Goal: Task Accomplishment & Management: Manage account settings

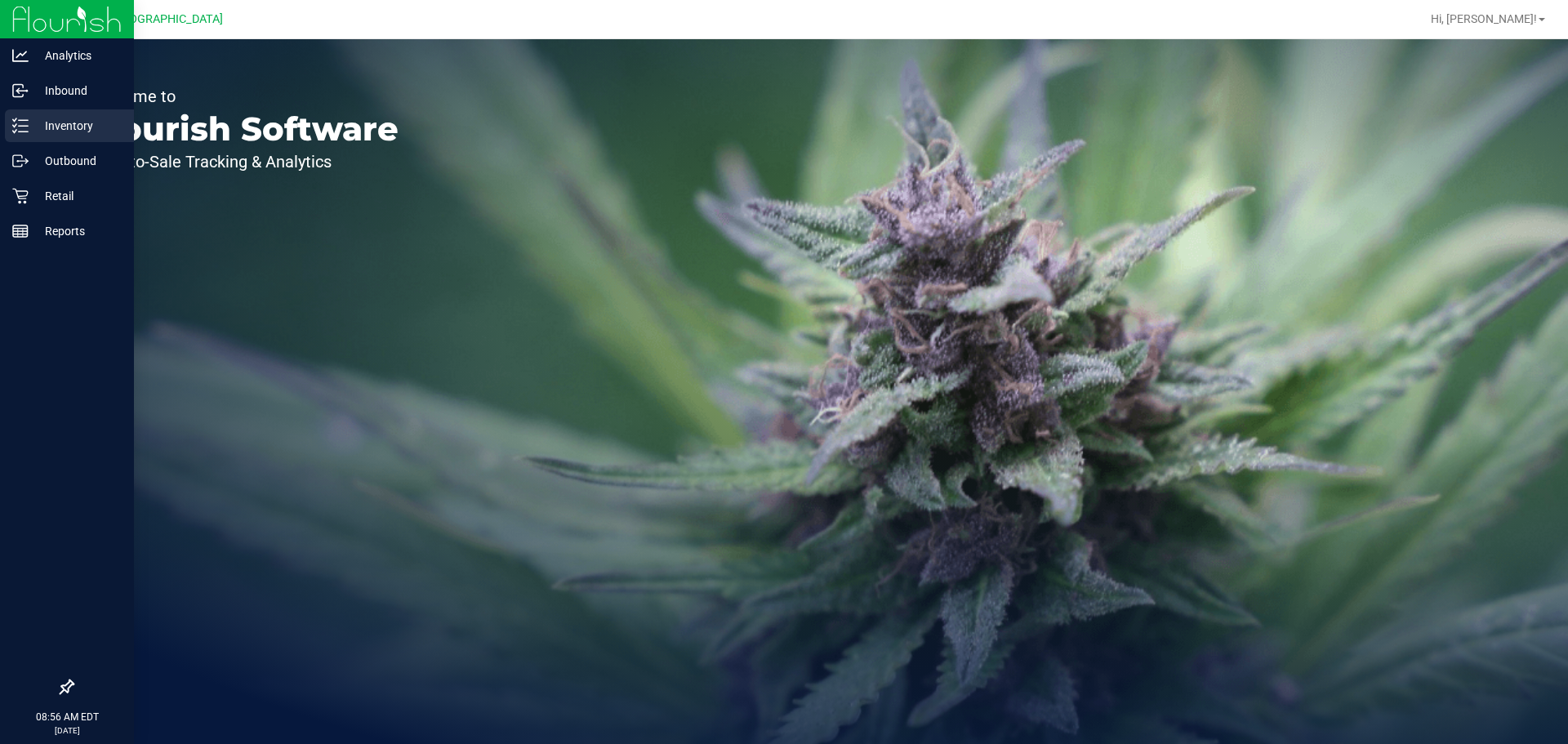
click at [13, 120] on icon at bounding box center [14, 120] width 3 height 3
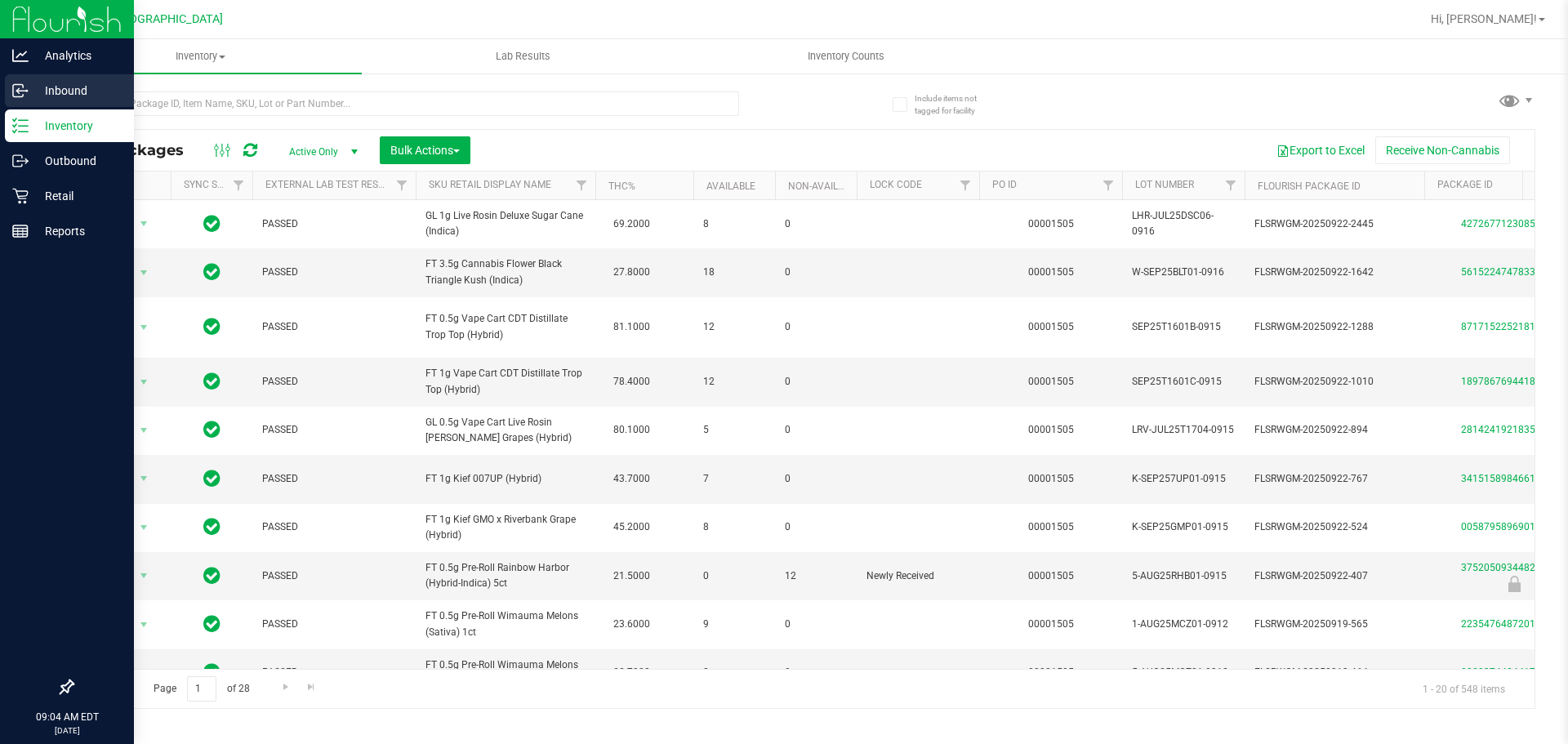
click at [36, 93] on p "Inbound" at bounding box center [77, 90] width 98 height 20
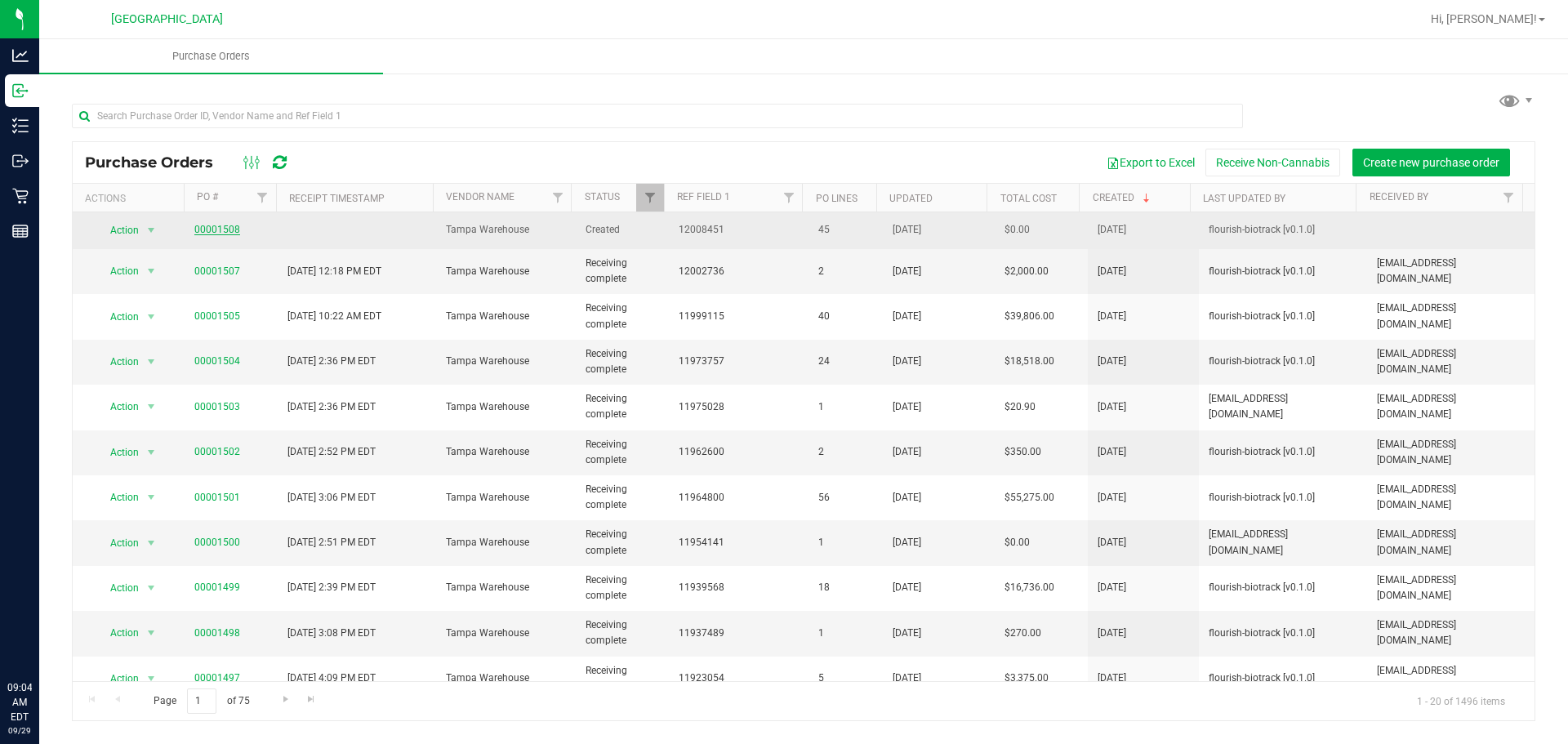
click at [218, 228] on link "00001508" at bounding box center [217, 230] width 46 height 11
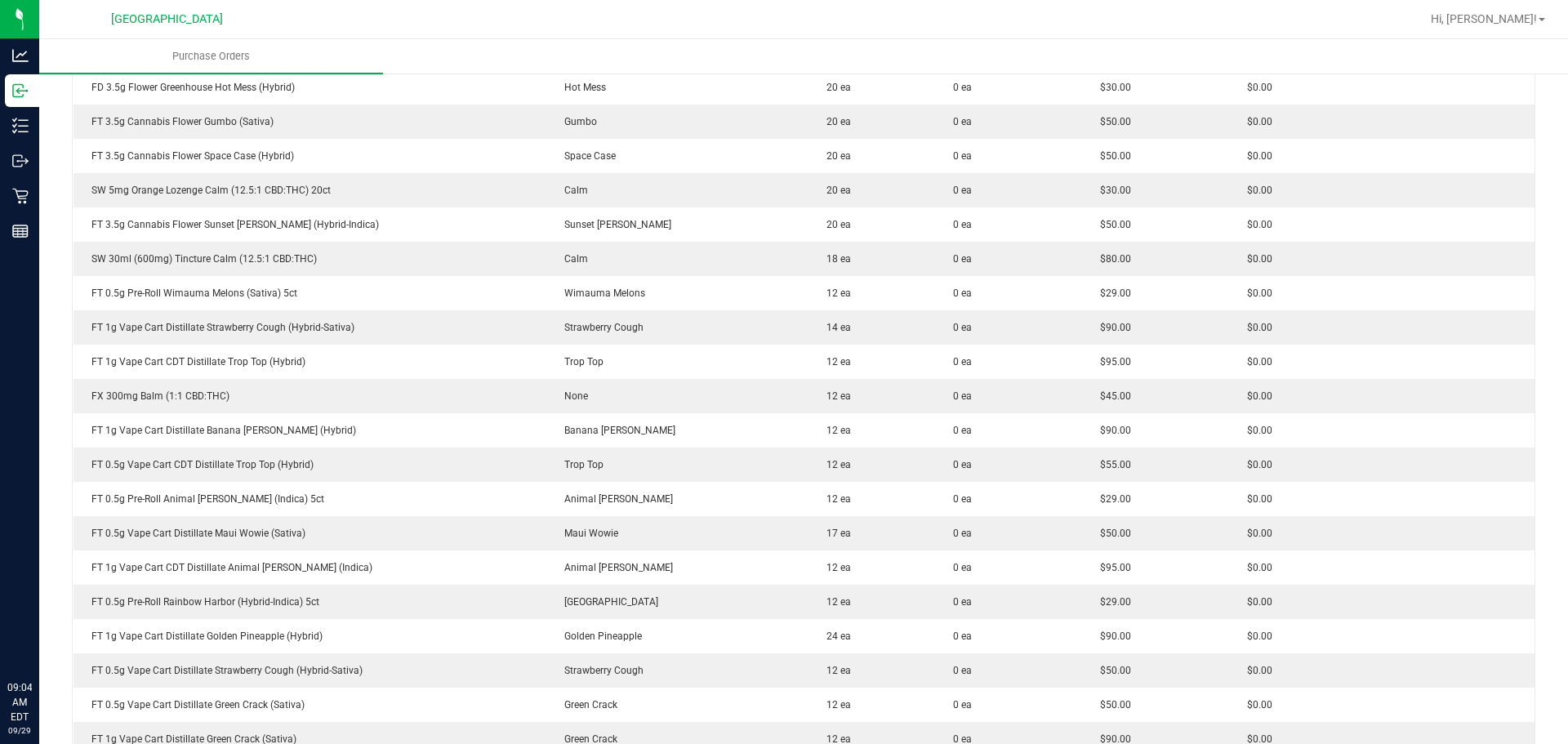
scroll to position [817, 0]
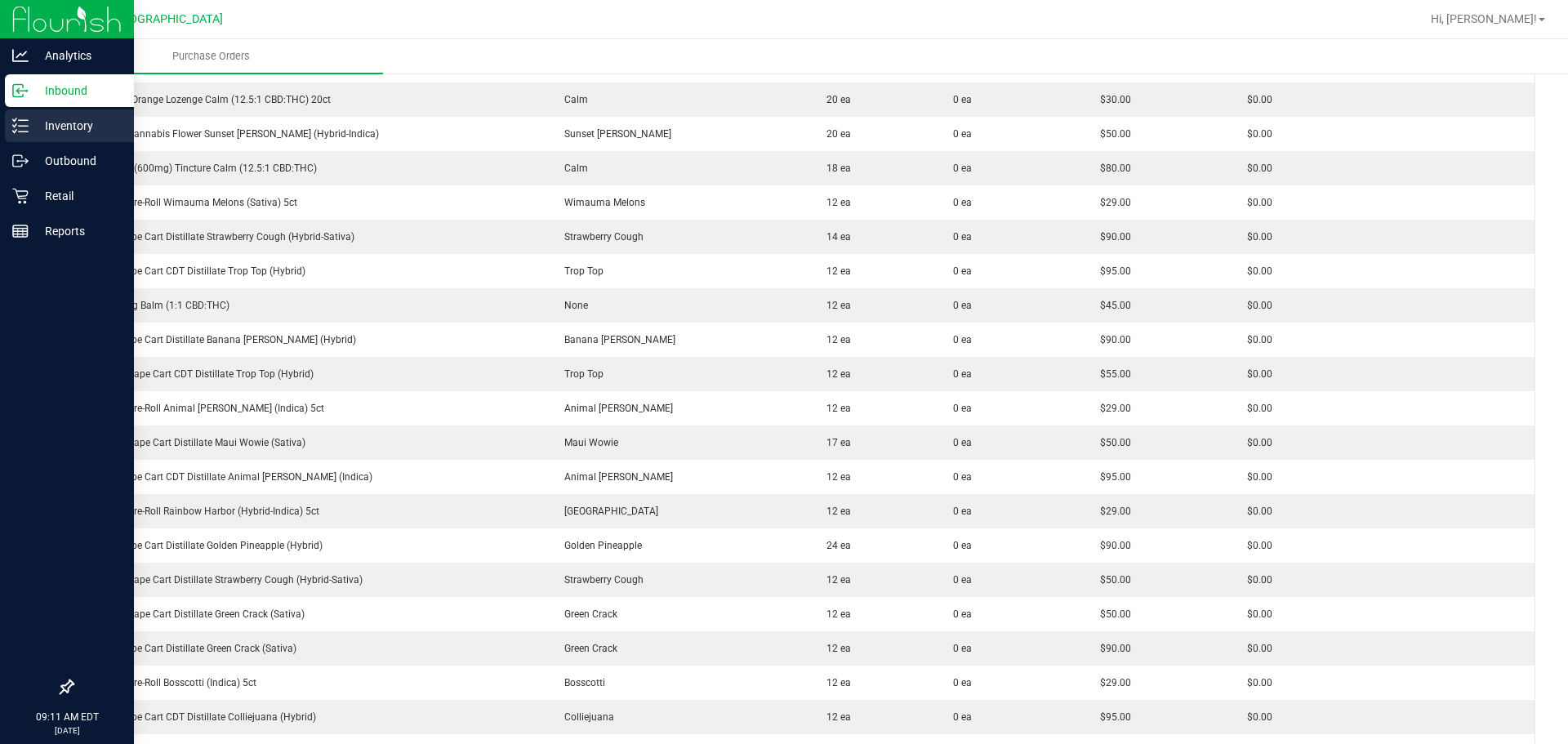
click at [8, 113] on div "Inventory" at bounding box center [69, 125] width 129 height 33
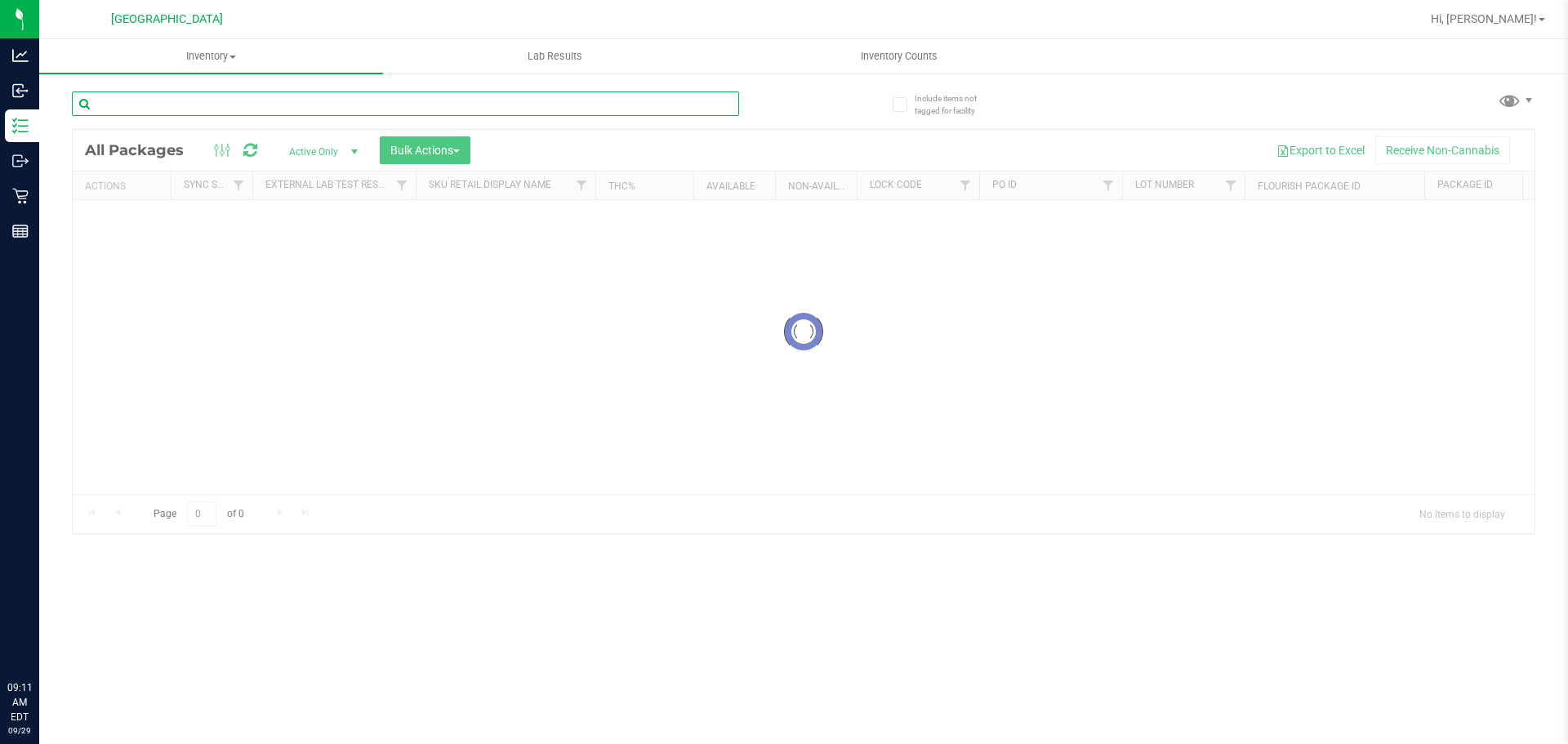
click at [227, 105] on input "text" at bounding box center [405, 104] width 668 height 24
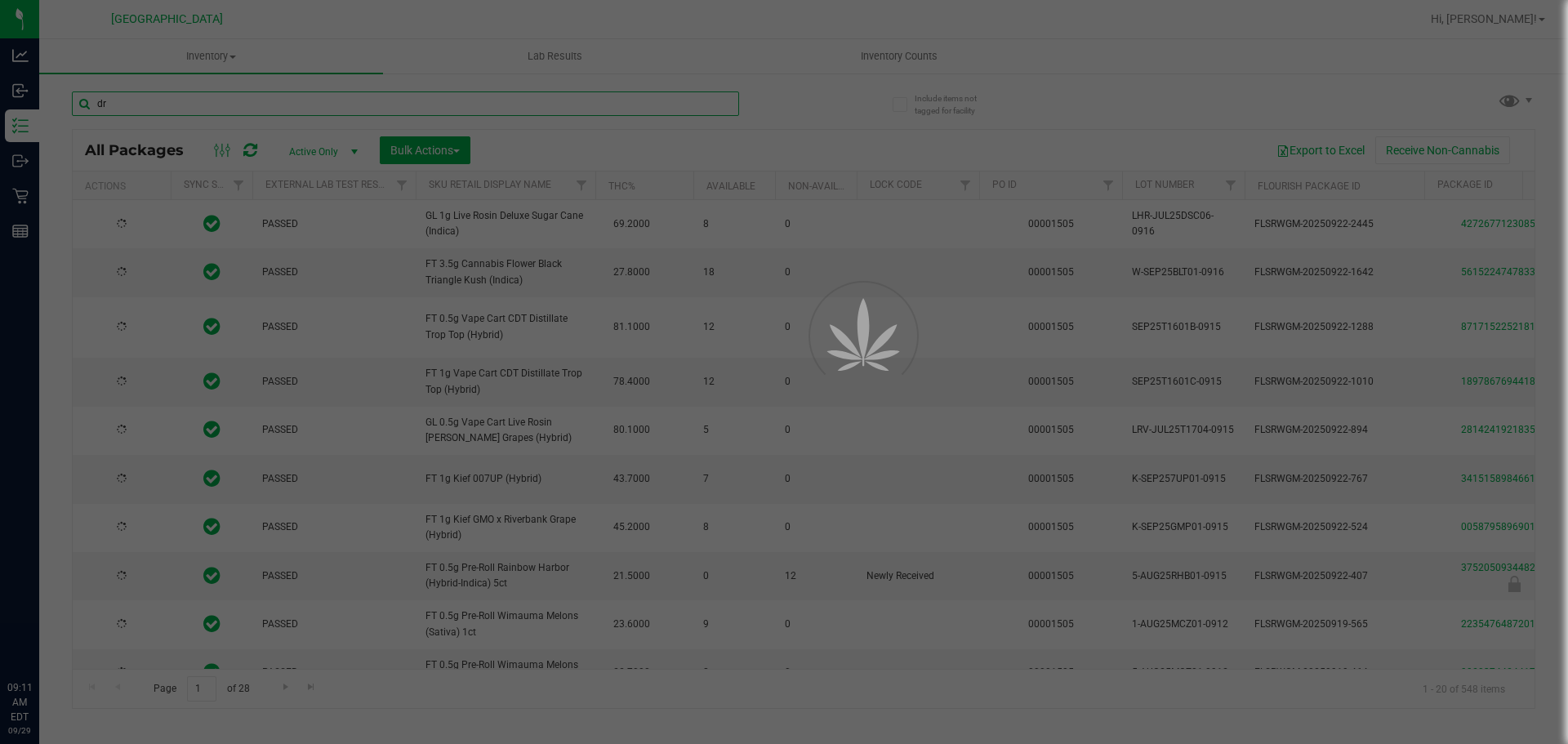
type input "dre"
type input "[DATE]"
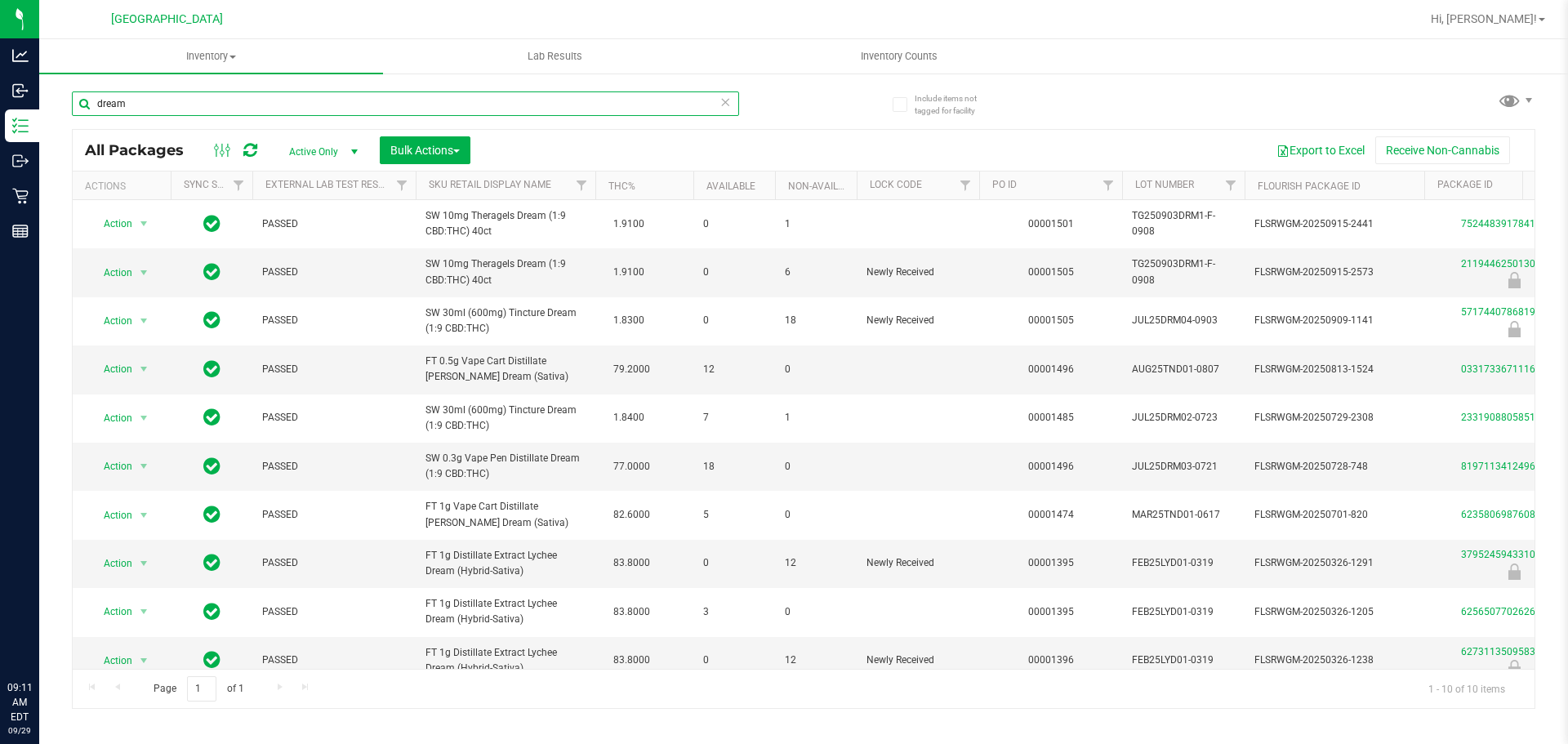
type input "dream"
click at [724, 101] on icon at bounding box center [725, 101] width 11 height 20
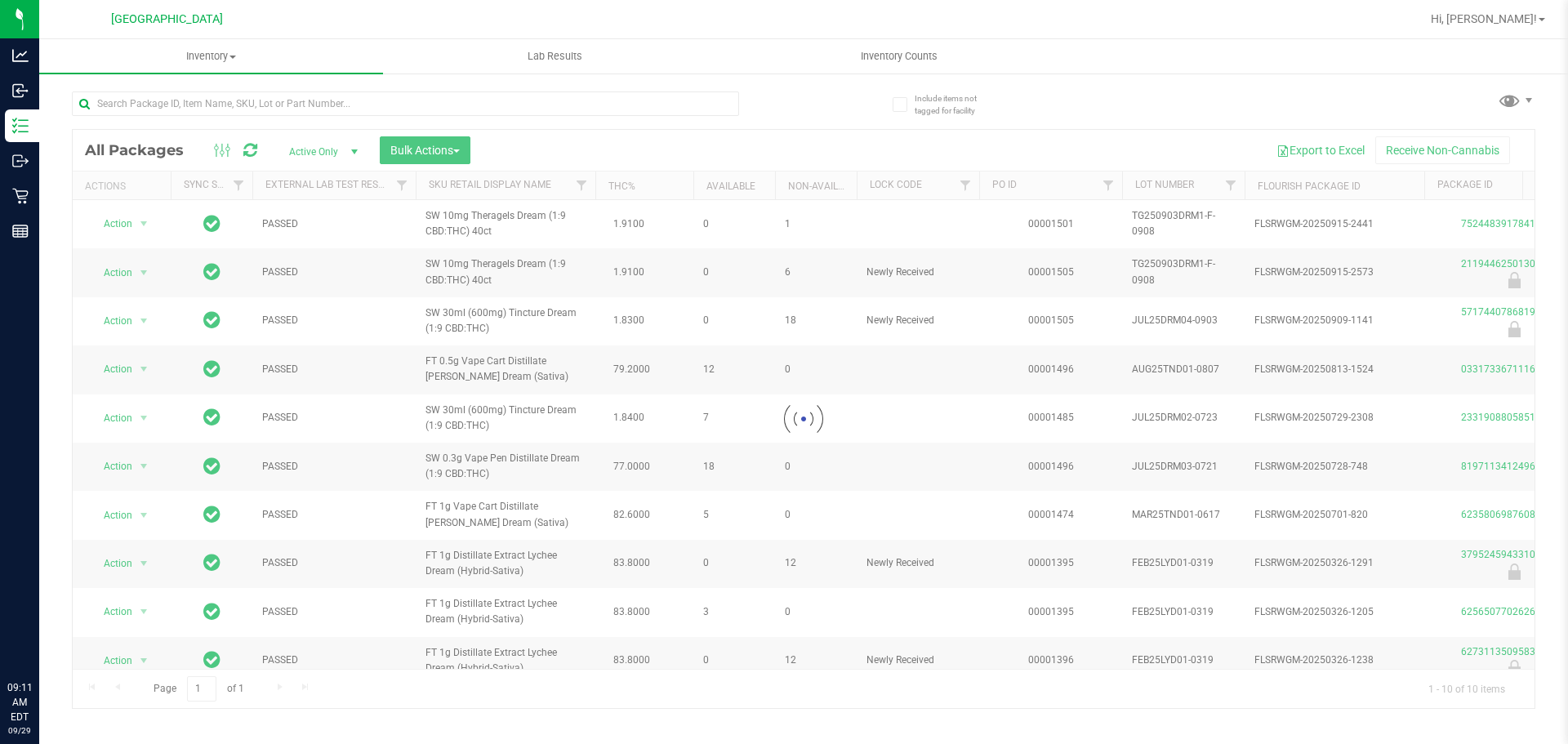
click at [760, 95] on div at bounding box center [437, 104] width 732 height 53
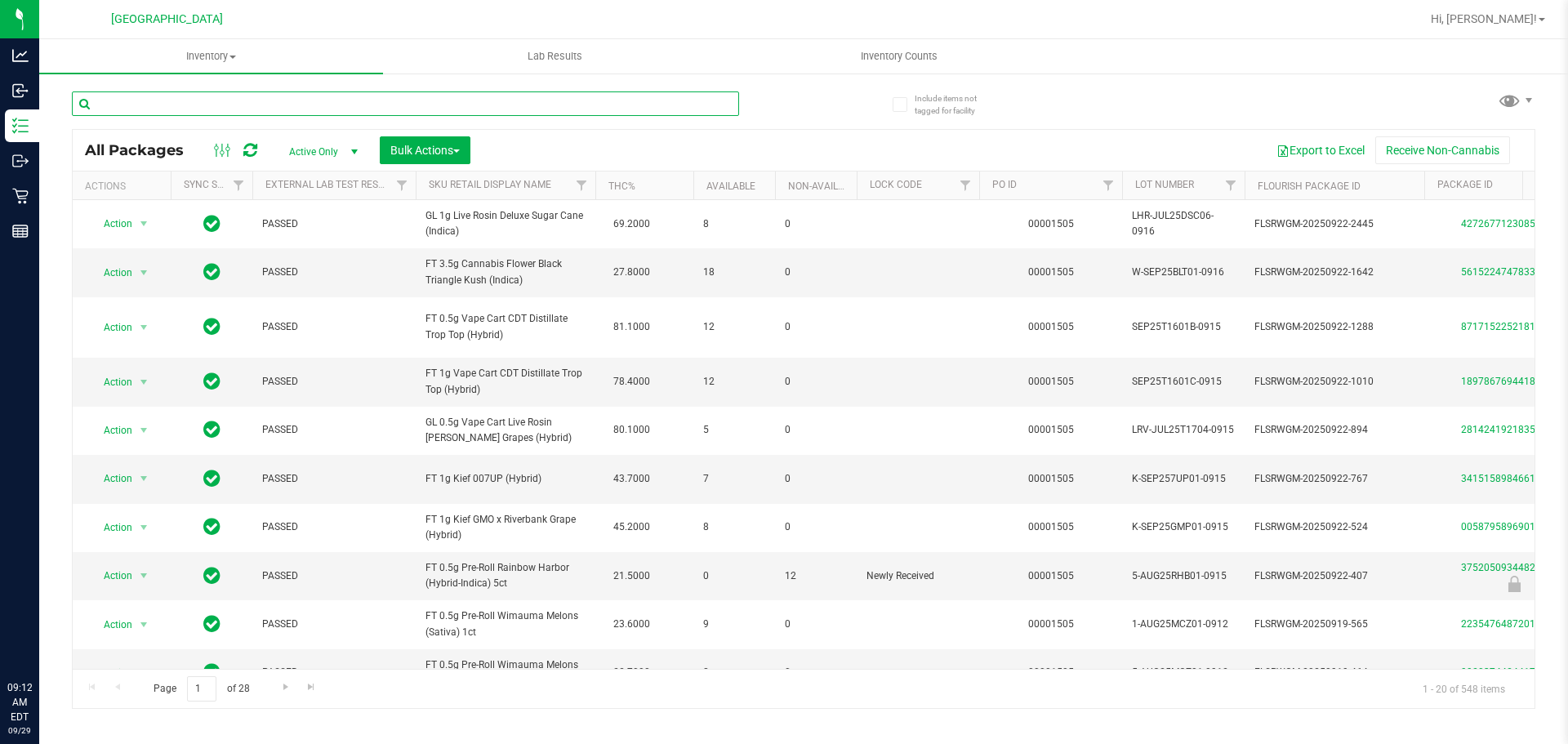
click at [157, 100] on input "text" at bounding box center [405, 104] width 668 height 24
type input "2119446250130830"
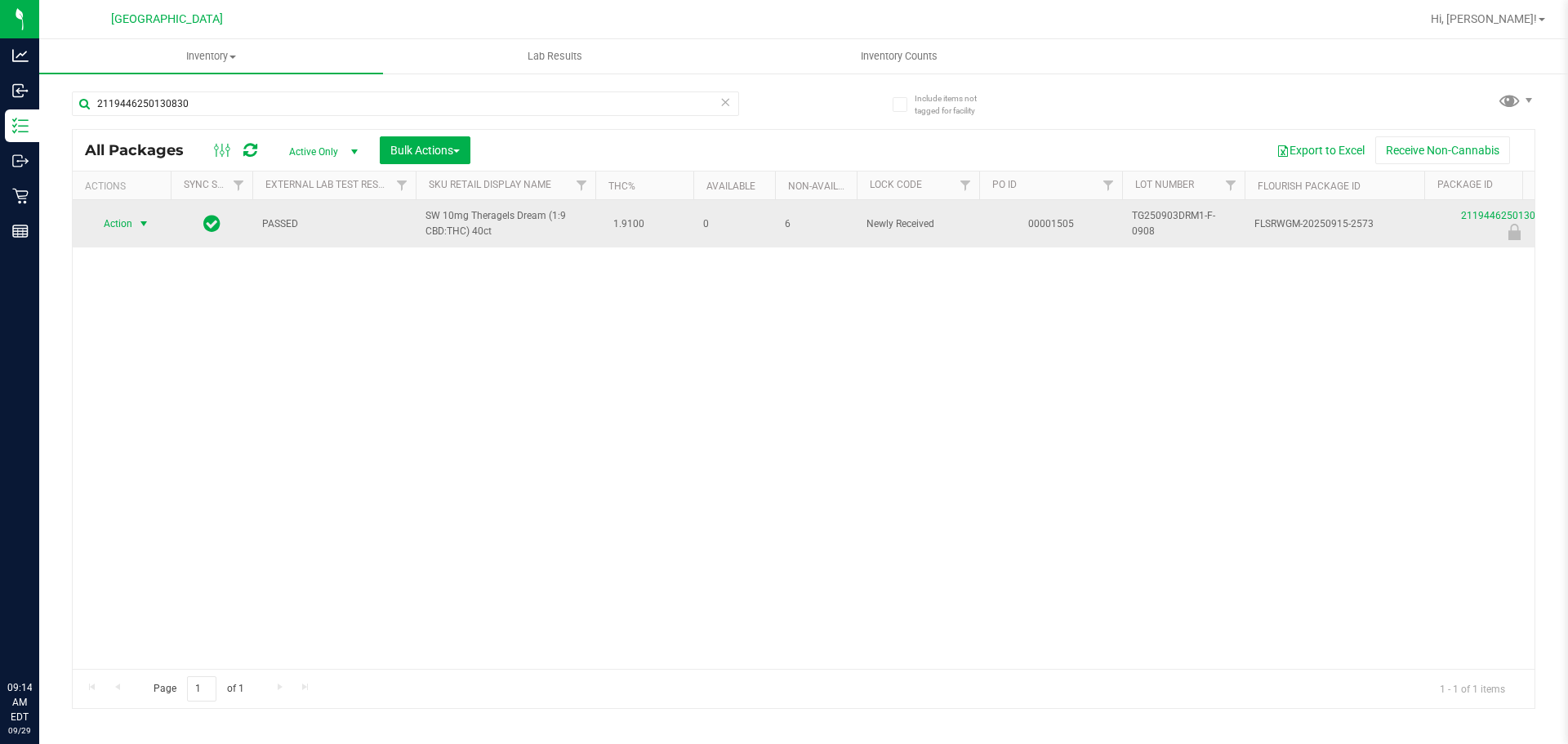
click at [123, 229] on span "Action" at bounding box center [111, 224] width 44 height 23
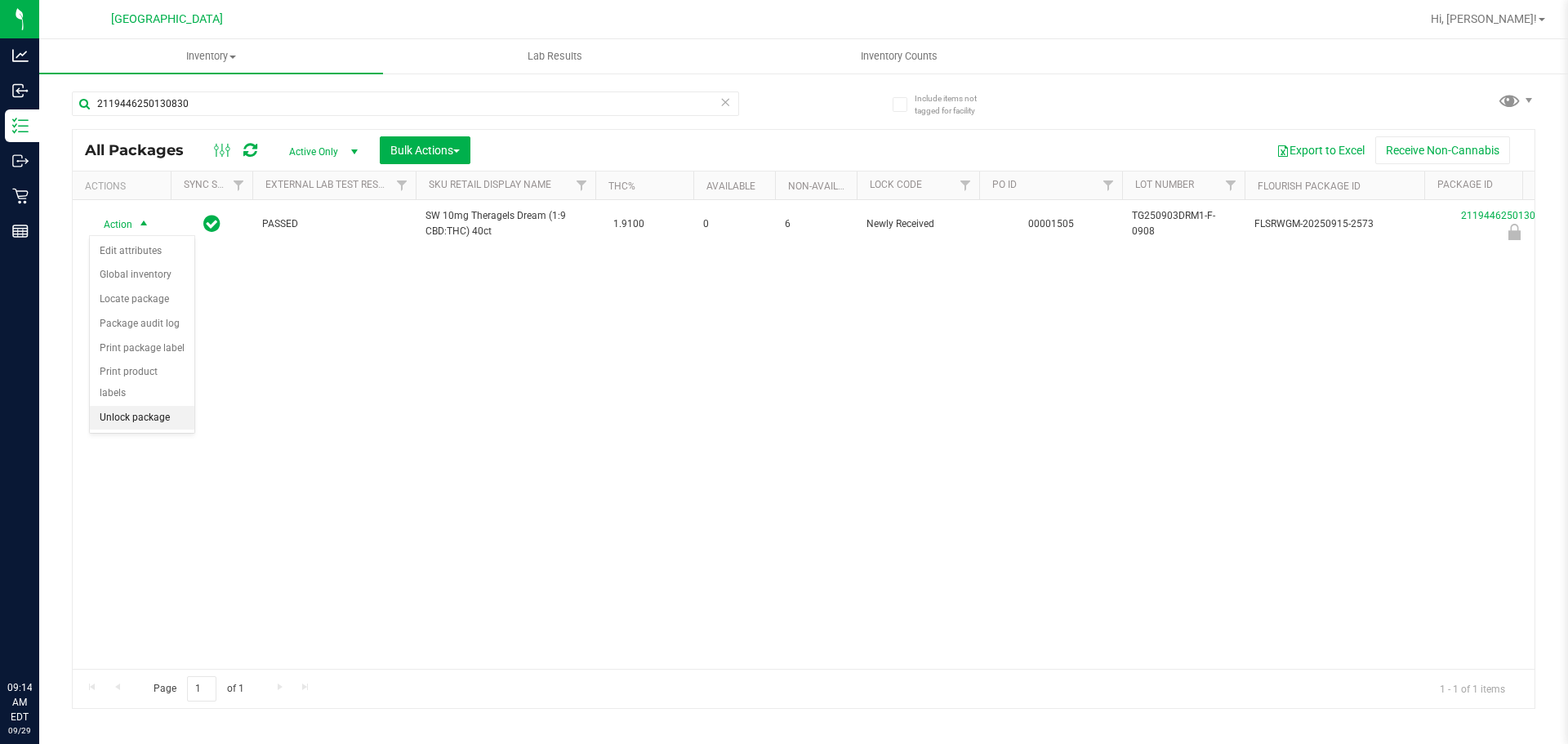
click at [163, 406] on li "Unlock package" at bounding box center [141, 418] width 105 height 24
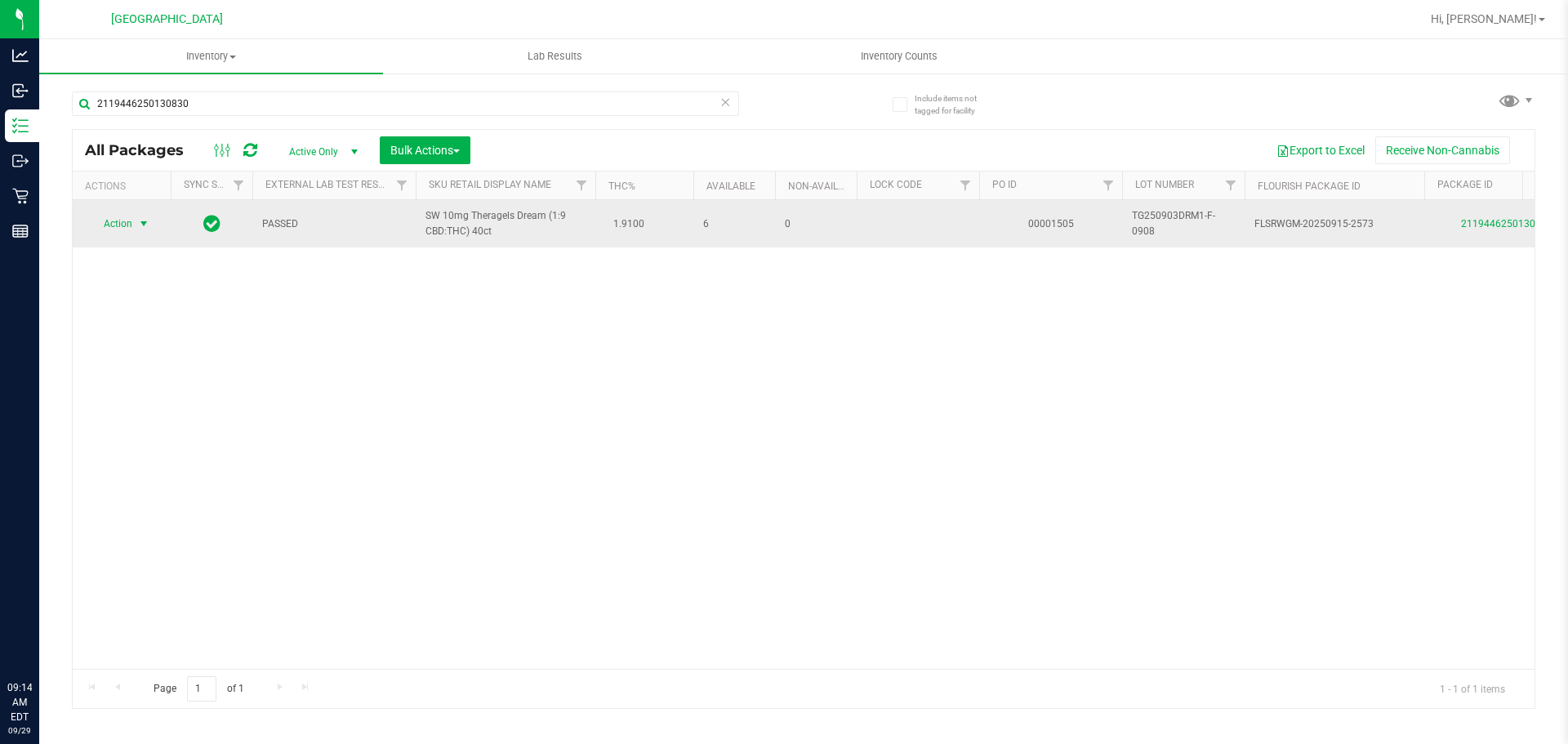
click at [111, 231] on span "Action" at bounding box center [111, 224] width 44 height 23
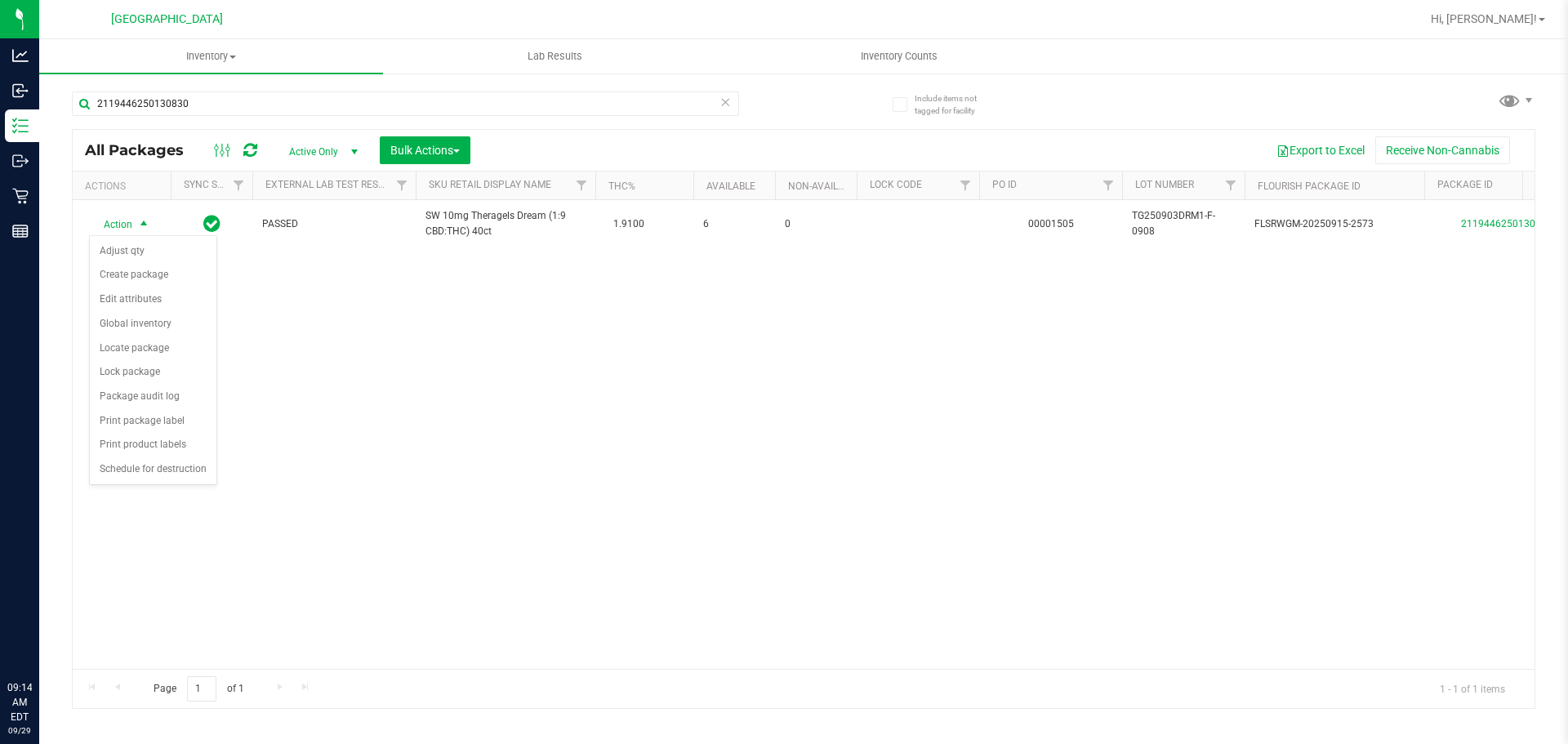
click at [299, 482] on div "Action Action Adjust qty Create package Edit attributes Global inventory Locate…" at bounding box center [803, 435] width 1463 height 469
click at [724, 100] on icon at bounding box center [725, 101] width 11 height 20
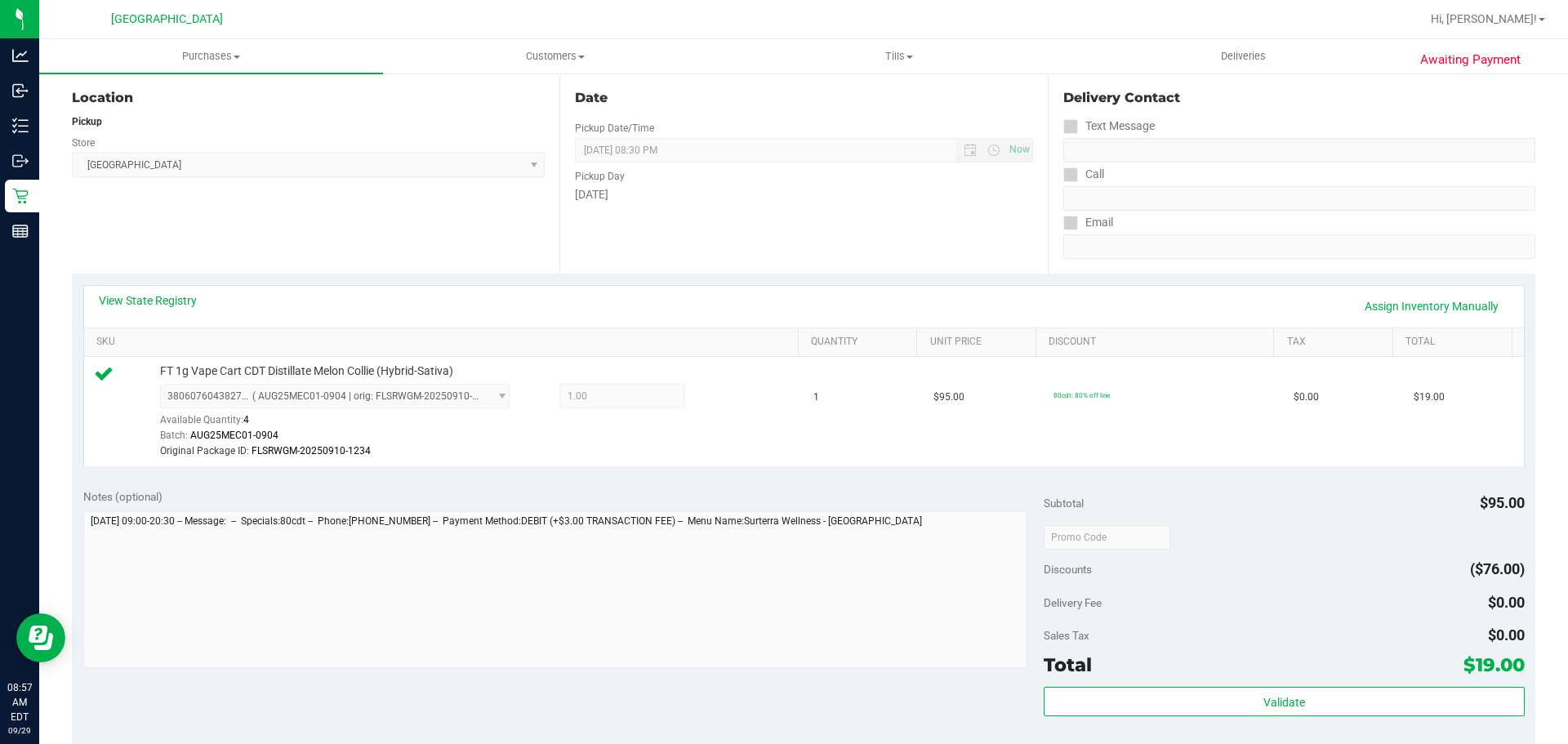
scroll to position [490, 0]
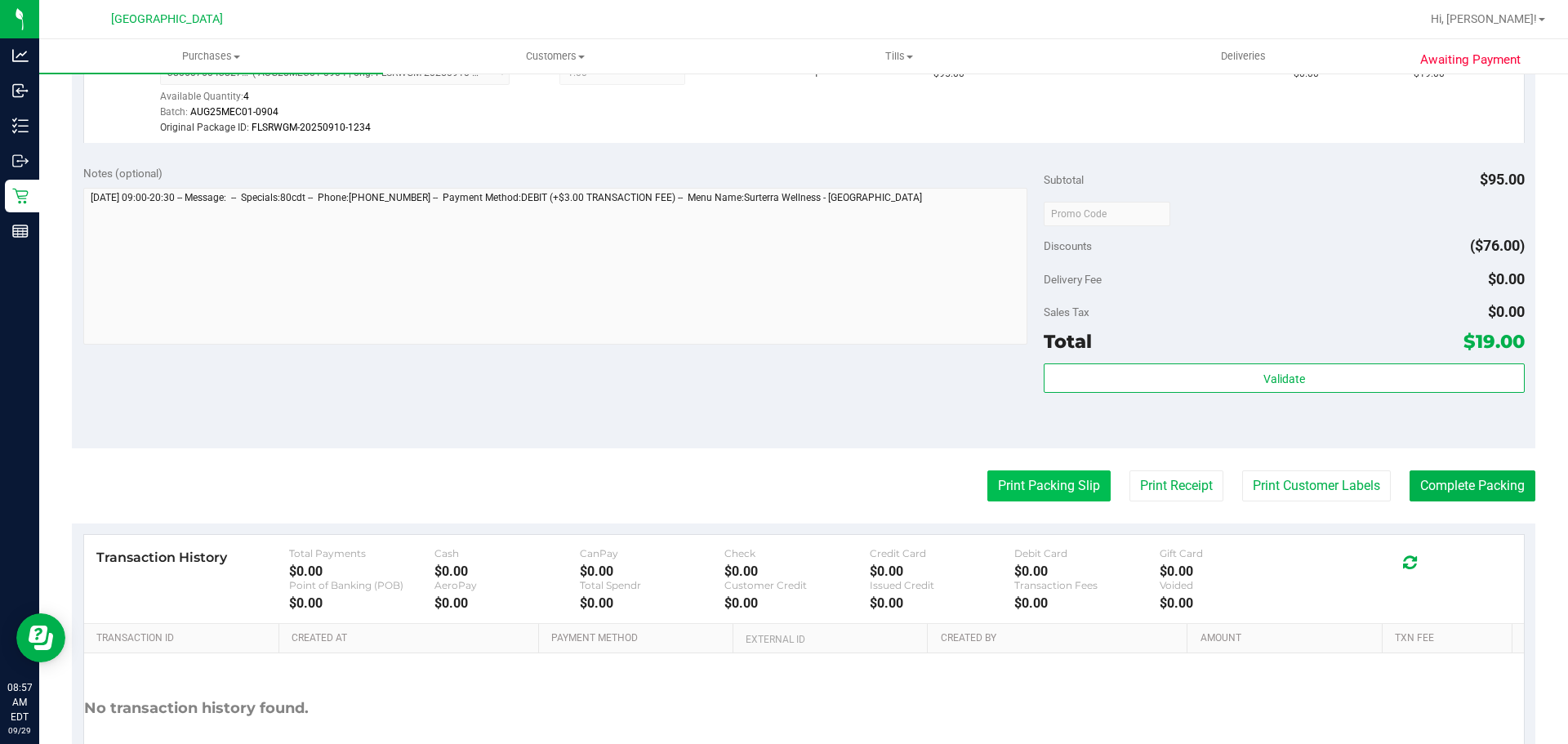
click at [1028, 482] on button "Print Packing Slip" at bounding box center [1049, 486] width 123 height 31
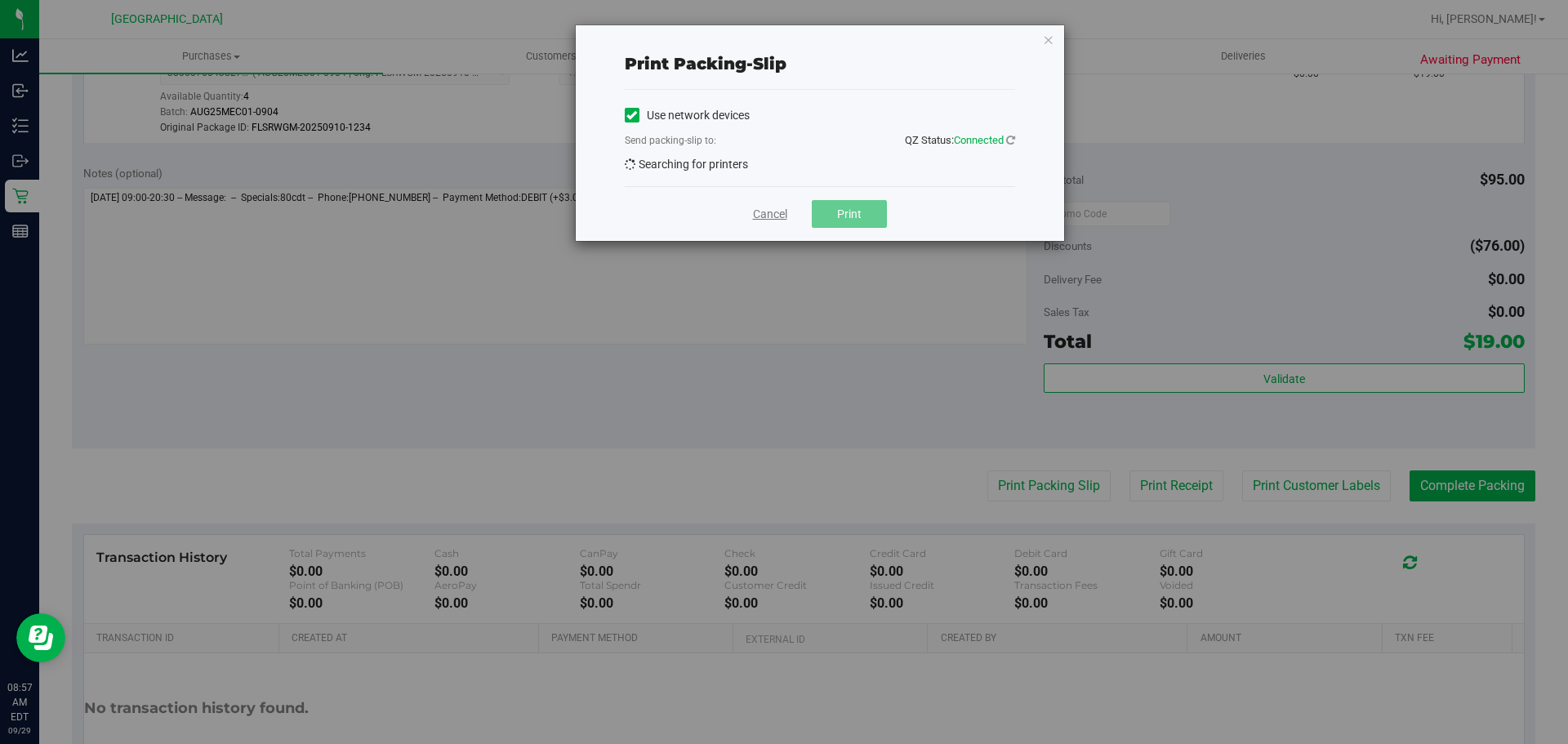
click at [780, 213] on link "Cancel" at bounding box center [770, 215] width 34 height 17
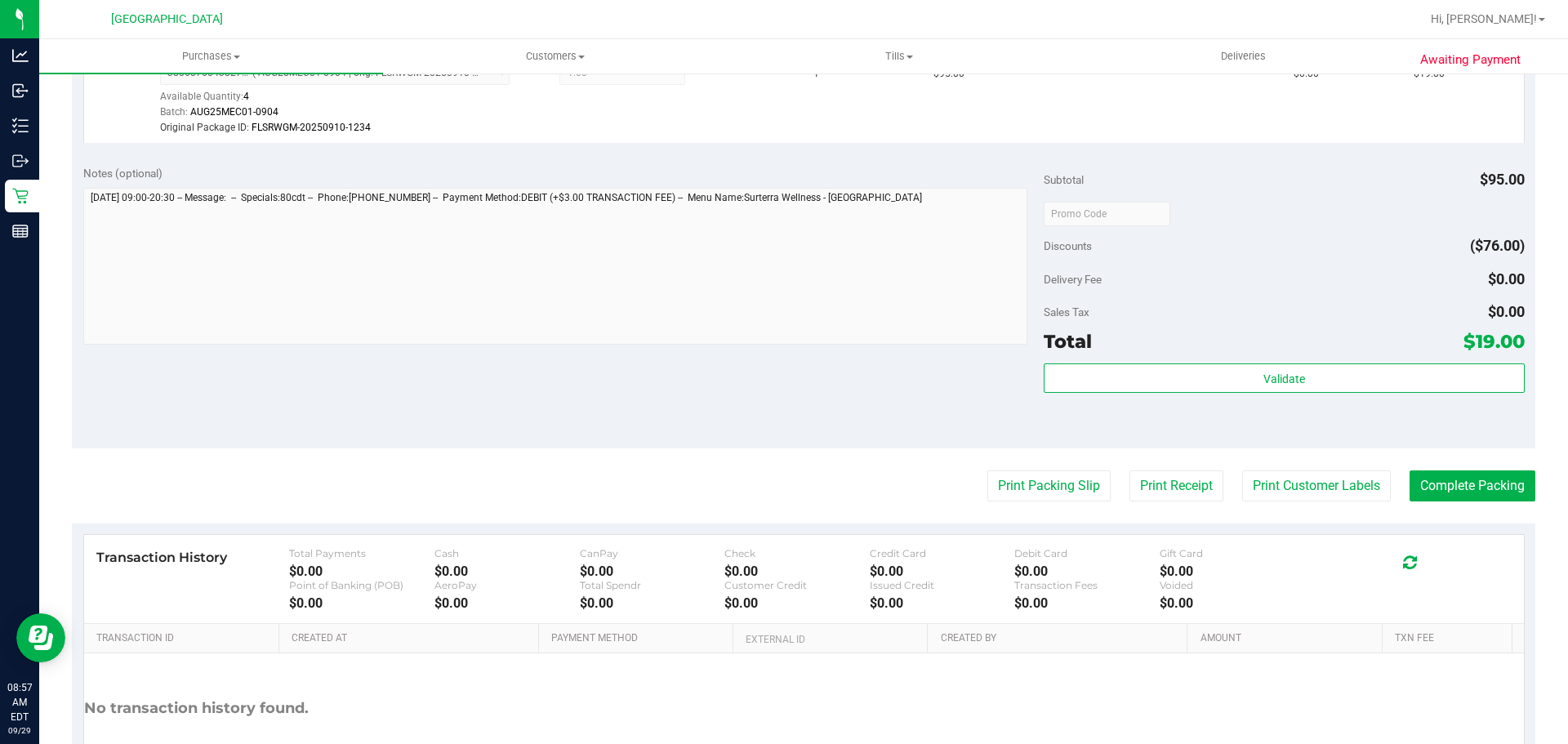
click at [1045, 463] on purchase-details "Back Edit Purchase Cancel Purchase View Profile # 12022756 BioTrack ID: - Submi…" at bounding box center [803, 213] width 1463 height 1231
click at [1043, 484] on button "Print Packing Slip" at bounding box center [1049, 486] width 123 height 31
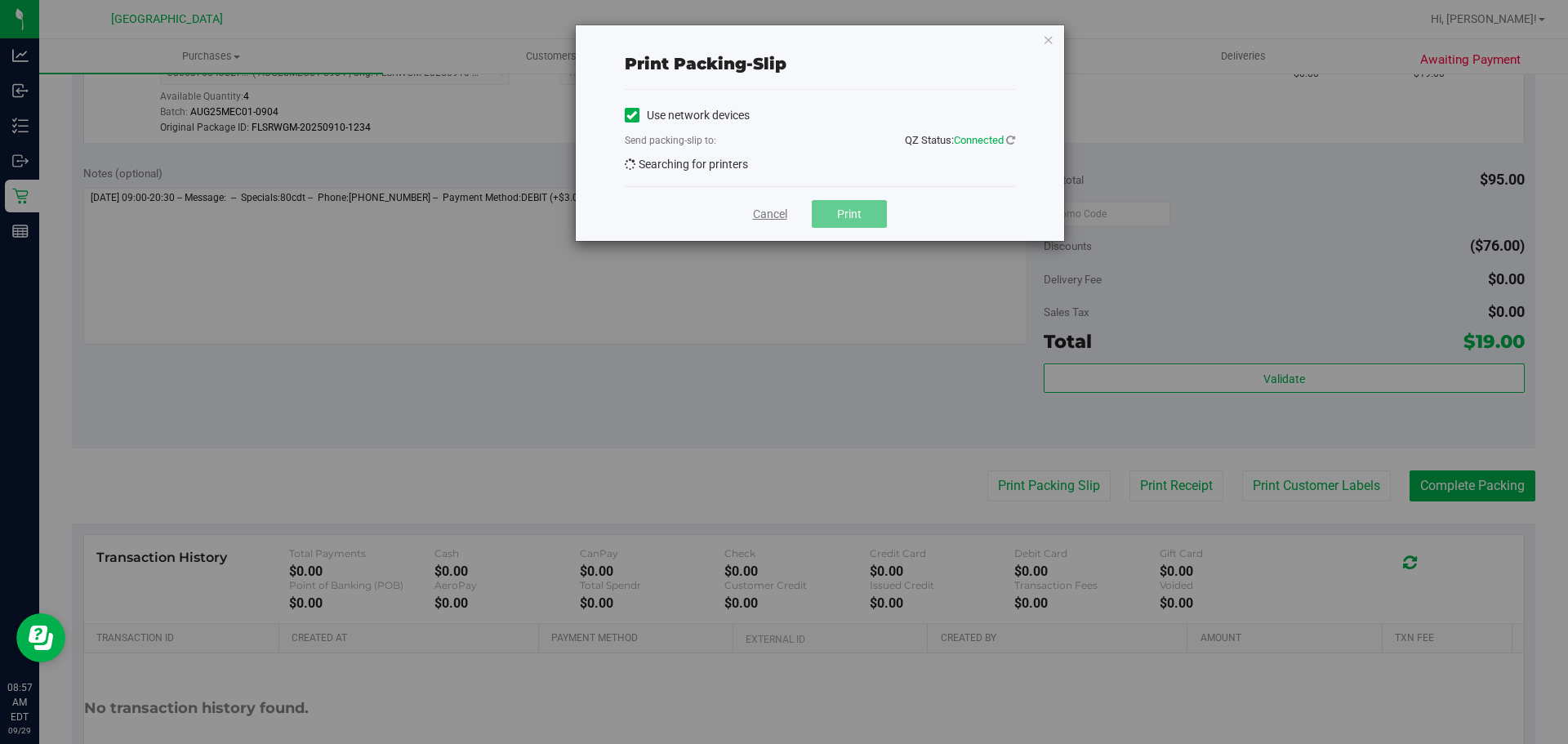
click at [764, 207] on link "Cancel" at bounding box center [770, 215] width 34 height 17
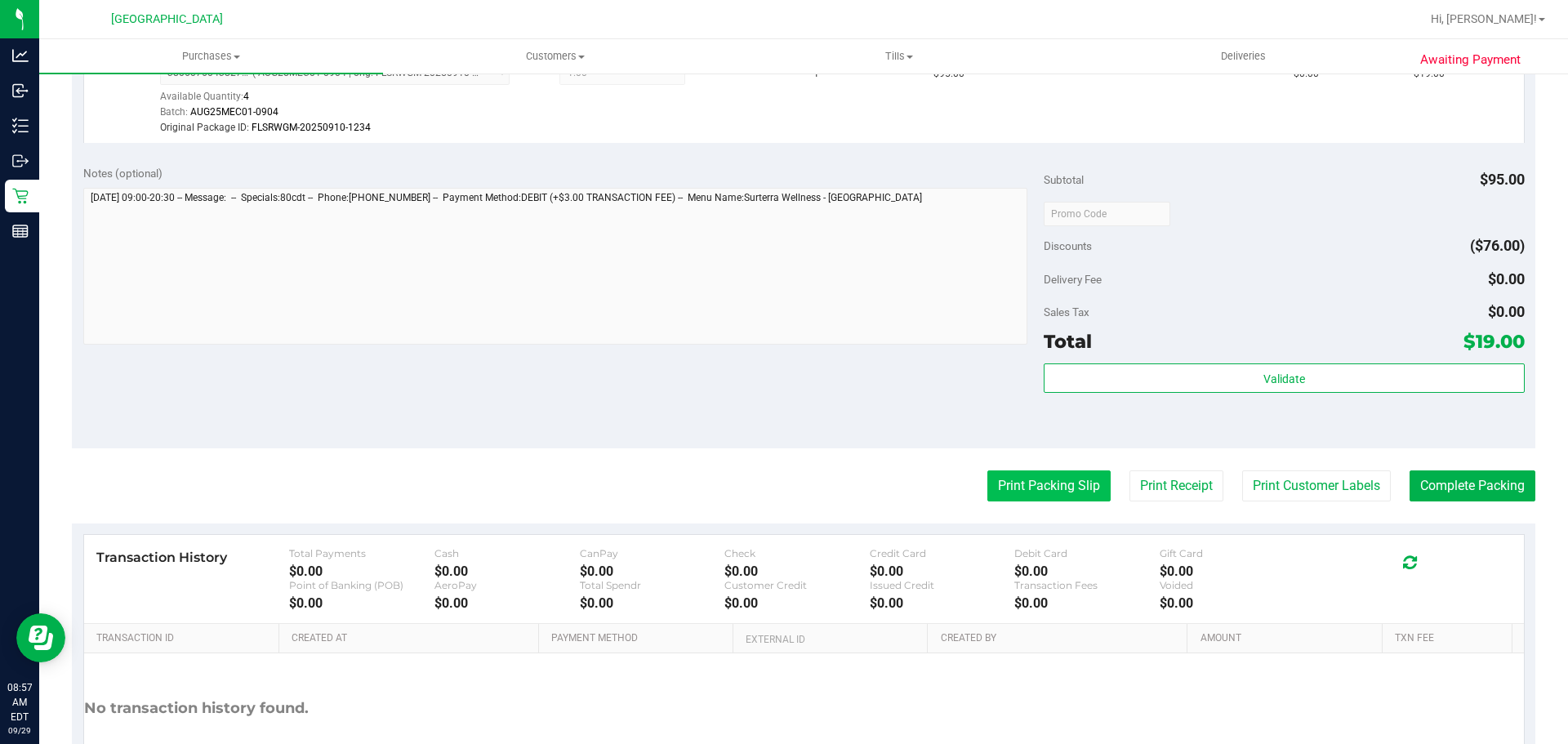
click at [1042, 473] on button "Print Packing Slip" at bounding box center [1049, 486] width 123 height 31
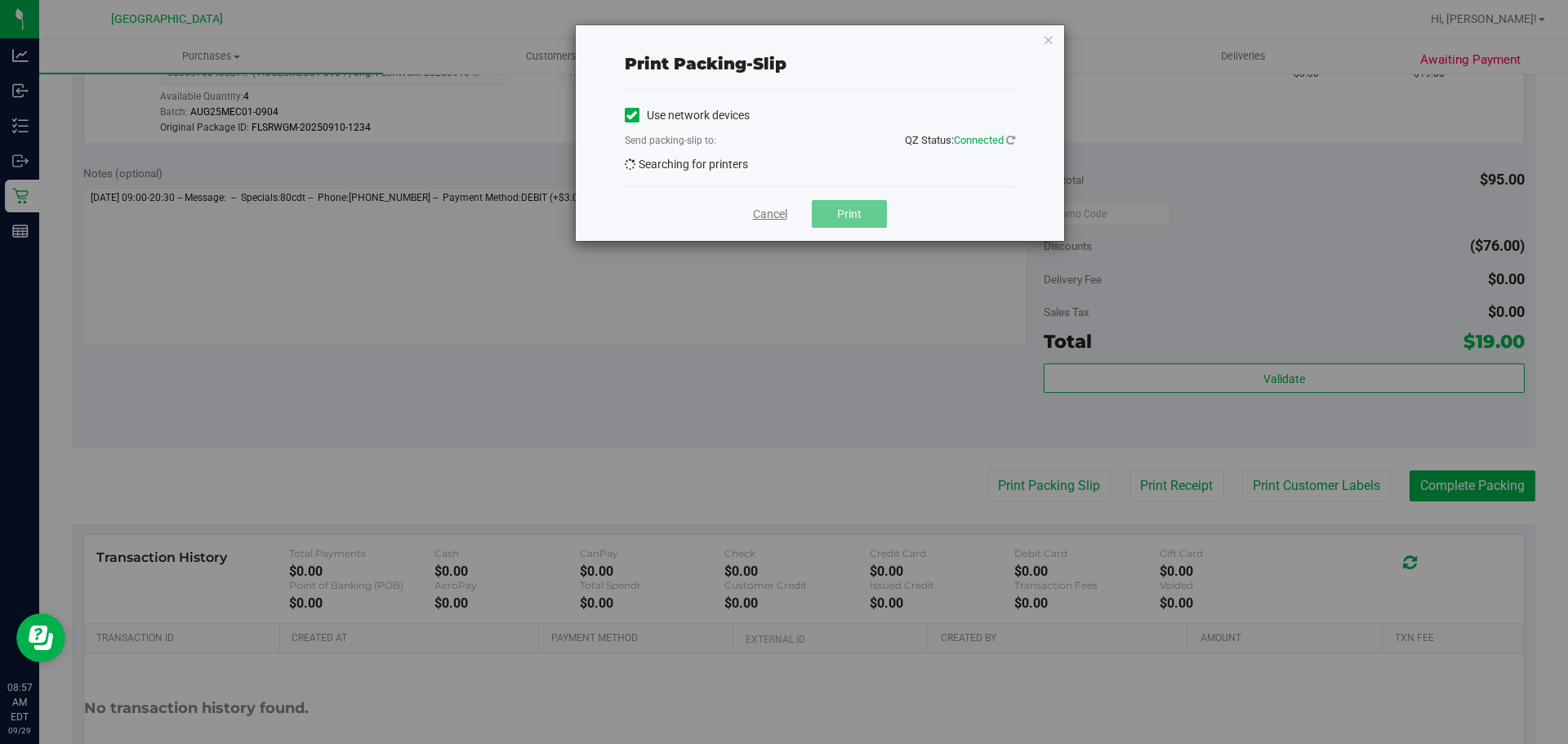
click at [773, 218] on link "Cancel" at bounding box center [770, 215] width 34 height 17
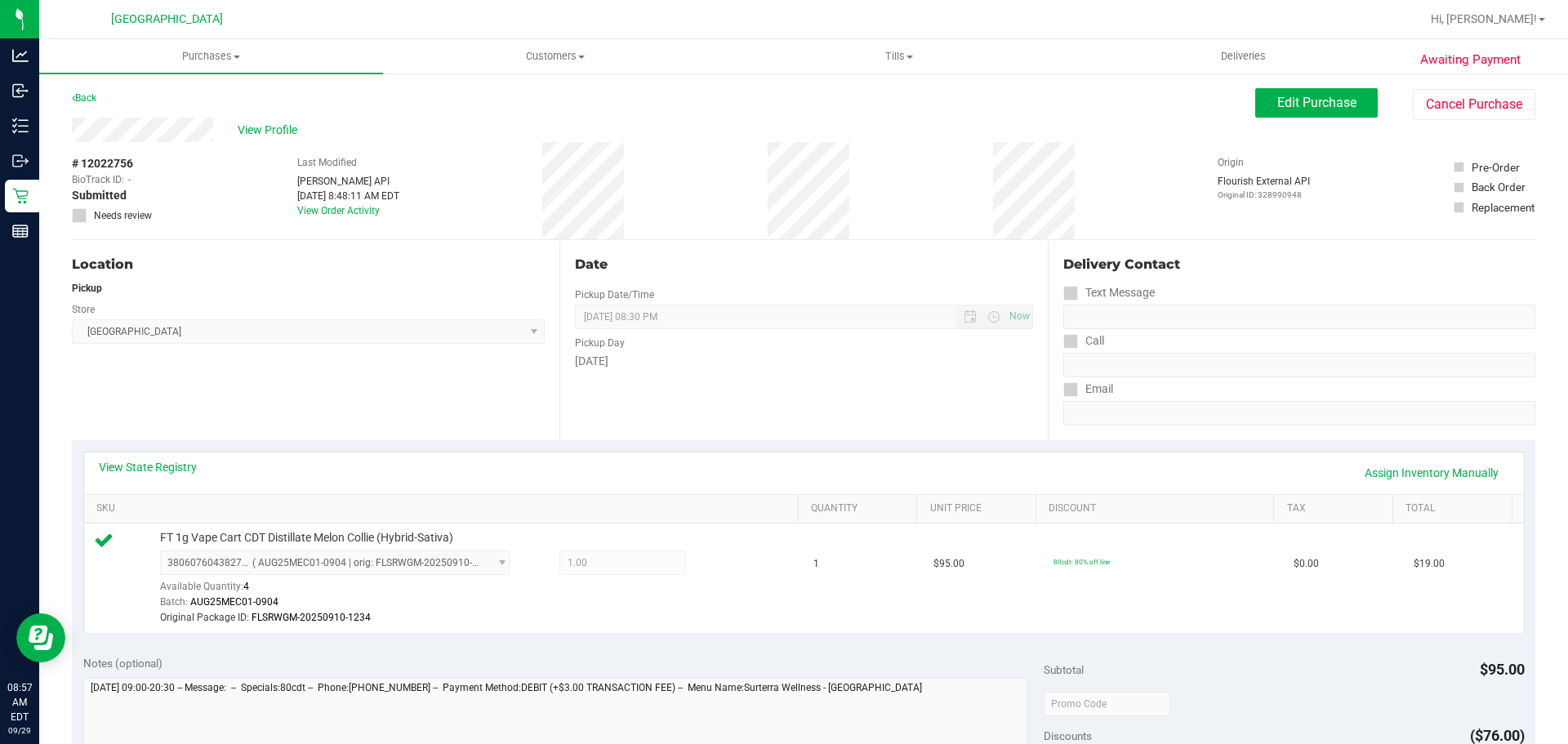
scroll to position [327, 0]
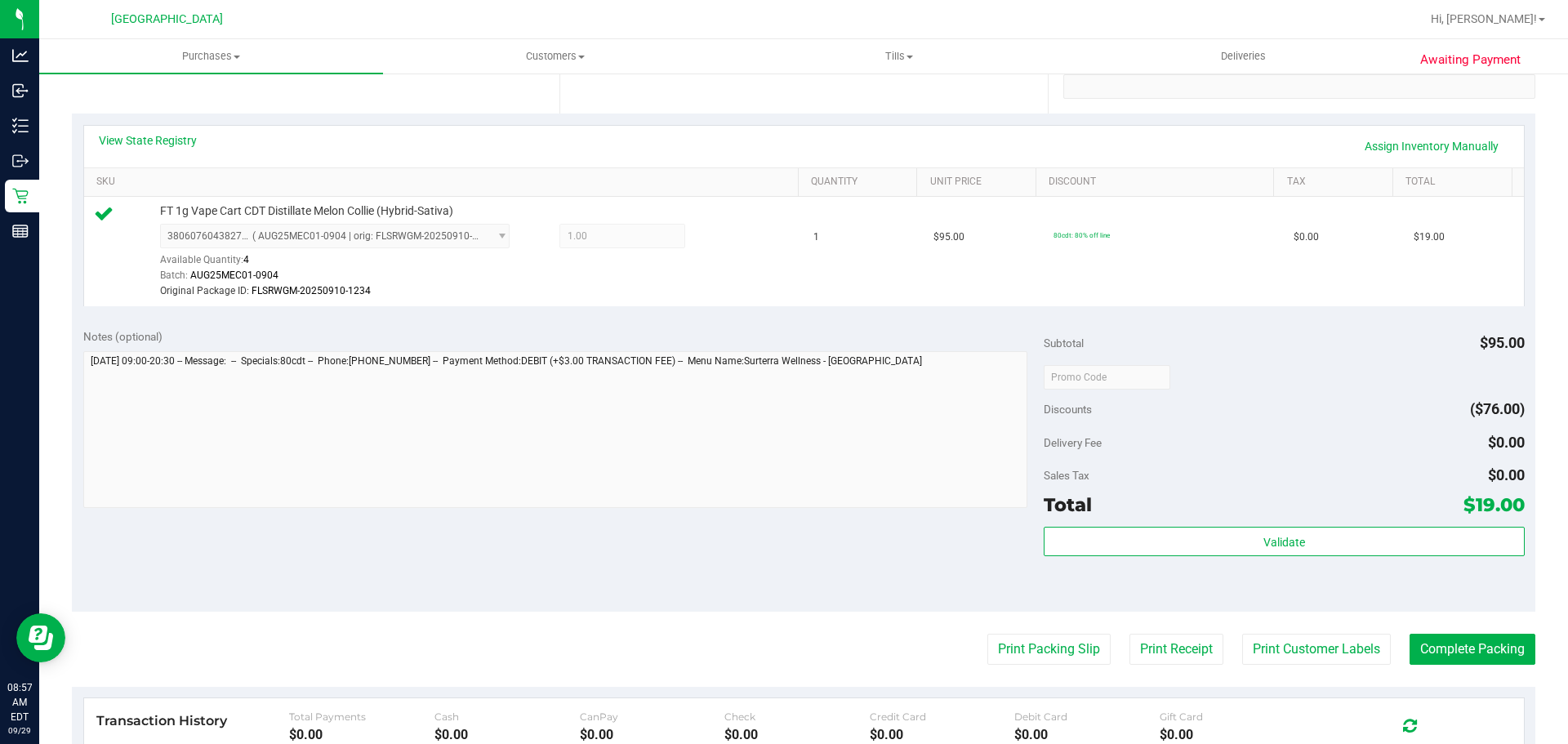
click at [1034, 624] on purchase-details "Back Edit Purchase Cancel Purchase View Profile # 12022756 BioTrack ID: - Submi…" at bounding box center [803, 377] width 1463 height 1231
click at [1029, 645] on button "Print Packing Slip" at bounding box center [1049, 649] width 123 height 31
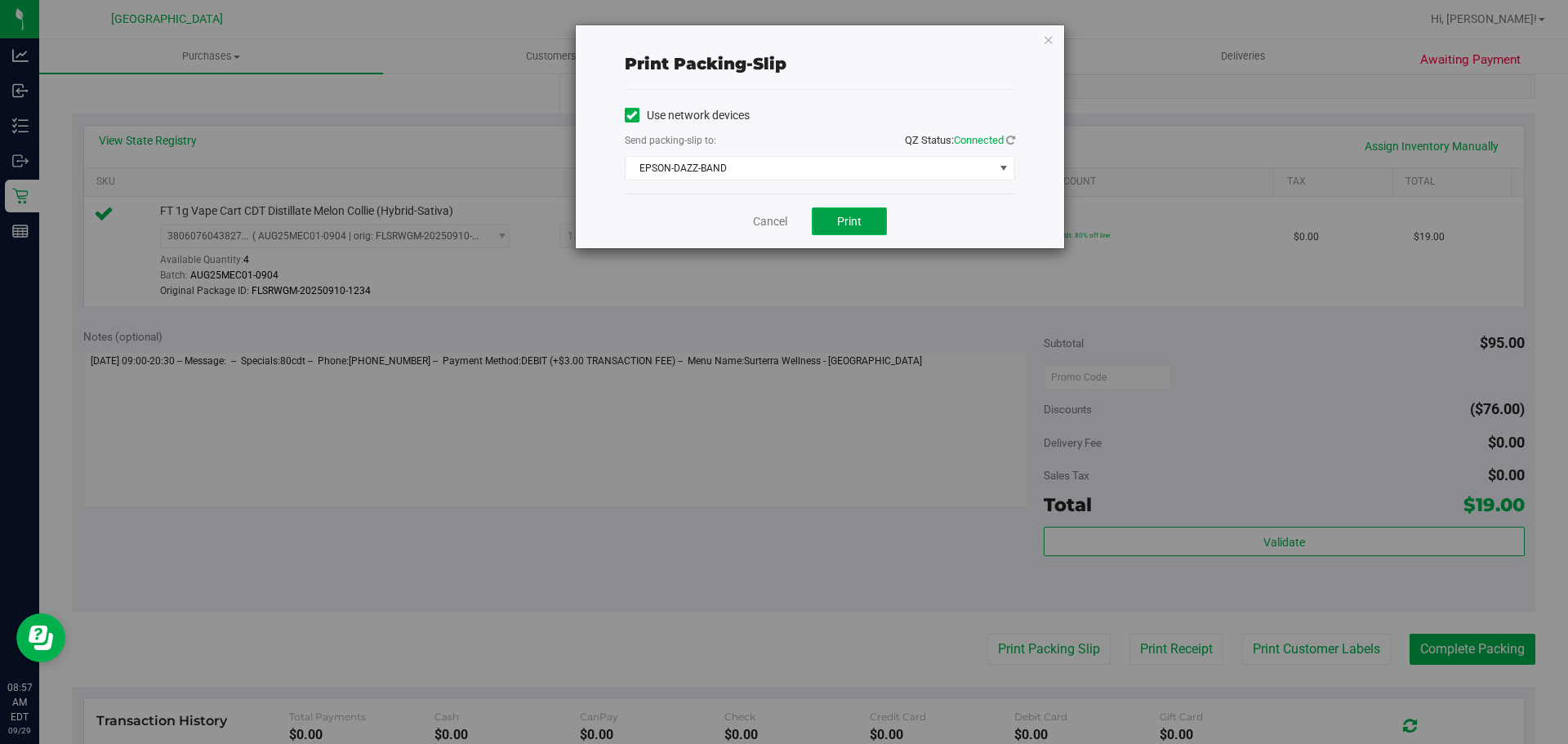
click at [832, 218] on button "Print" at bounding box center [849, 220] width 75 height 27
click at [776, 222] on link "Cancel" at bounding box center [770, 221] width 34 height 17
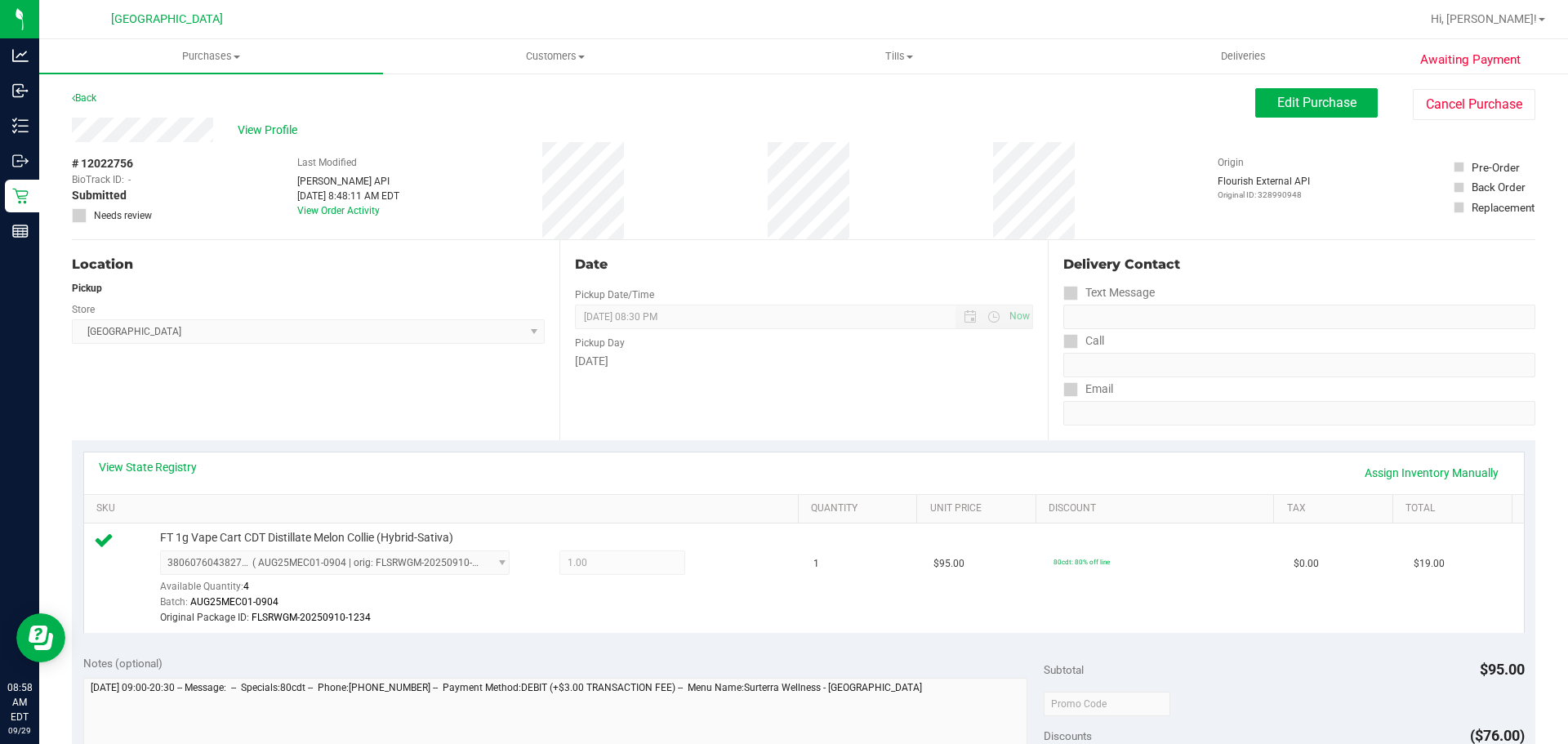
scroll to position [163, 0]
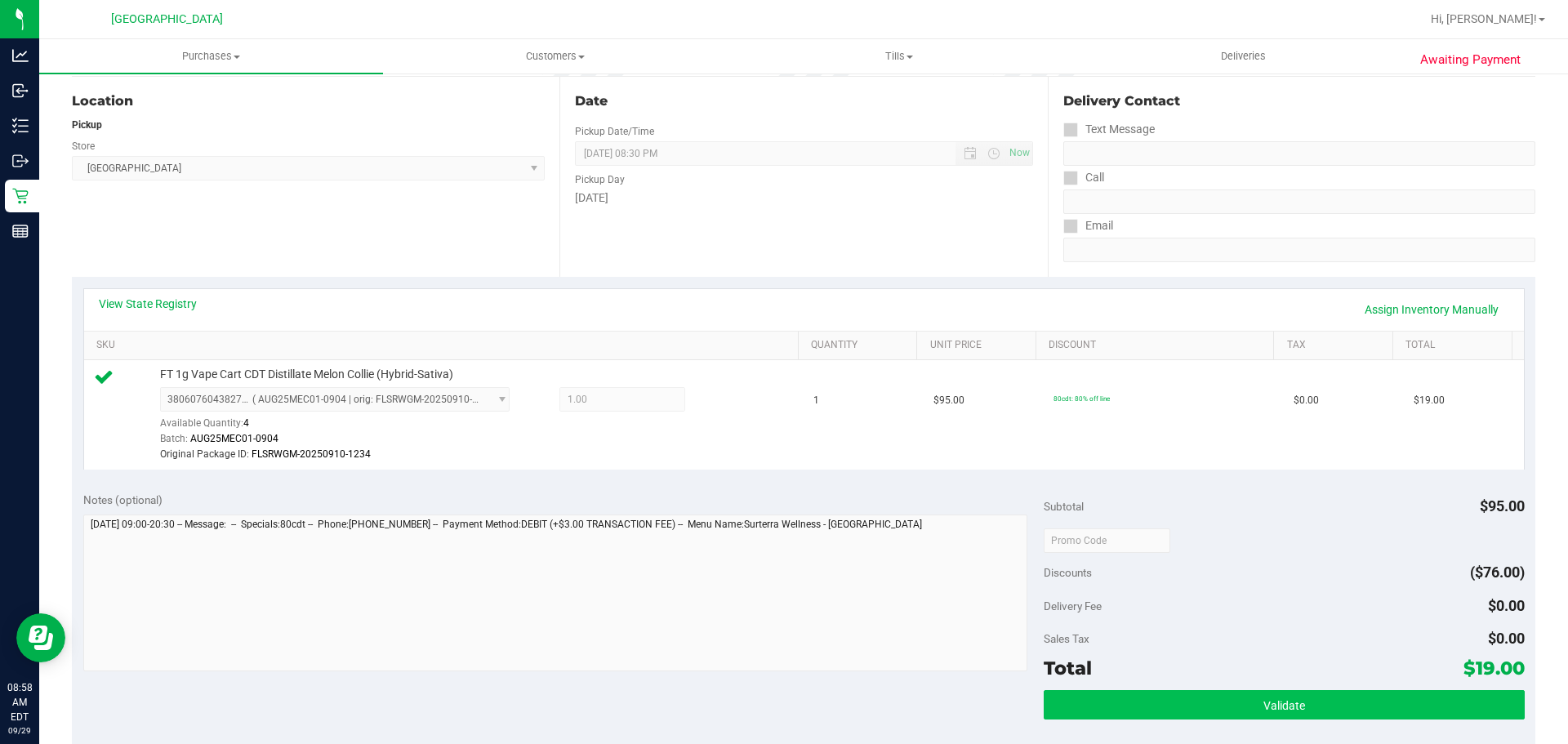
drag, startPoint x: 1164, startPoint y: 735, endPoint x: 1170, endPoint y: 712, distance: 23.8
click at [1165, 734] on div "Validate" at bounding box center [1285, 727] width 480 height 73
click at [1172, 706] on button "Validate" at bounding box center [1285, 704] width 480 height 29
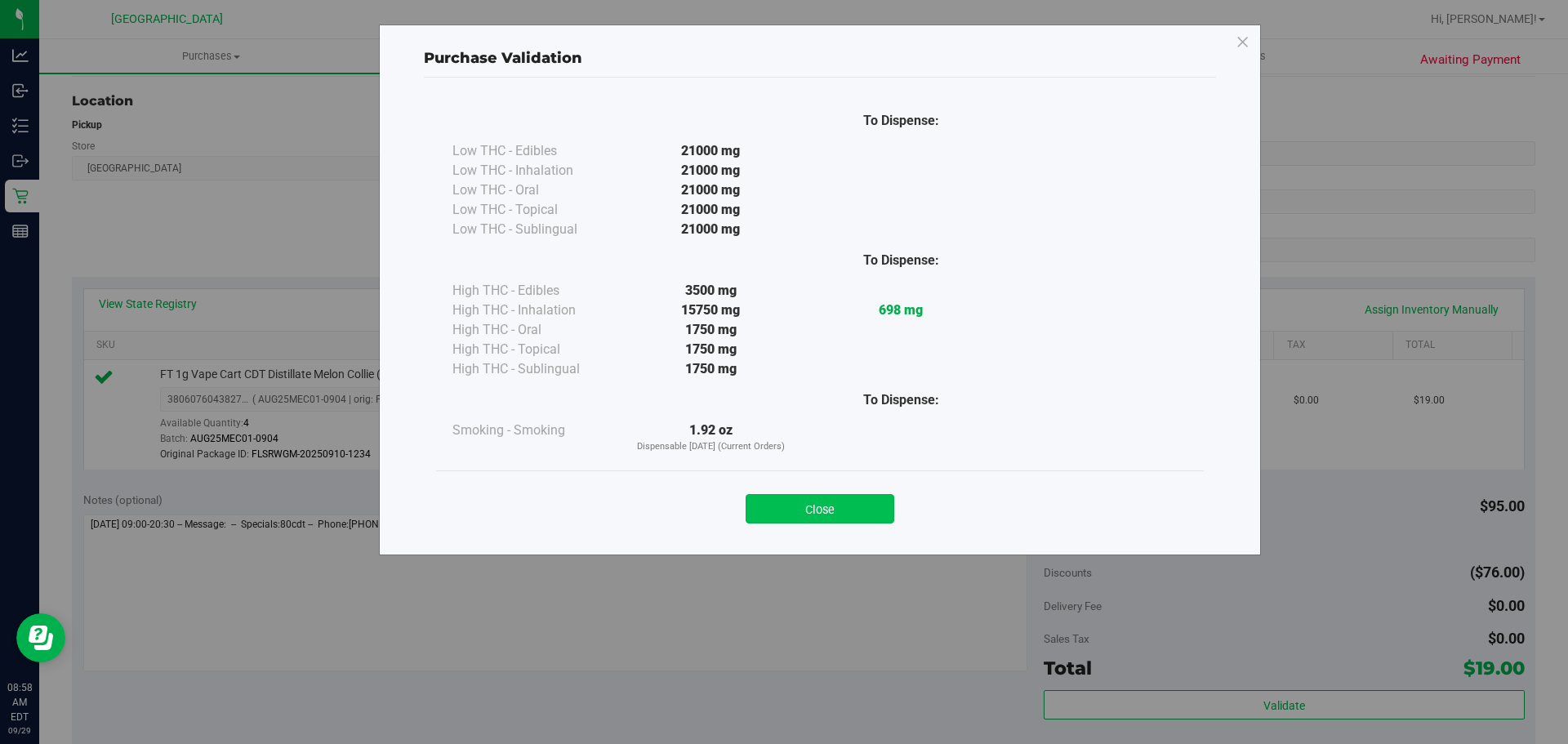
click at [835, 507] on button "Close" at bounding box center [820, 509] width 149 height 29
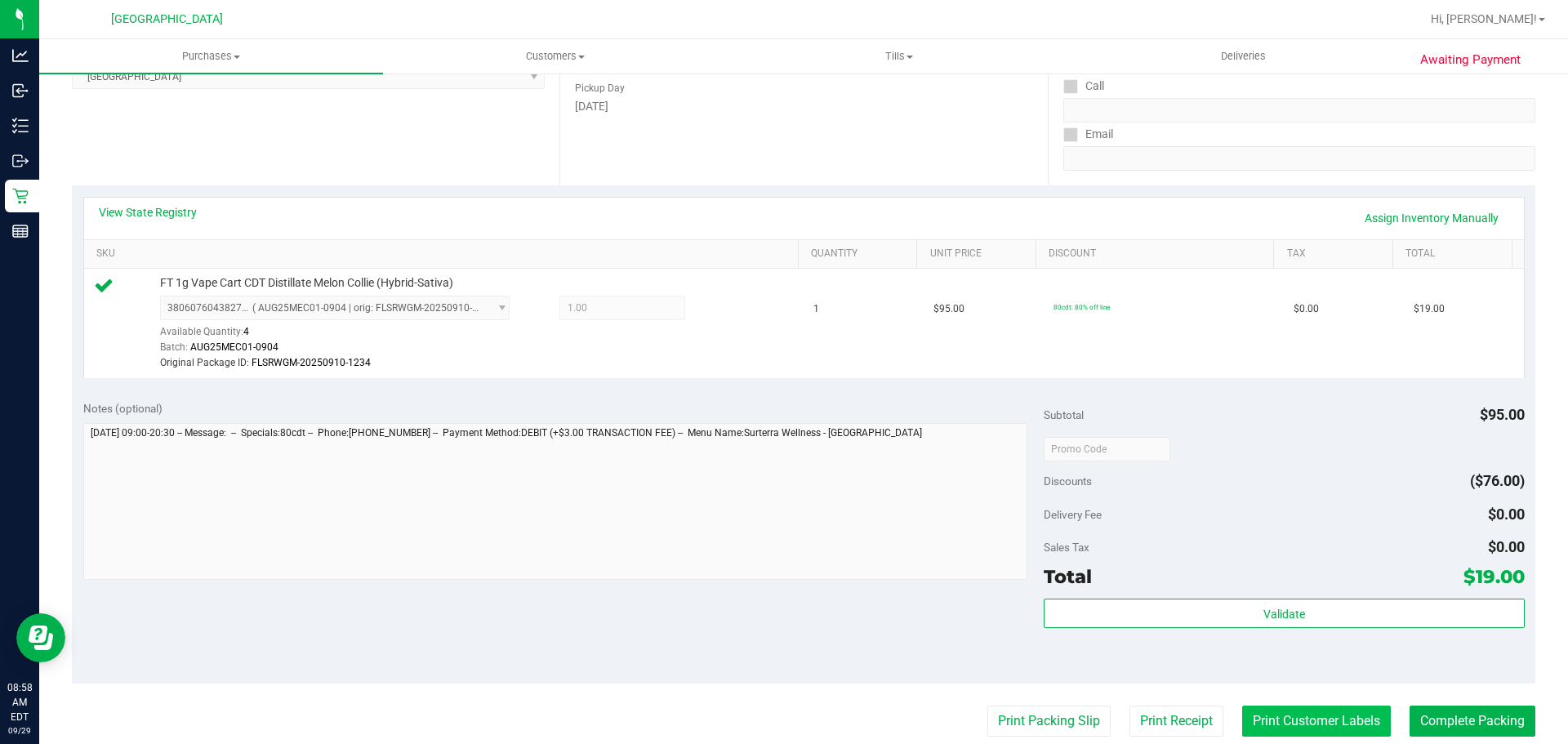
scroll to position [409, 0]
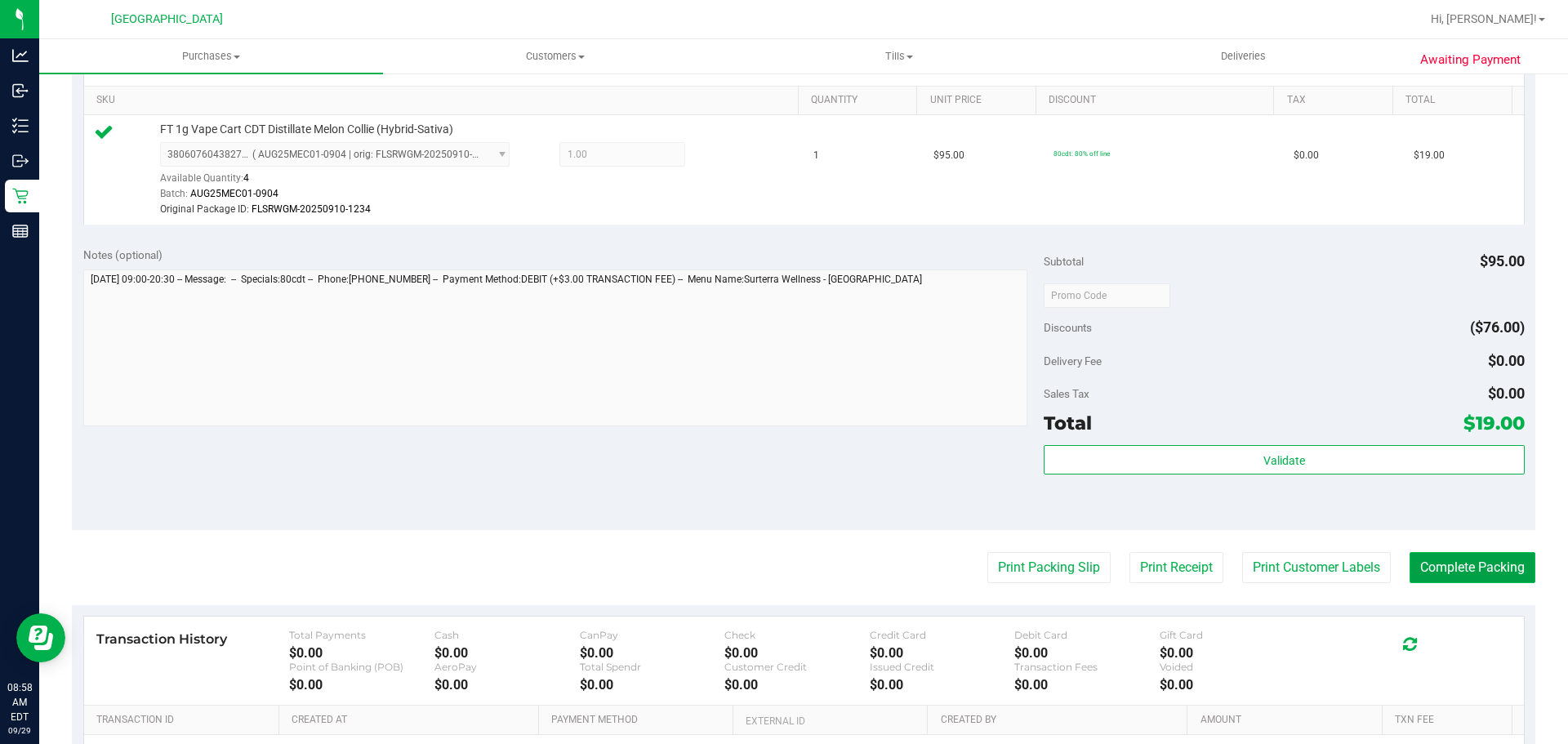
click at [1421, 580] on button "Complete Packing" at bounding box center [1473, 567] width 126 height 31
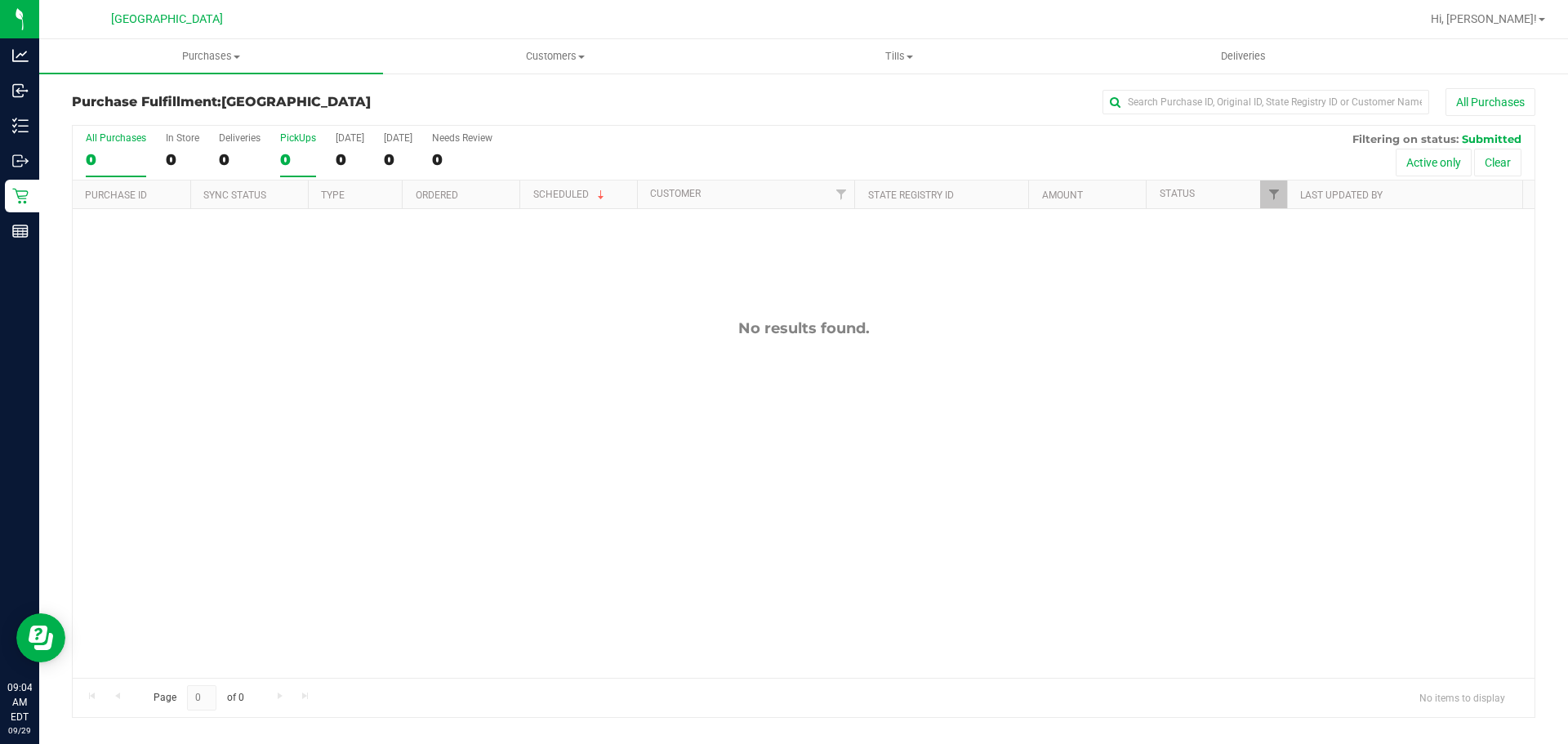
click at [304, 146] on label "PickUps 0" at bounding box center [299, 155] width 36 height 45
click at [0, 0] on input "PickUps 0" at bounding box center [0, 0] width 0 height 0
click at [309, 153] on div "0" at bounding box center [299, 160] width 36 height 19
click at [0, 0] on input "PickUps 0" at bounding box center [0, 0] width 0 height 0
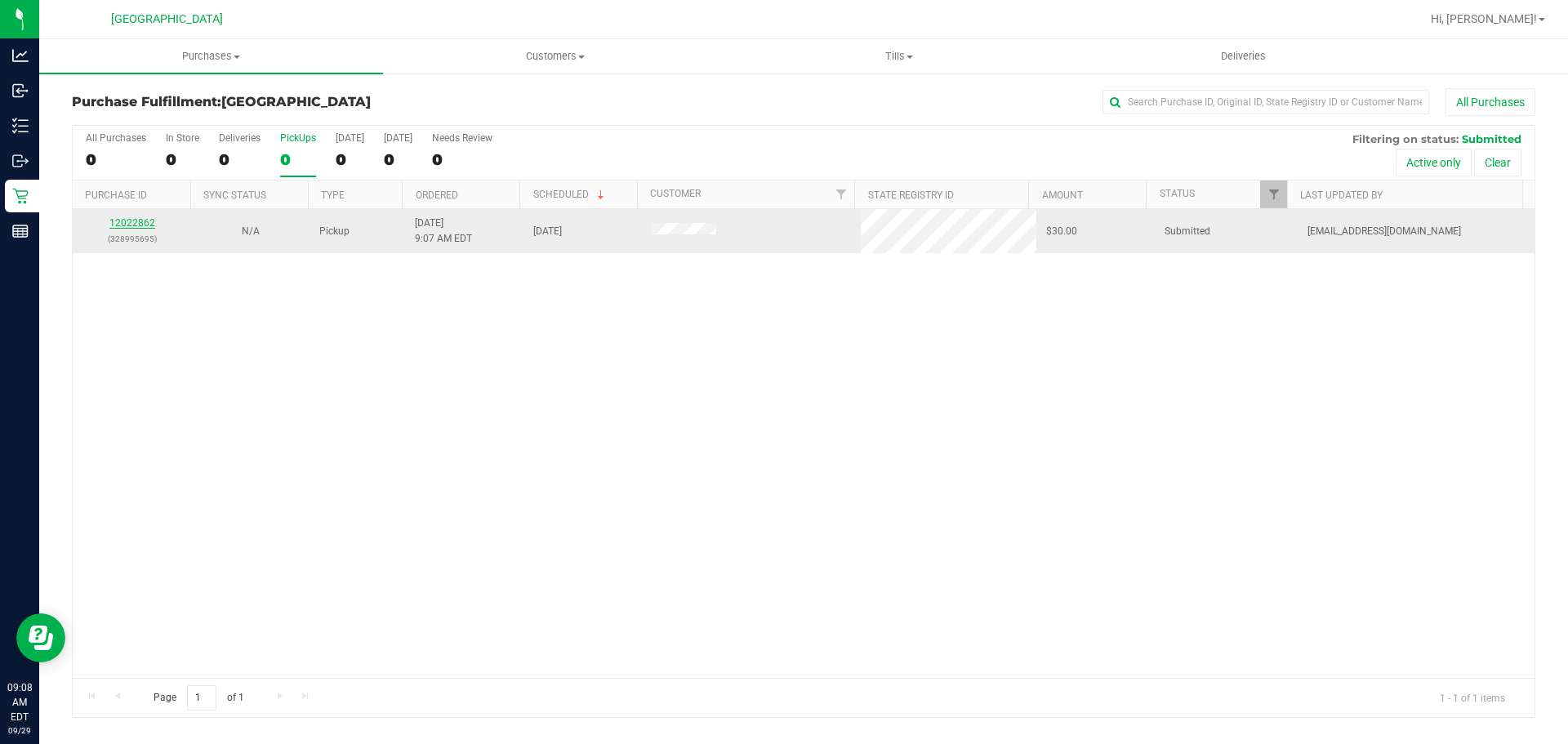
click at [147, 218] on link "12022862" at bounding box center [132, 223] width 46 height 11
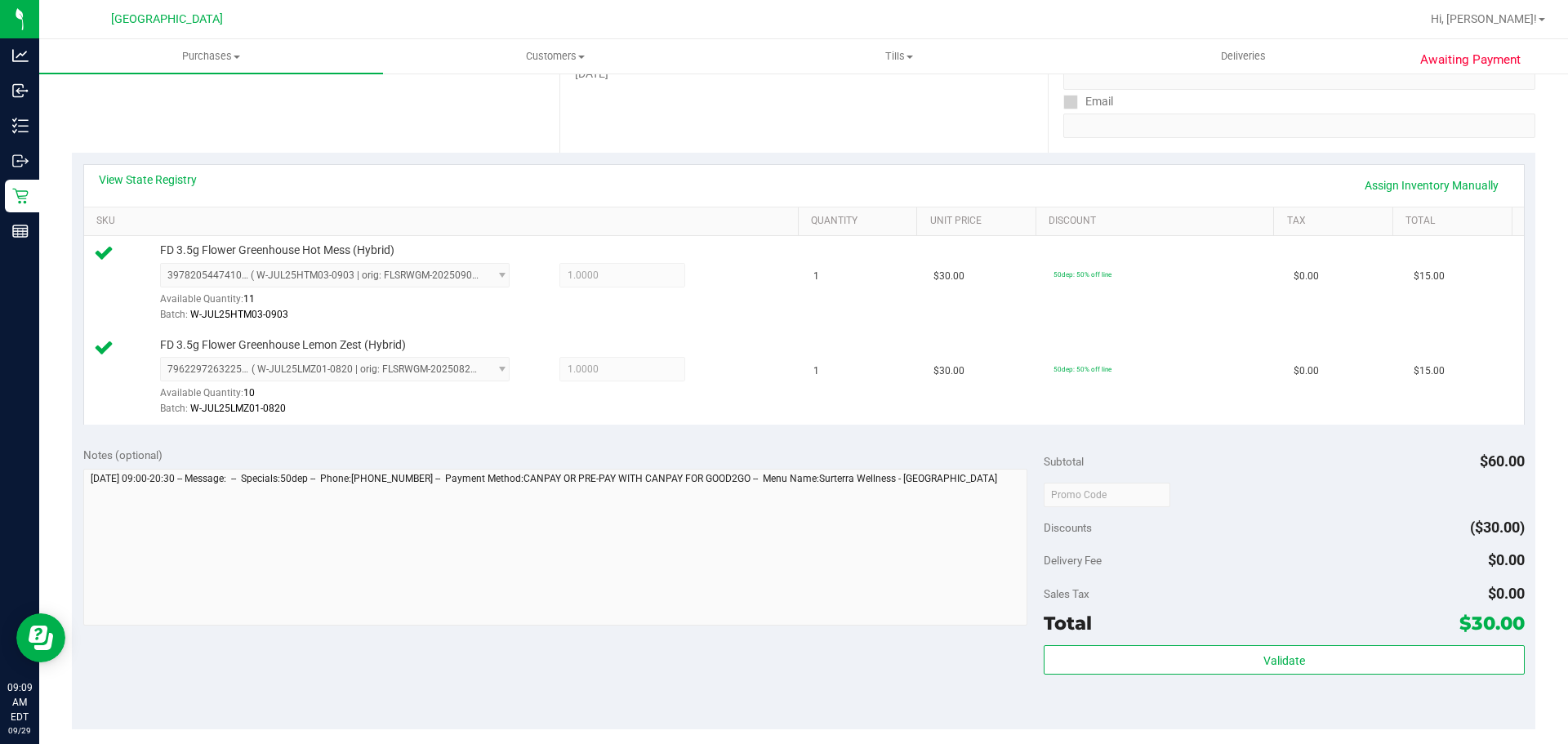
scroll to position [409, 0]
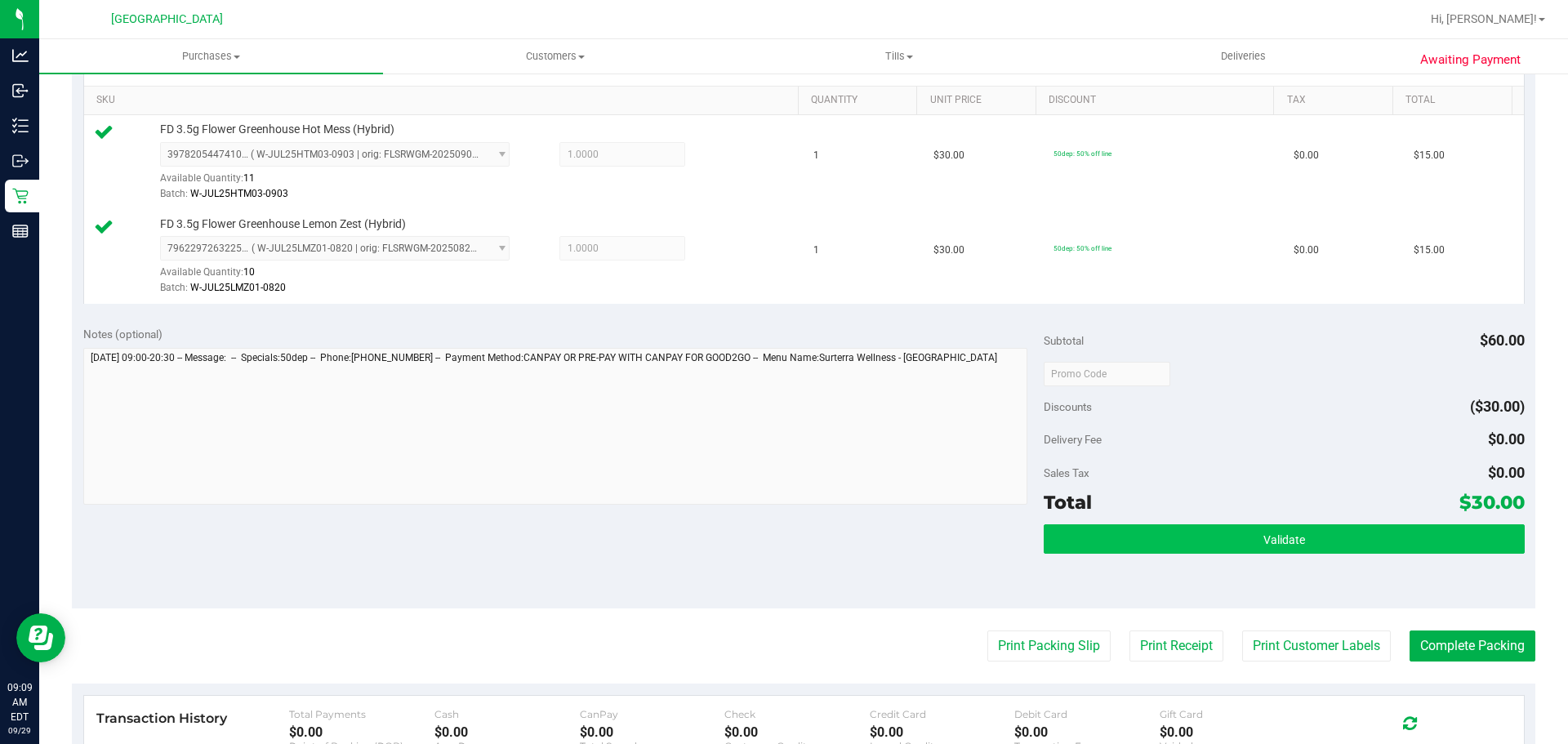
click at [1168, 522] on div "Subtotal $60.00 Discounts ($30.00) Delivery Fee $0.00 Sales Tax $0.00 Total $30…" at bounding box center [1285, 461] width 480 height 272
drag, startPoint x: 1164, startPoint y: 536, endPoint x: 1139, endPoint y: 524, distance: 27.7
click at [1163, 536] on button "Validate" at bounding box center [1285, 539] width 480 height 29
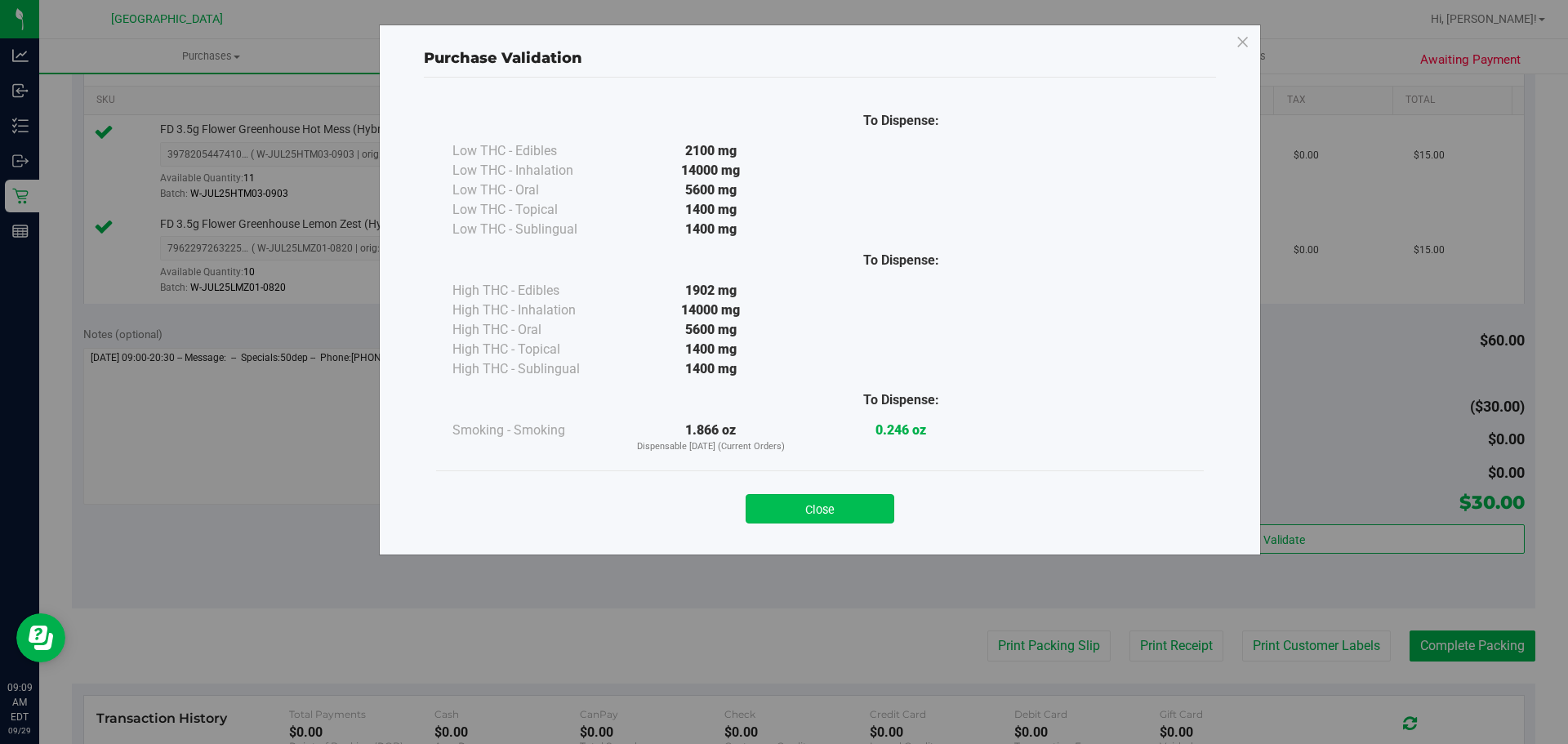
click at [799, 508] on button "Close" at bounding box center [820, 509] width 149 height 29
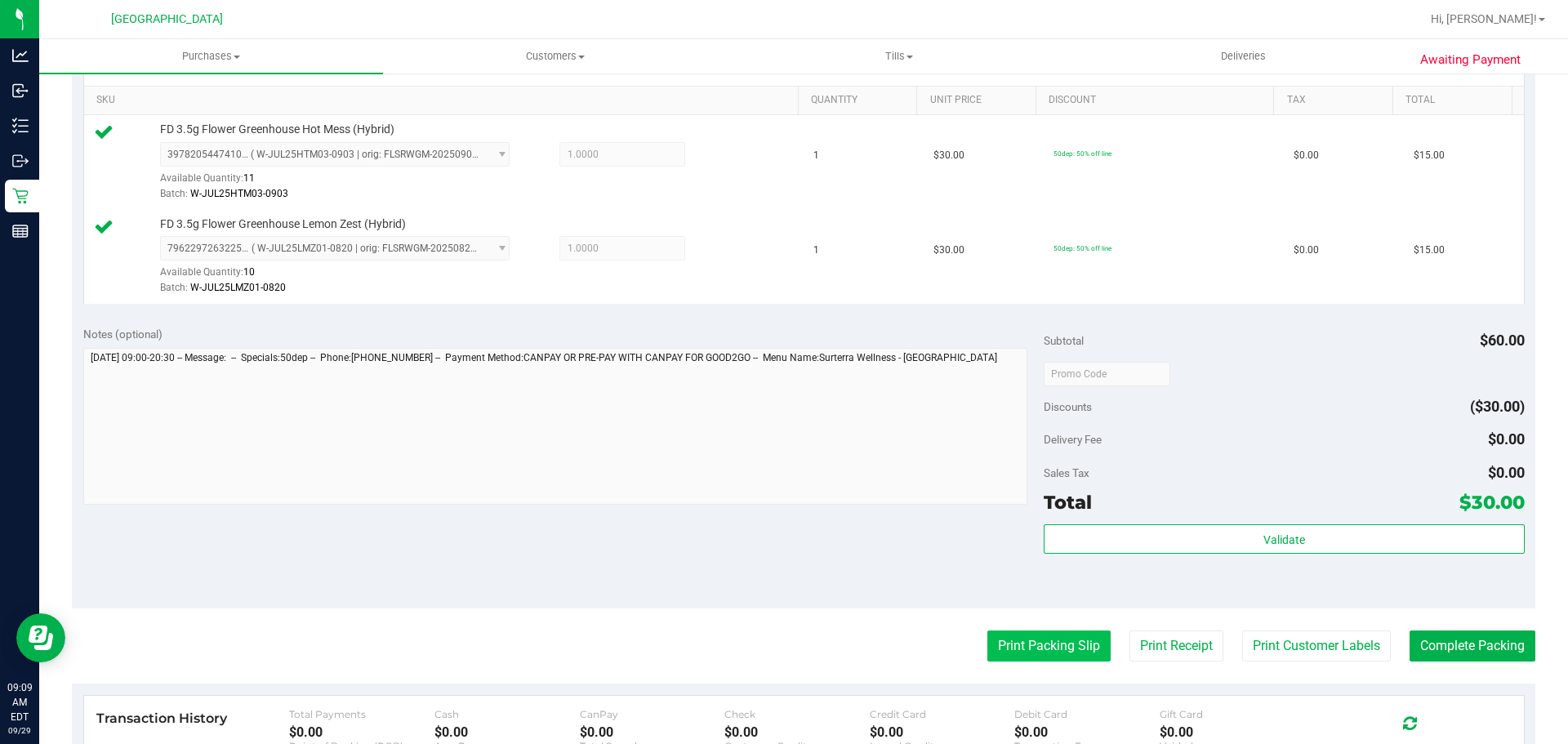
click at [1024, 647] on button "Print Packing Slip" at bounding box center [1049, 646] width 123 height 31
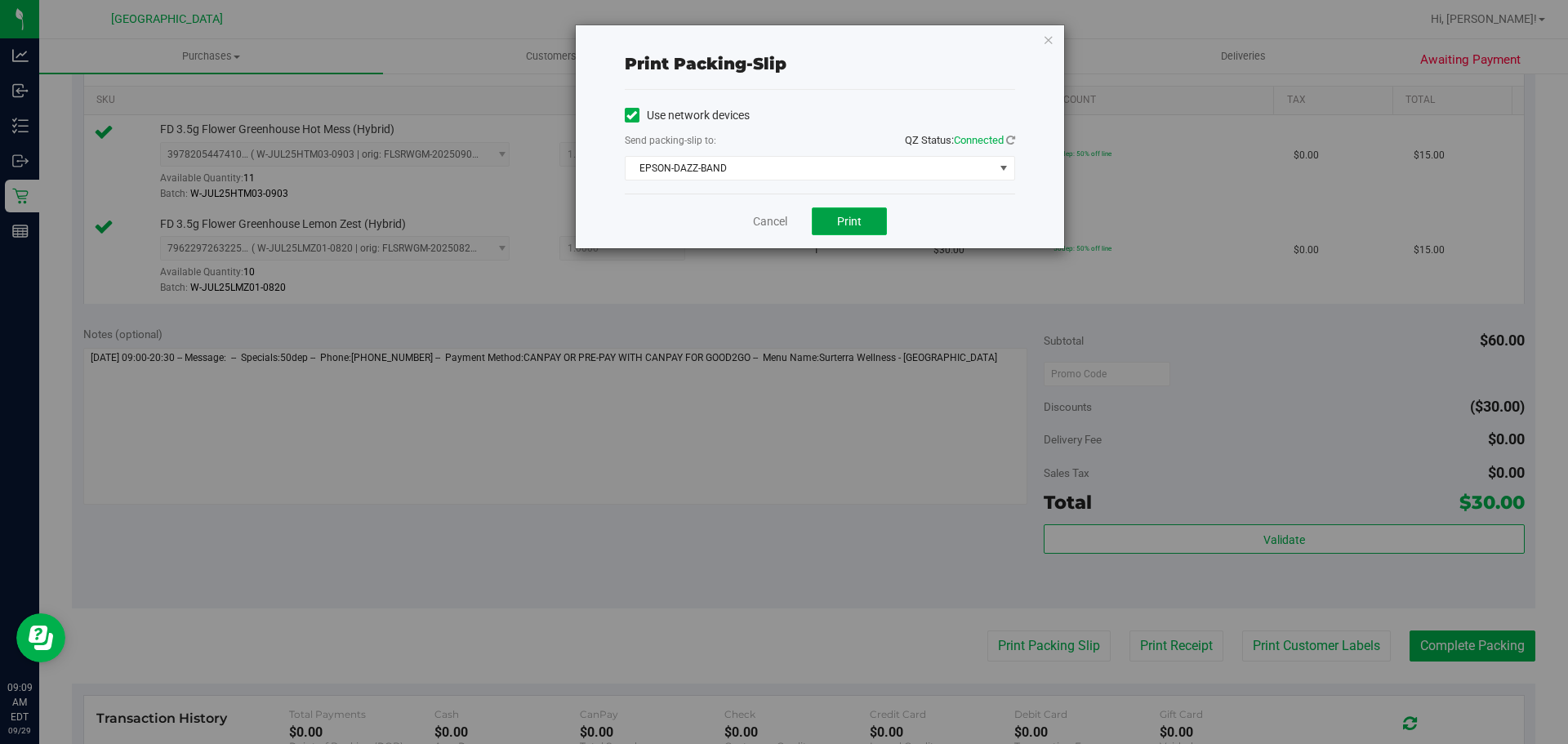
drag, startPoint x: 853, startPoint y: 226, endPoint x: 873, endPoint y: 230, distance: 20.4
click at [853, 226] on span "Print" at bounding box center [849, 221] width 24 height 13
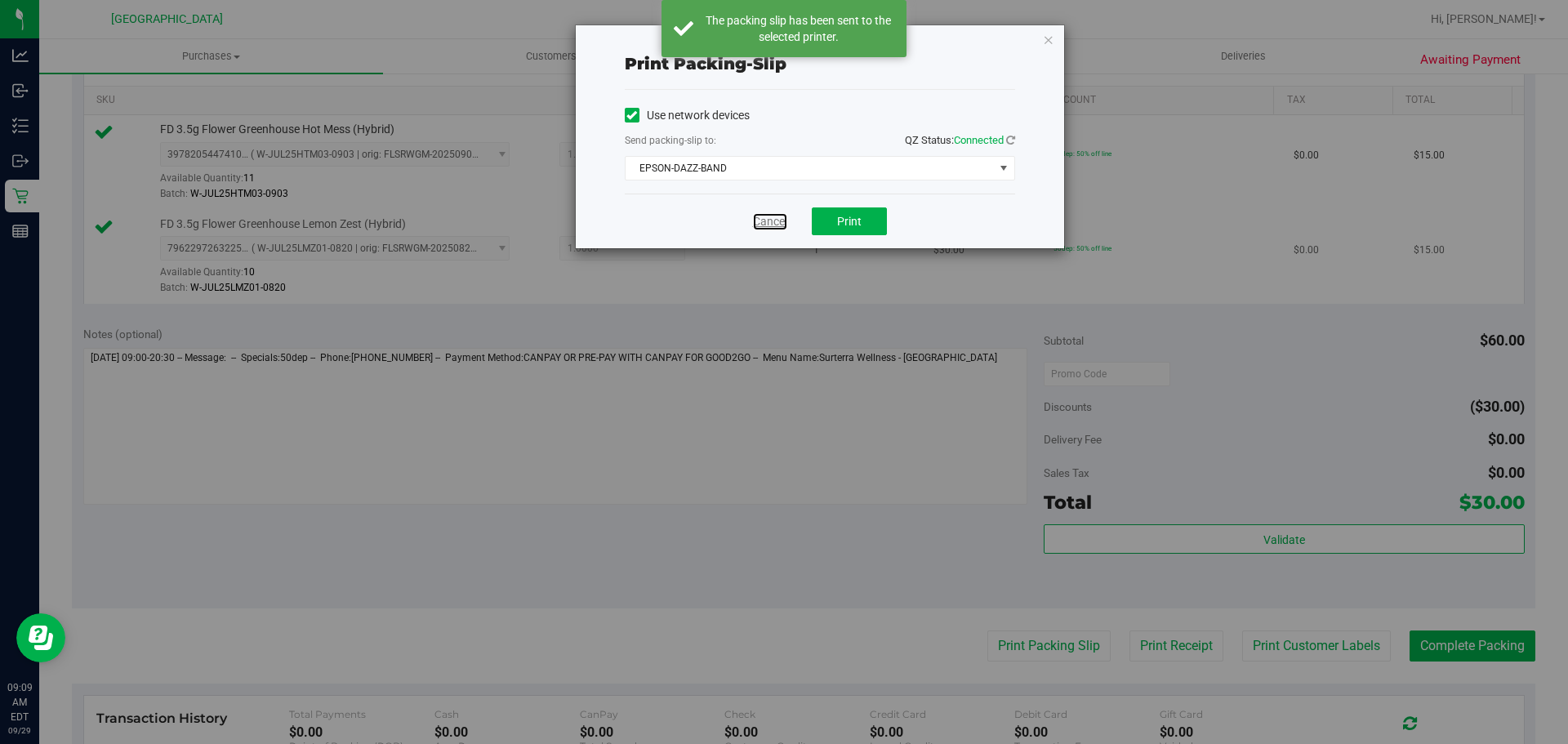
click at [772, 225] on link "Cancel" at bounding box center [770, 221] width 34 height 17
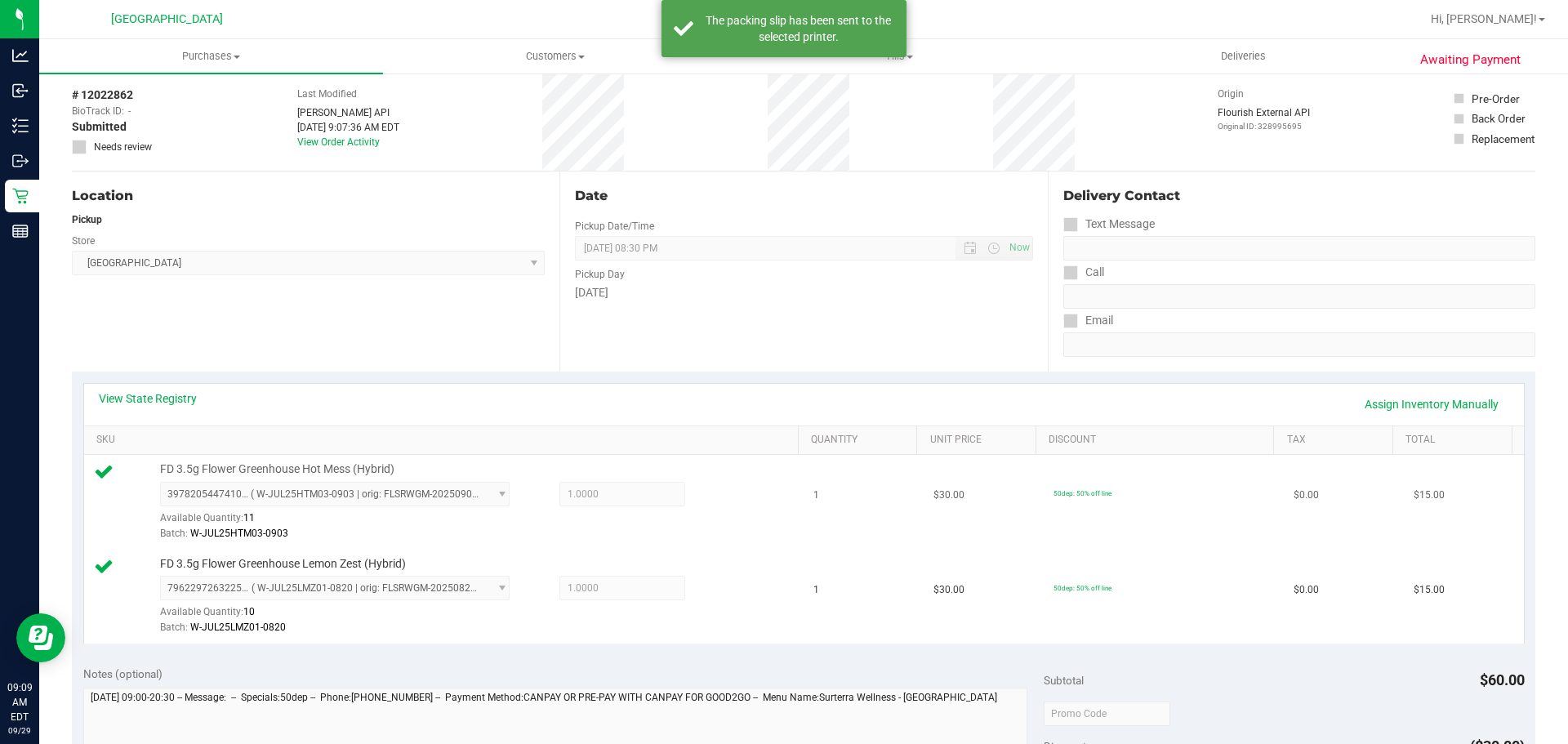
scroll to position [0, 0]
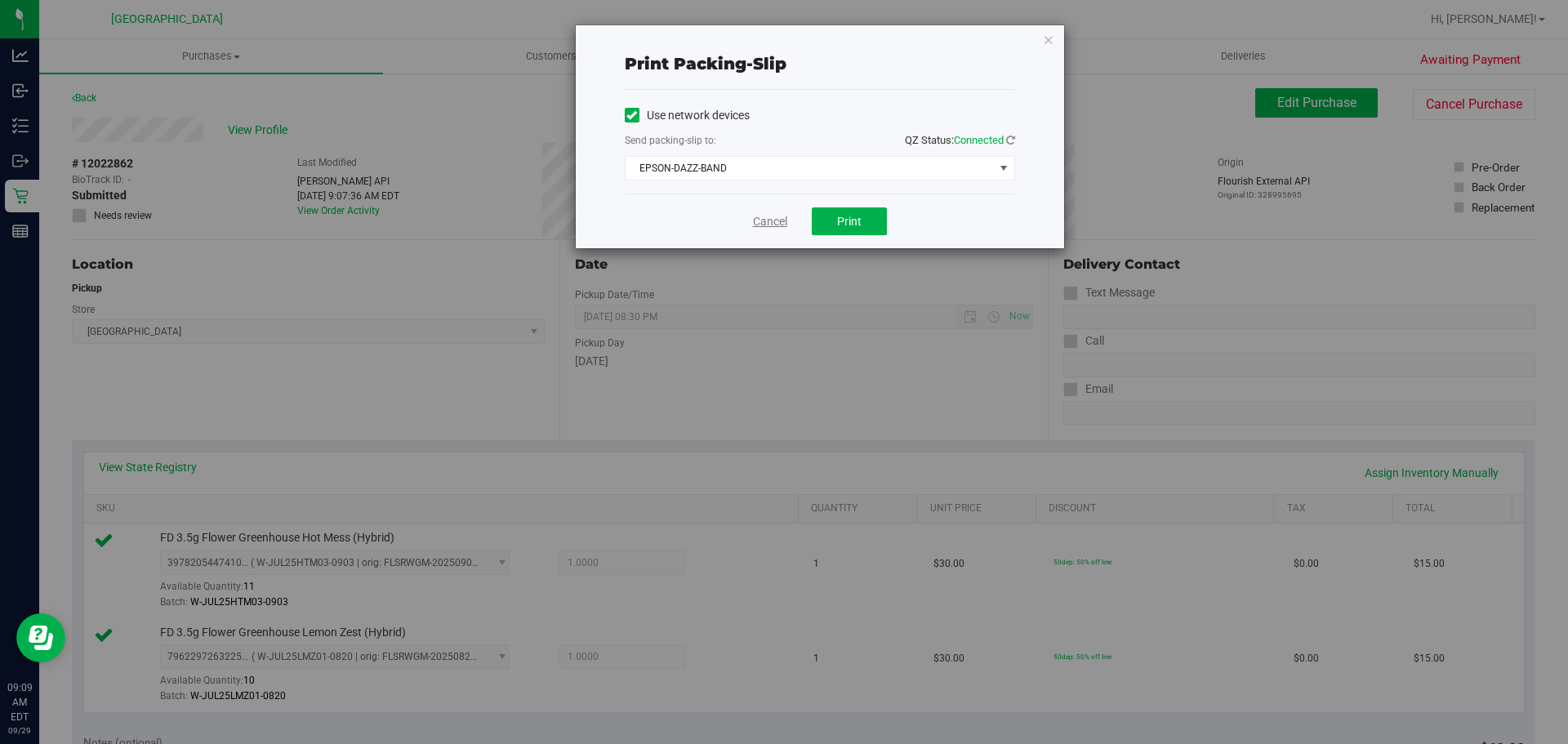
click at [754, 220] on link "Cancel" at bounding box center [770, 221] width 34 height 17
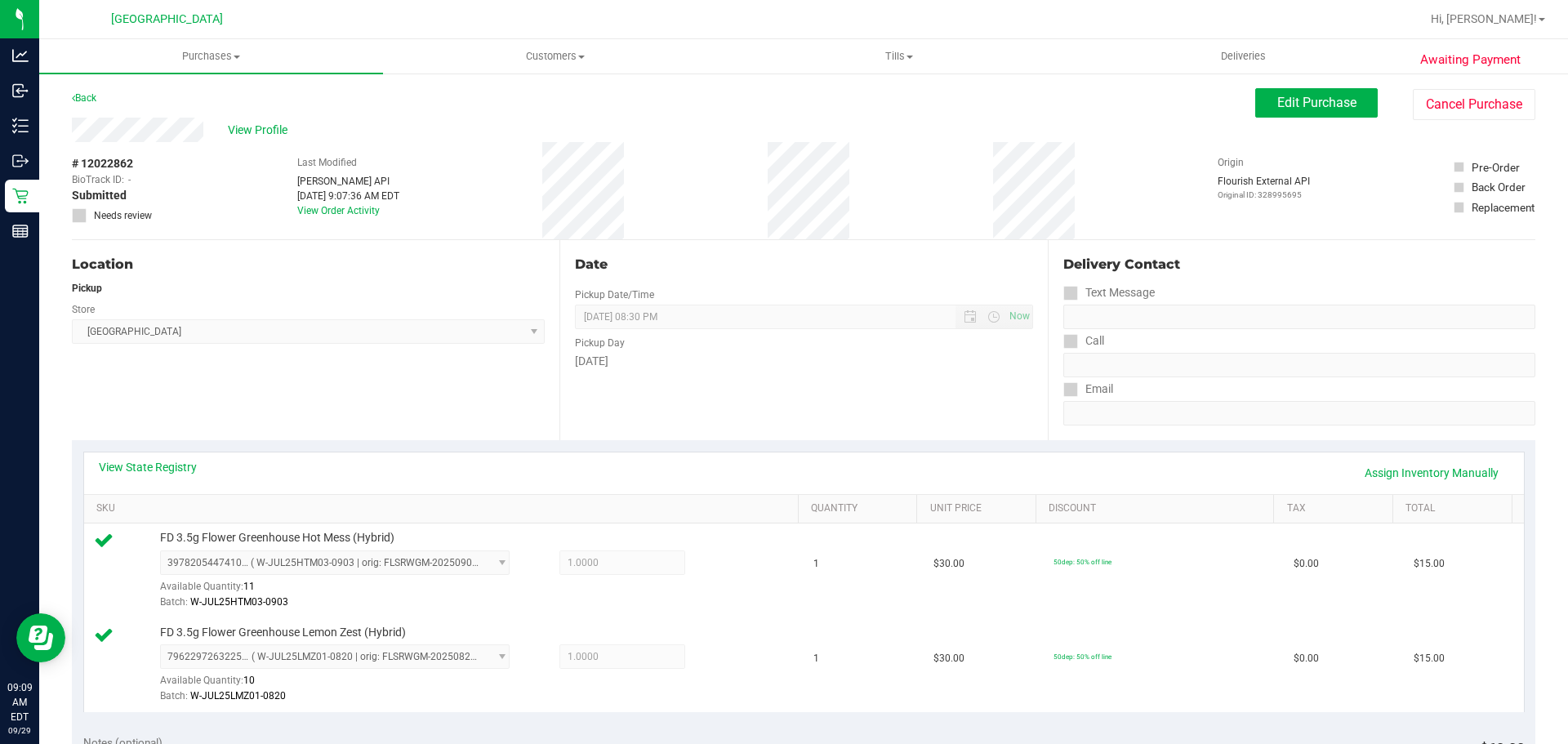
scroll to position [663, 0]
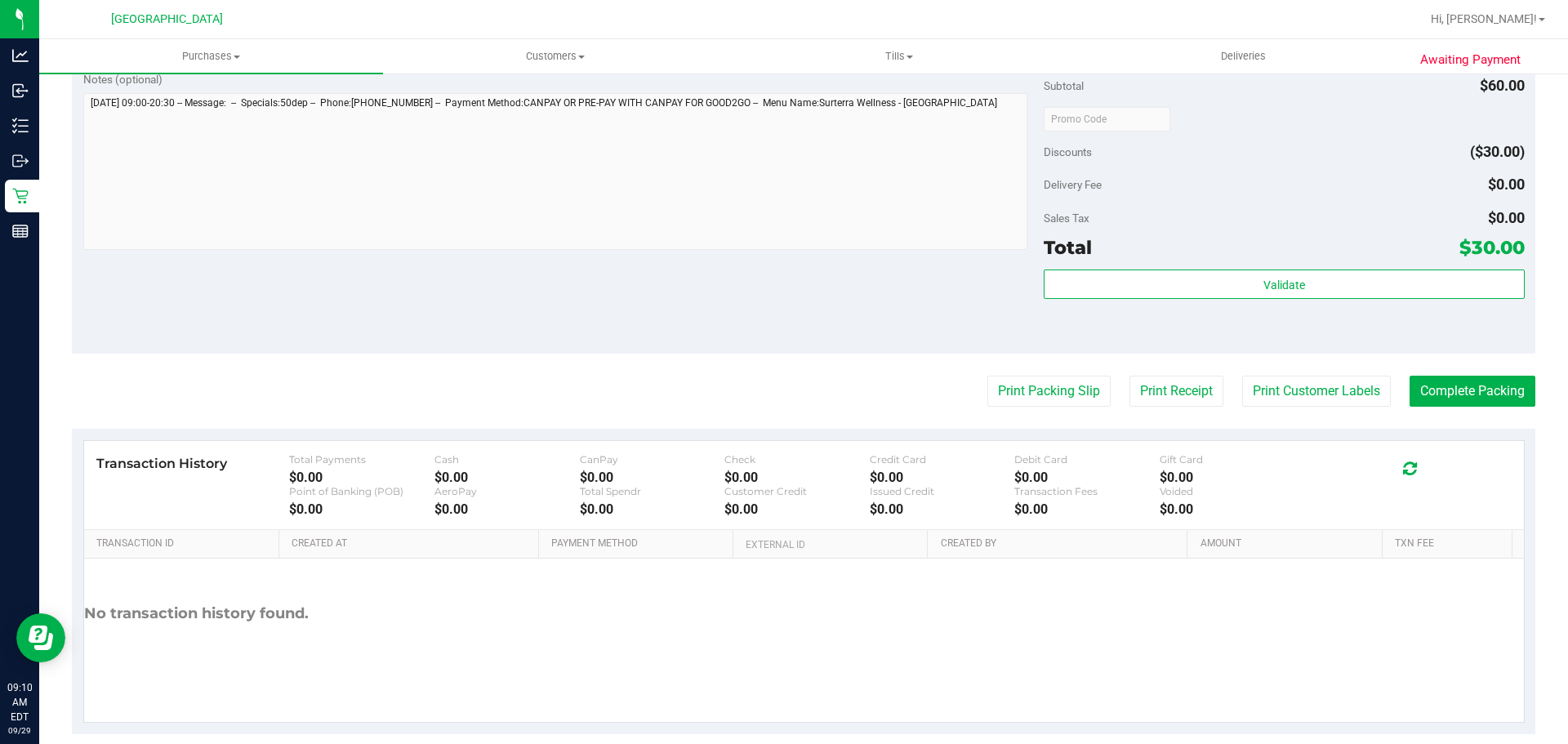
click at [1184, 303] on div "Validate" at bounding box center [1285, 306] width 480 height 73
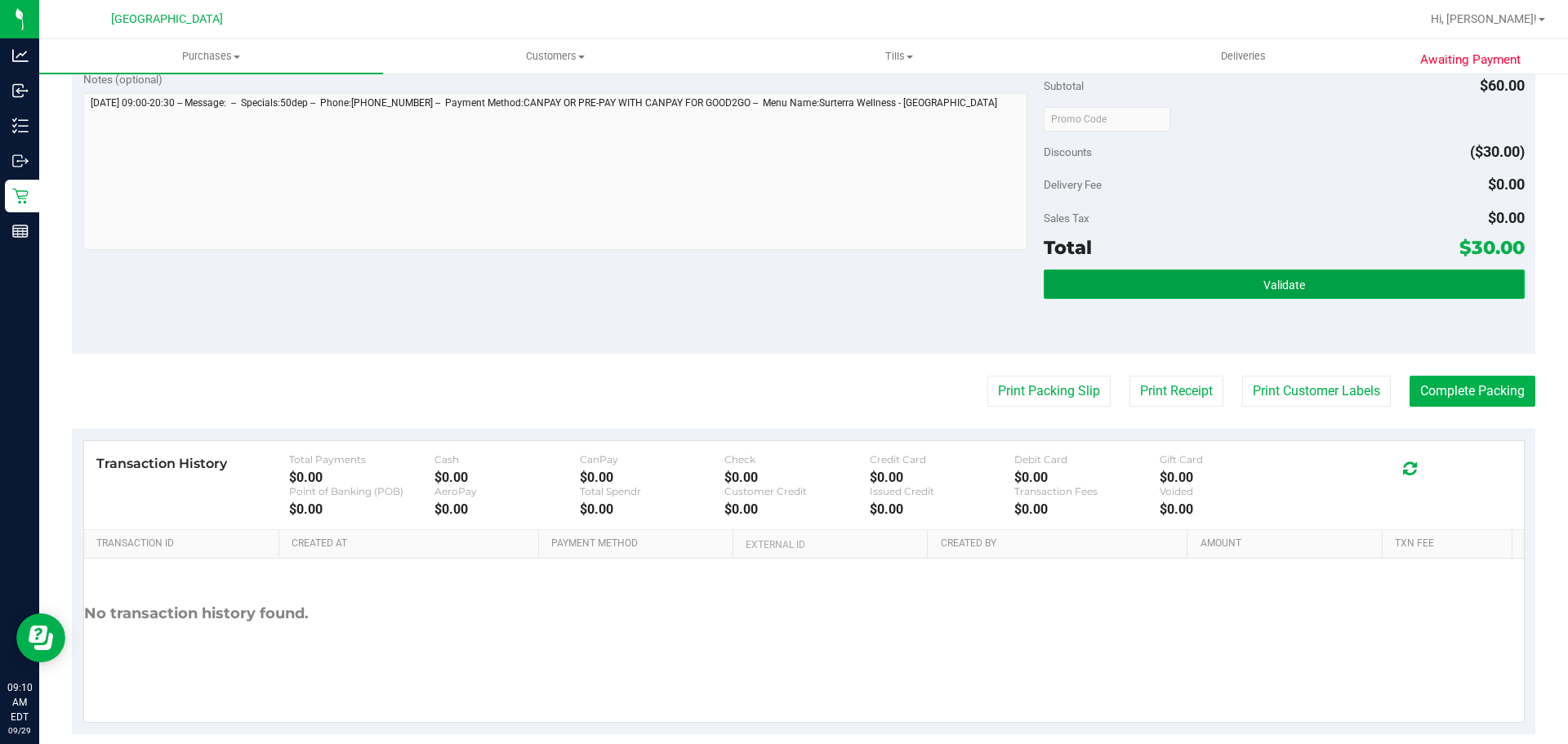
click at [1184, 291] on button "Validate" at bounding box center [1285, 283] width 480 height 29
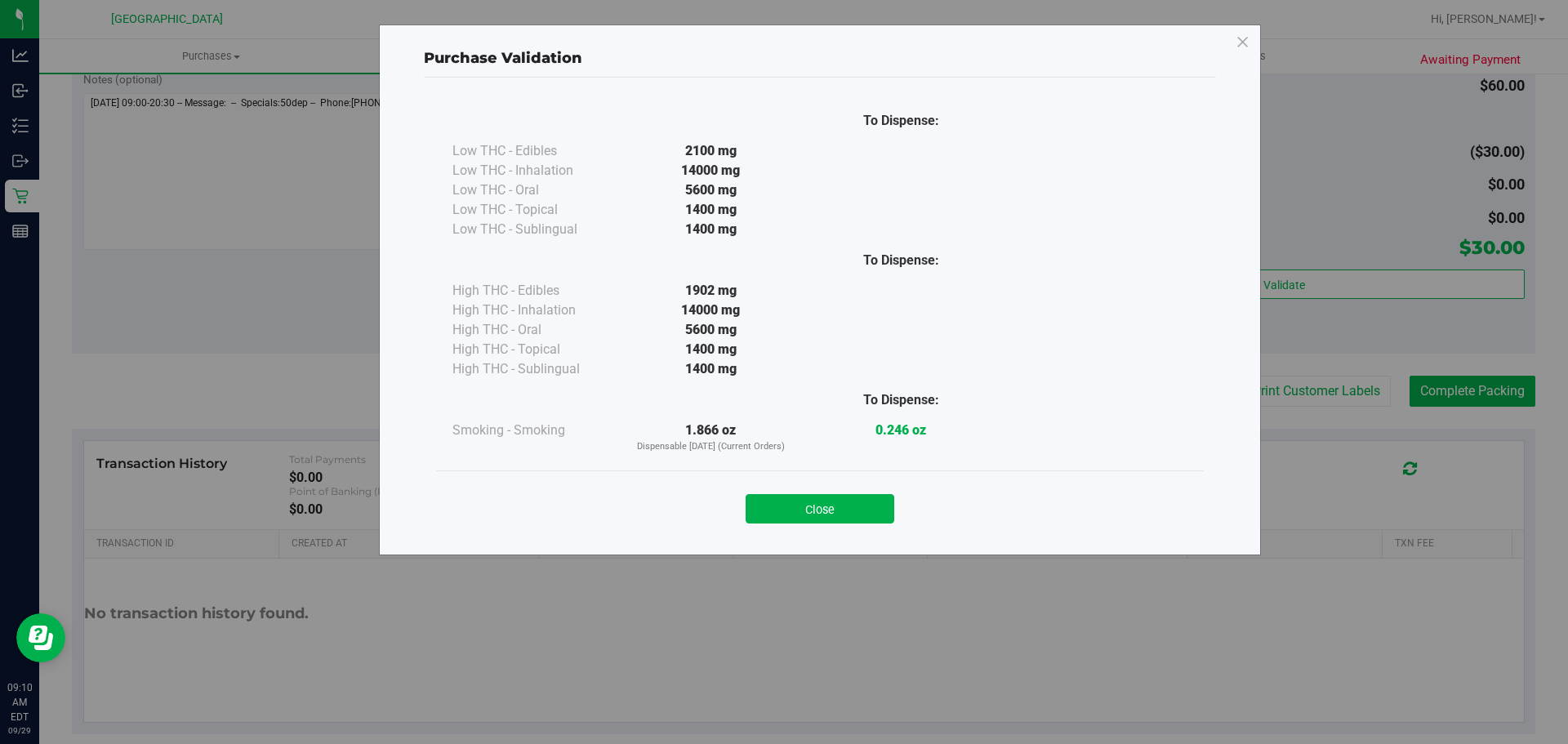
drag, startPoint x: 849, startPoint y: 516, endPoint x: 1031, endPoint y: 434, distance: 199.6
click at [849, 515] on button "Close" at bounding box center [820, 509] width 149 height 29
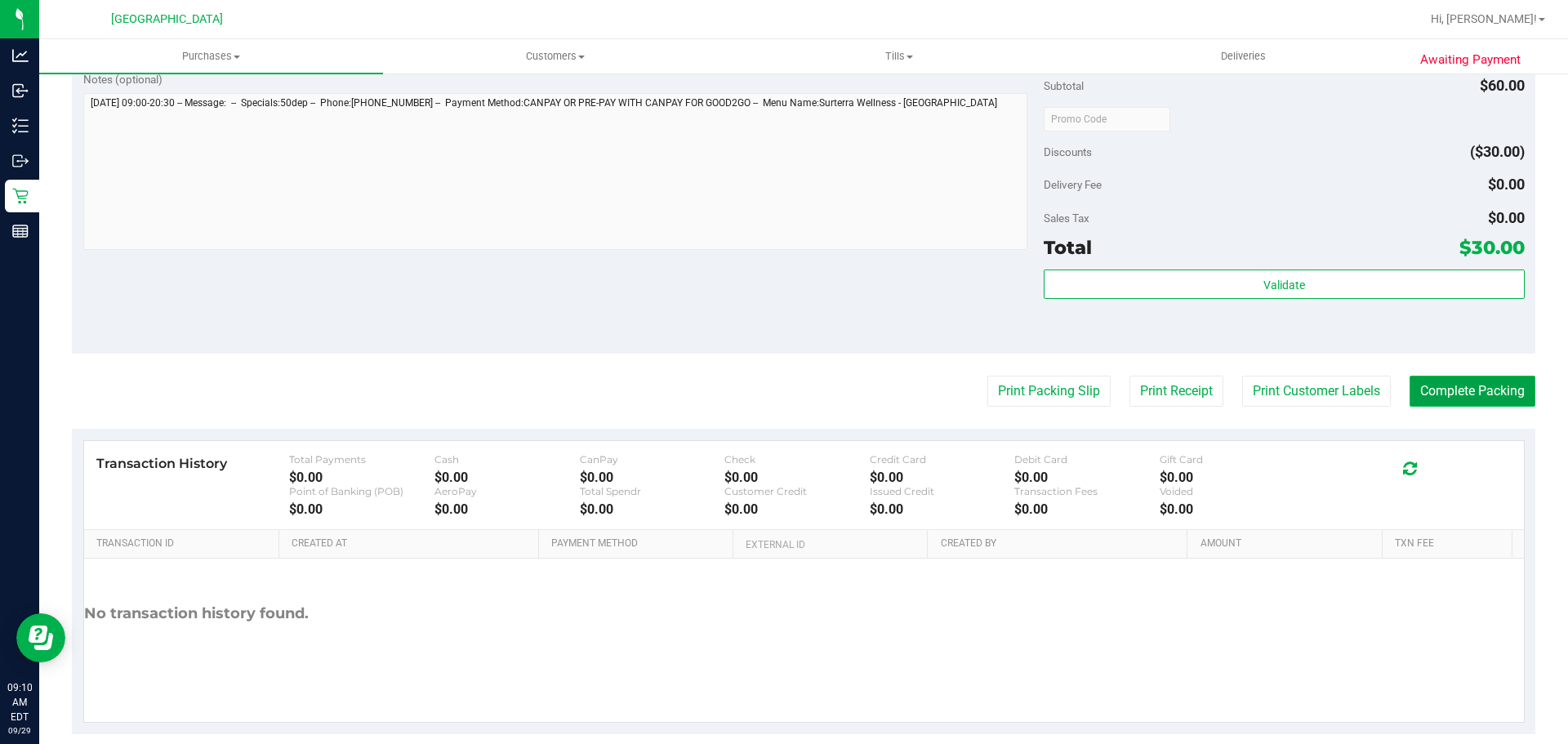
click at [1464, 380] on button "Complete Packing" at bounding box center [1473, 391] width 126 height 31
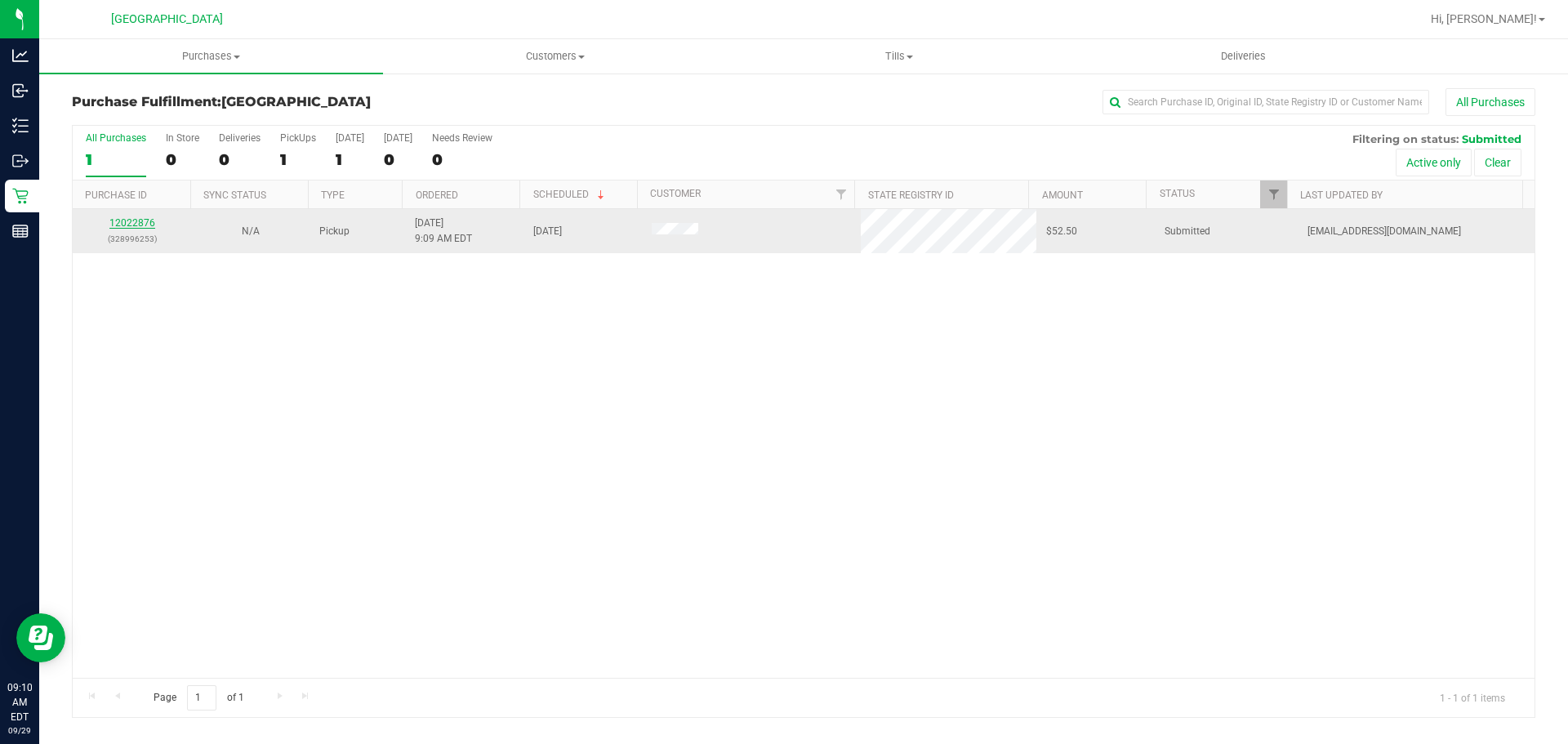
click at [143, 215] on td "12022876 (328996253)" at bounding box center [132, 231] width 119 height 44
click at [142, 228] on link "12022876" at bounding box center [132, 223] width 46 height 11
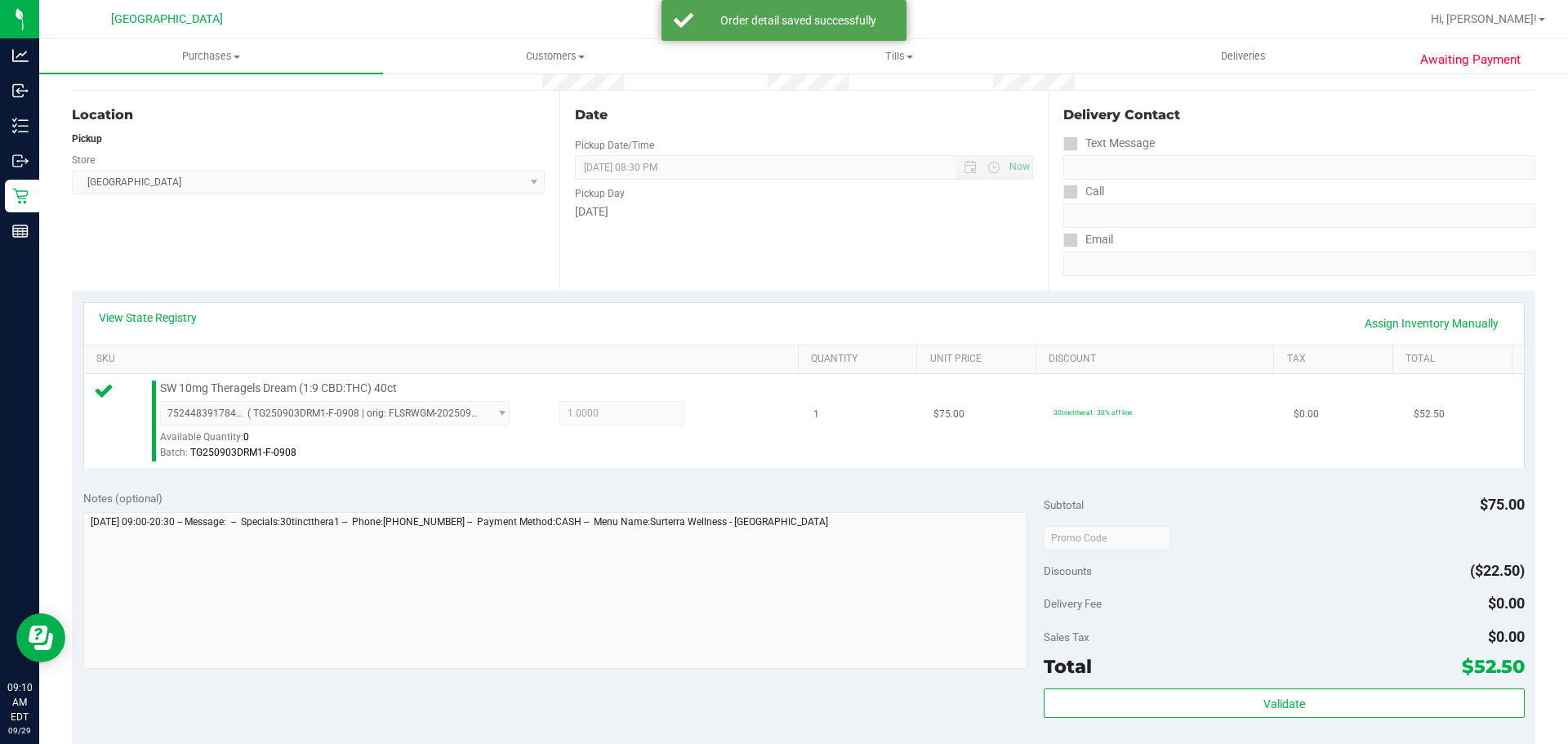
scroll to position [245, 0]
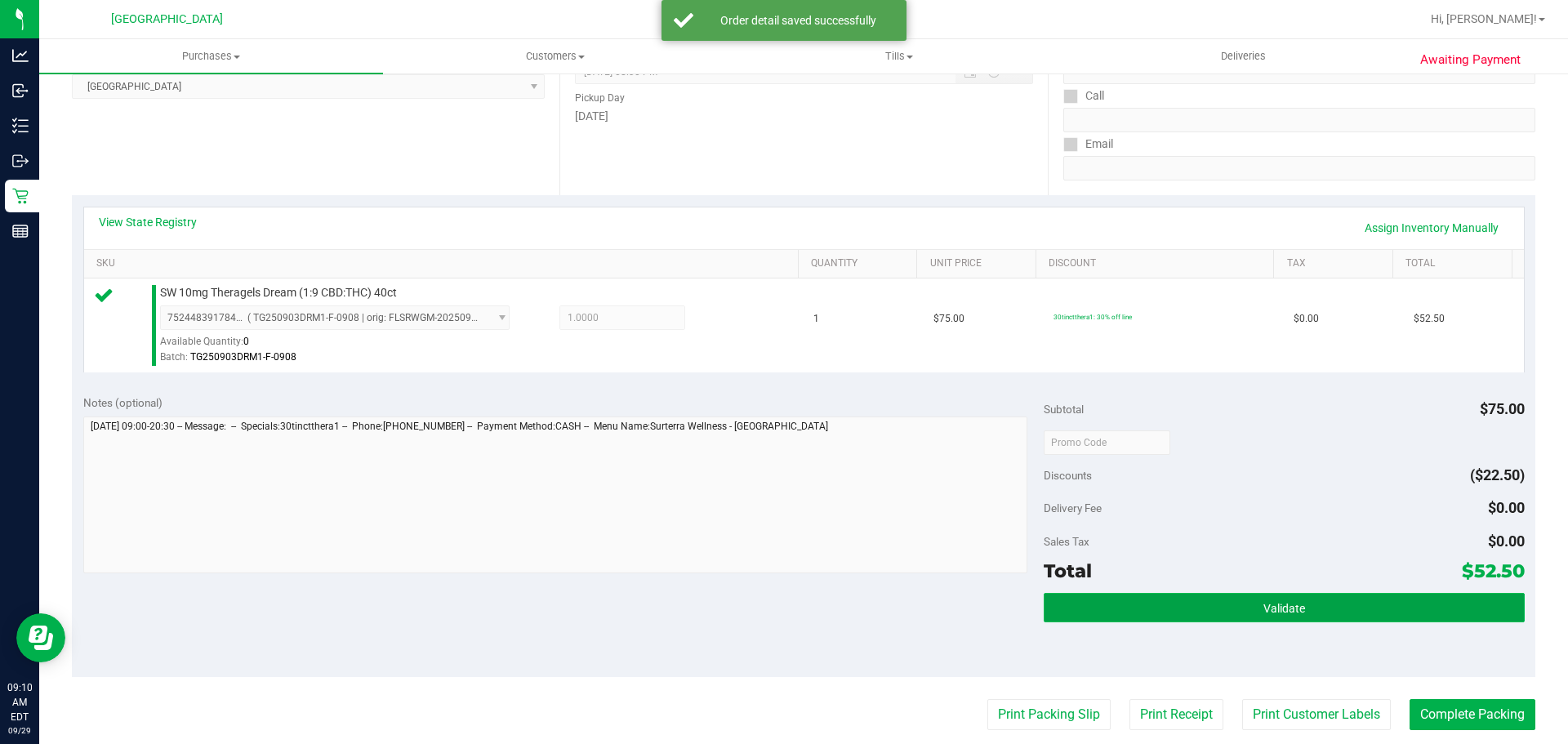
click at [1299, 595] on button "Validate" at bounding box center [1285, 607] width 480 height 29
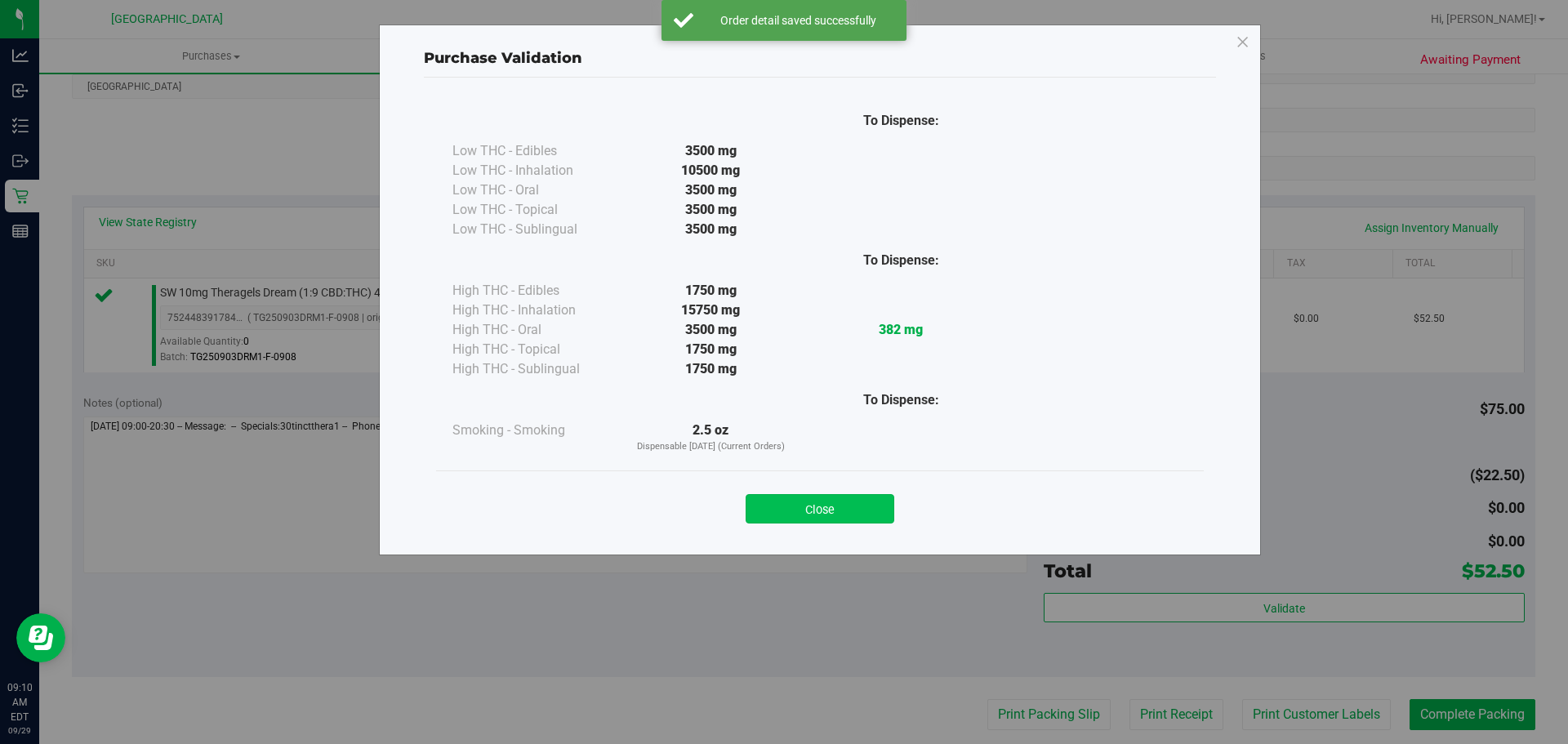
click at [792, 503] on button "Close" at bounding box center [820, 509] width 149 height 29
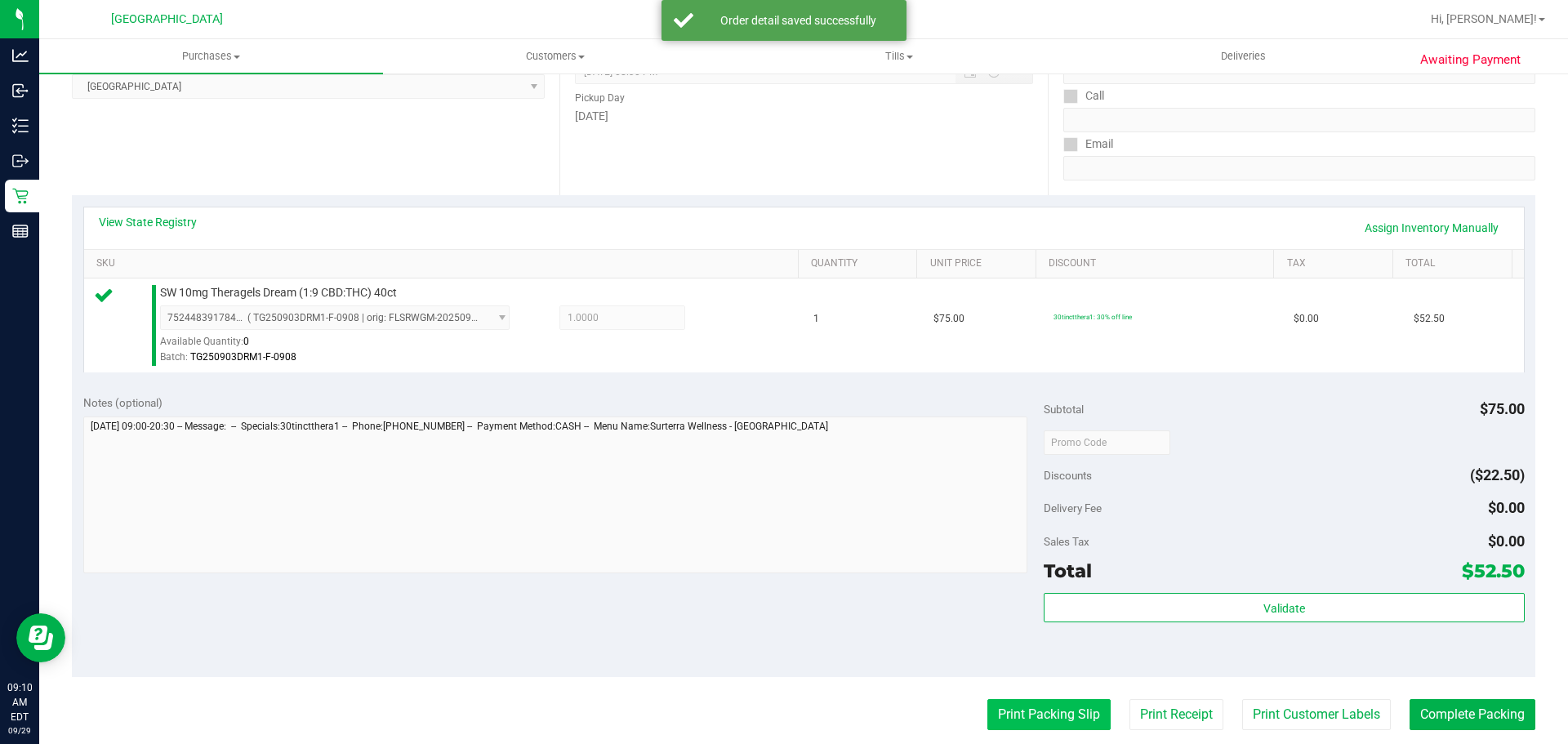
click at [995, 715] on button "Print Packing Slip" at bounding box center [1049, 715] width 123 height 31
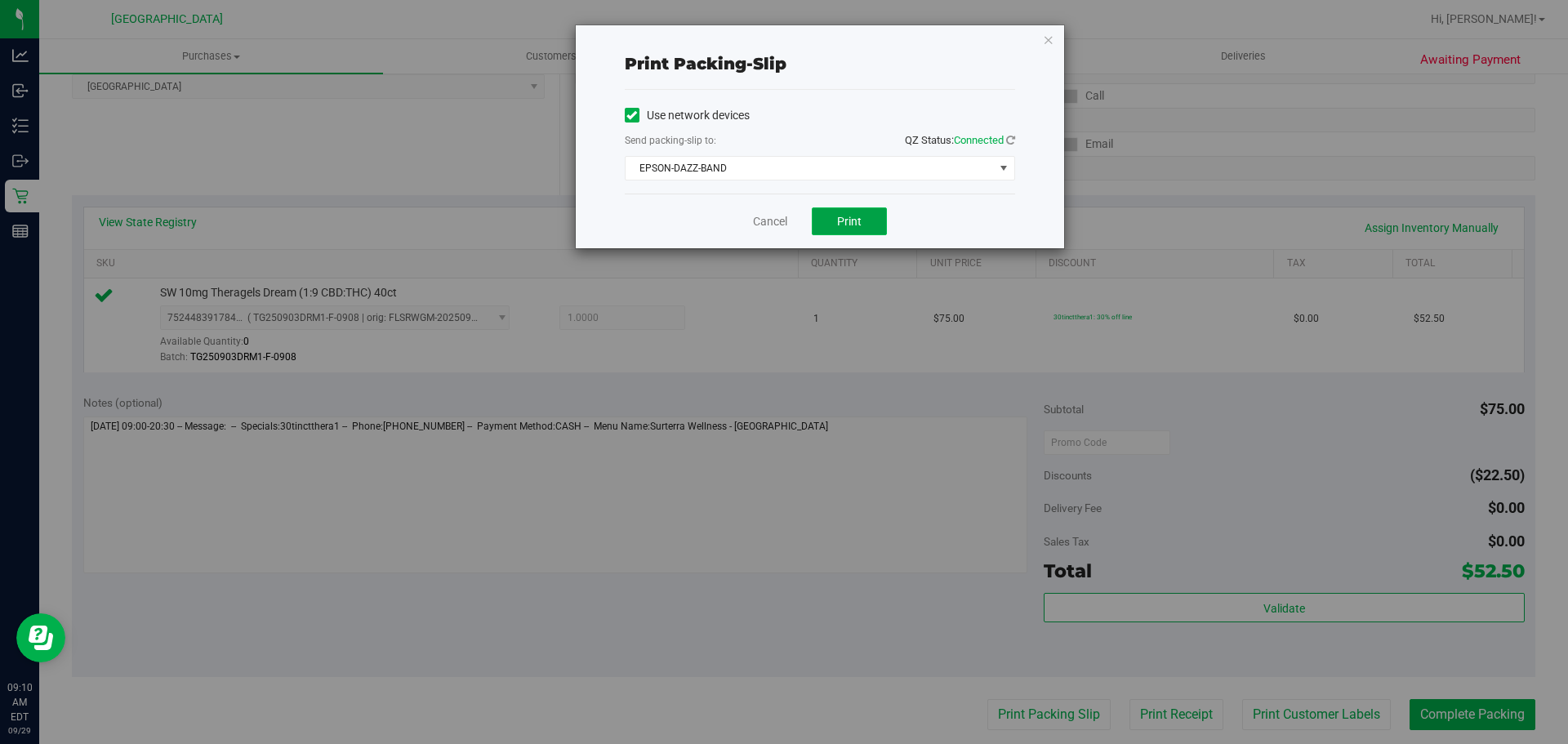
click at [841, 229] on button "Print" at bounding box center [849, 220] width 75 height 27
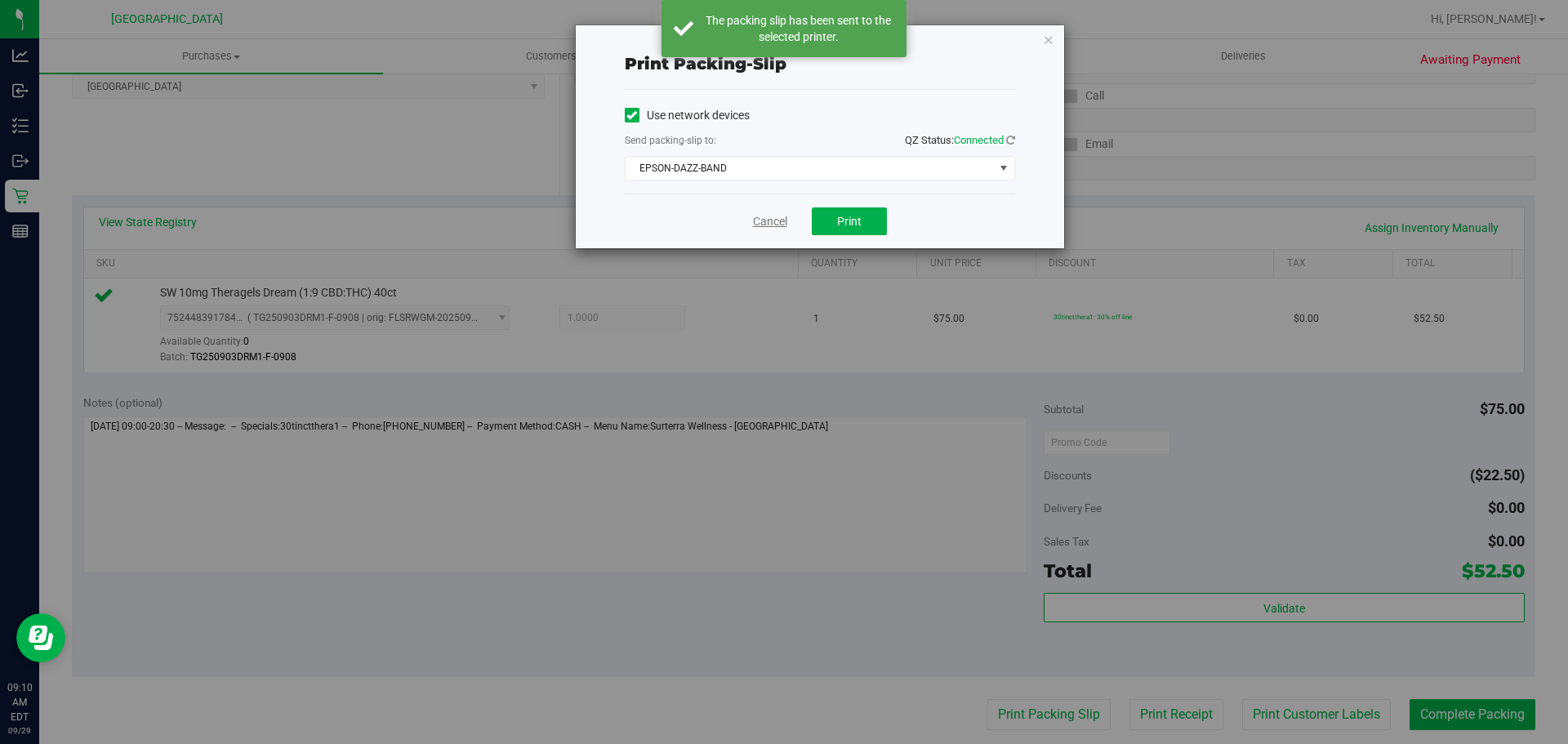
click at [753, 227] on link "Cancel" at bounding box center [770, 221] width 34 height 17
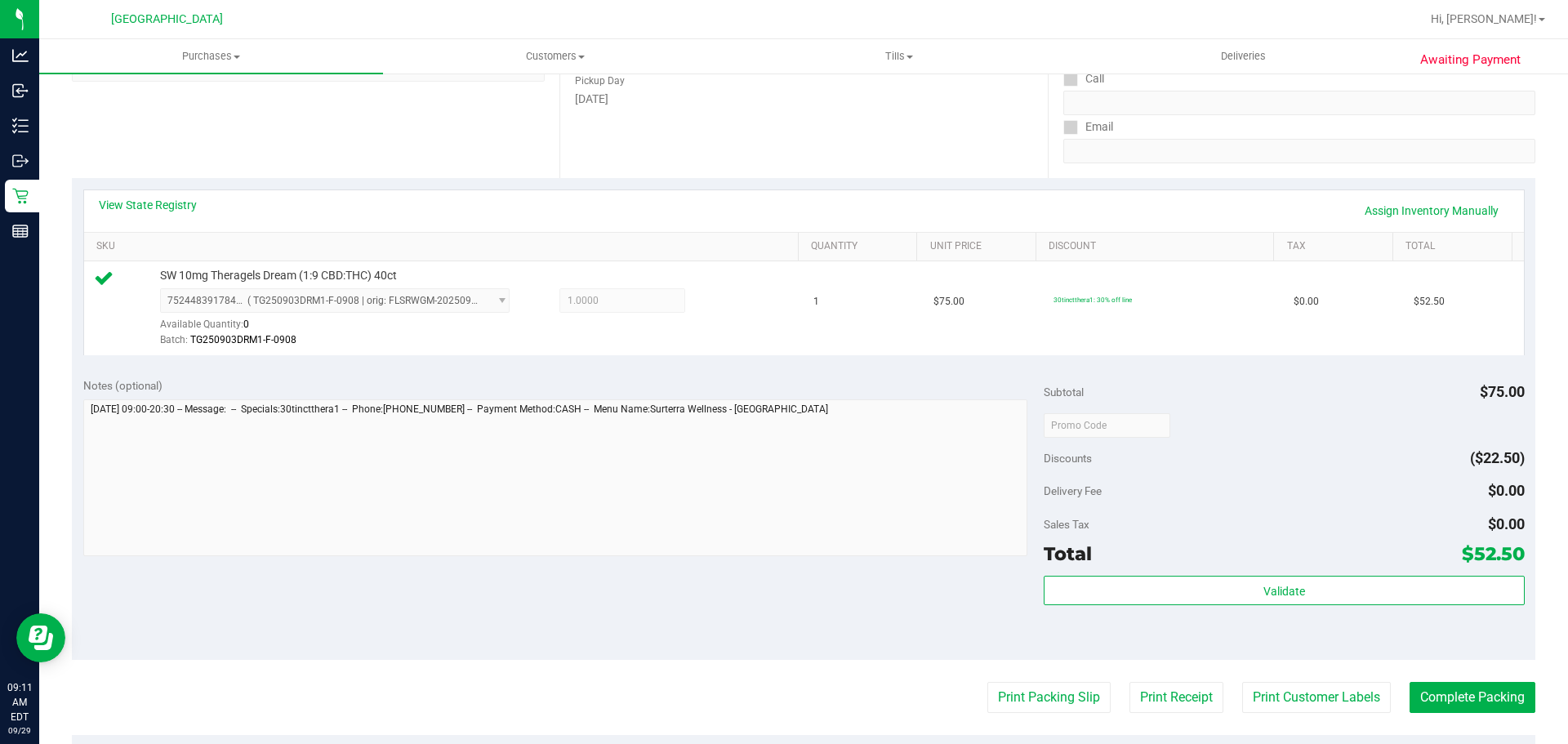
scroll to position [327, 0]
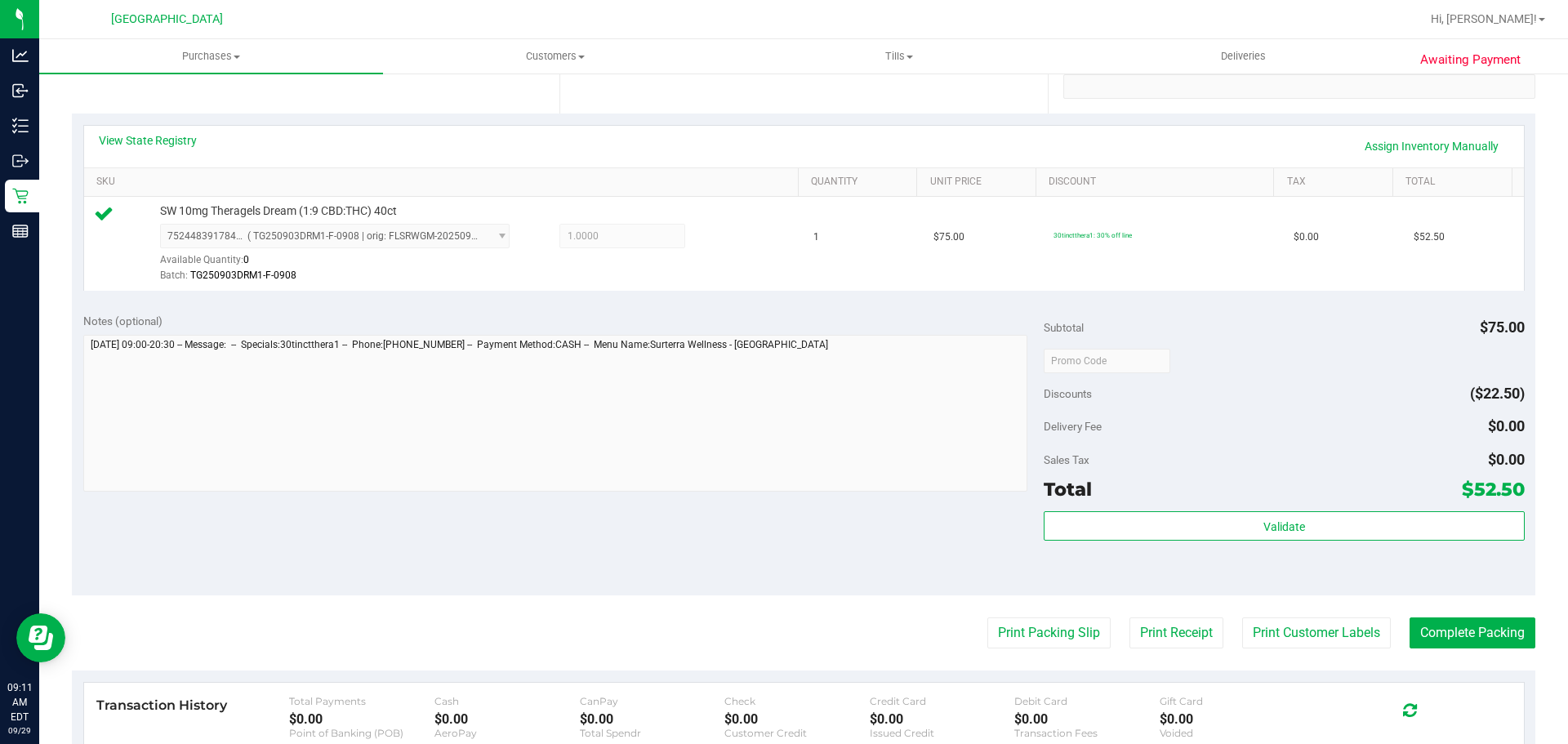
click at [1386, 545] on div "Validate" at bounding box center [1285, 548] width 480 height 73
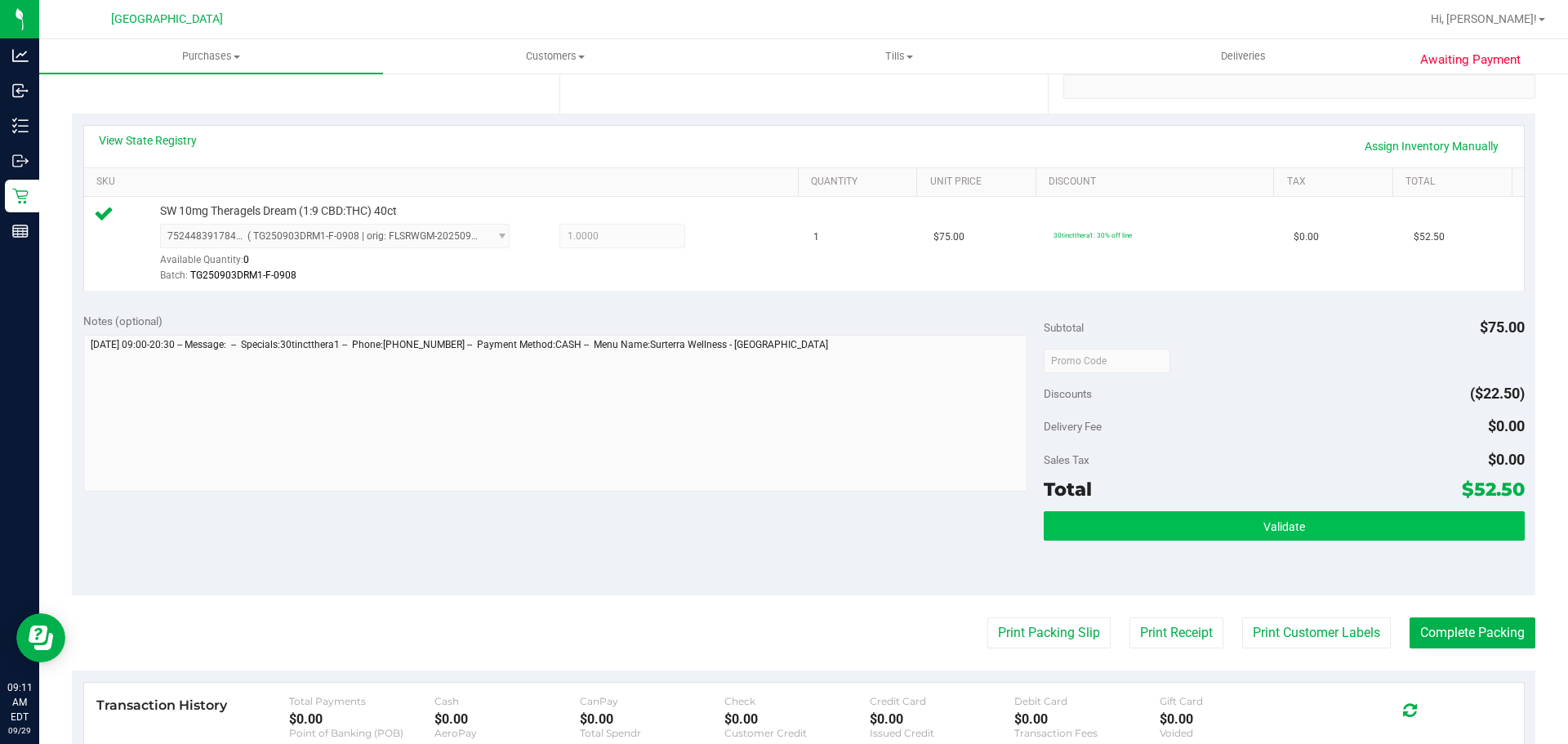
drag, startPoint x: 1371, startPoint y: 545, endPoint x: 1346, endPoint y: 538, distance: 26.0
click at [1366, 545] on div "Validate" at bounding box center [1285, 548] width 480 height 73
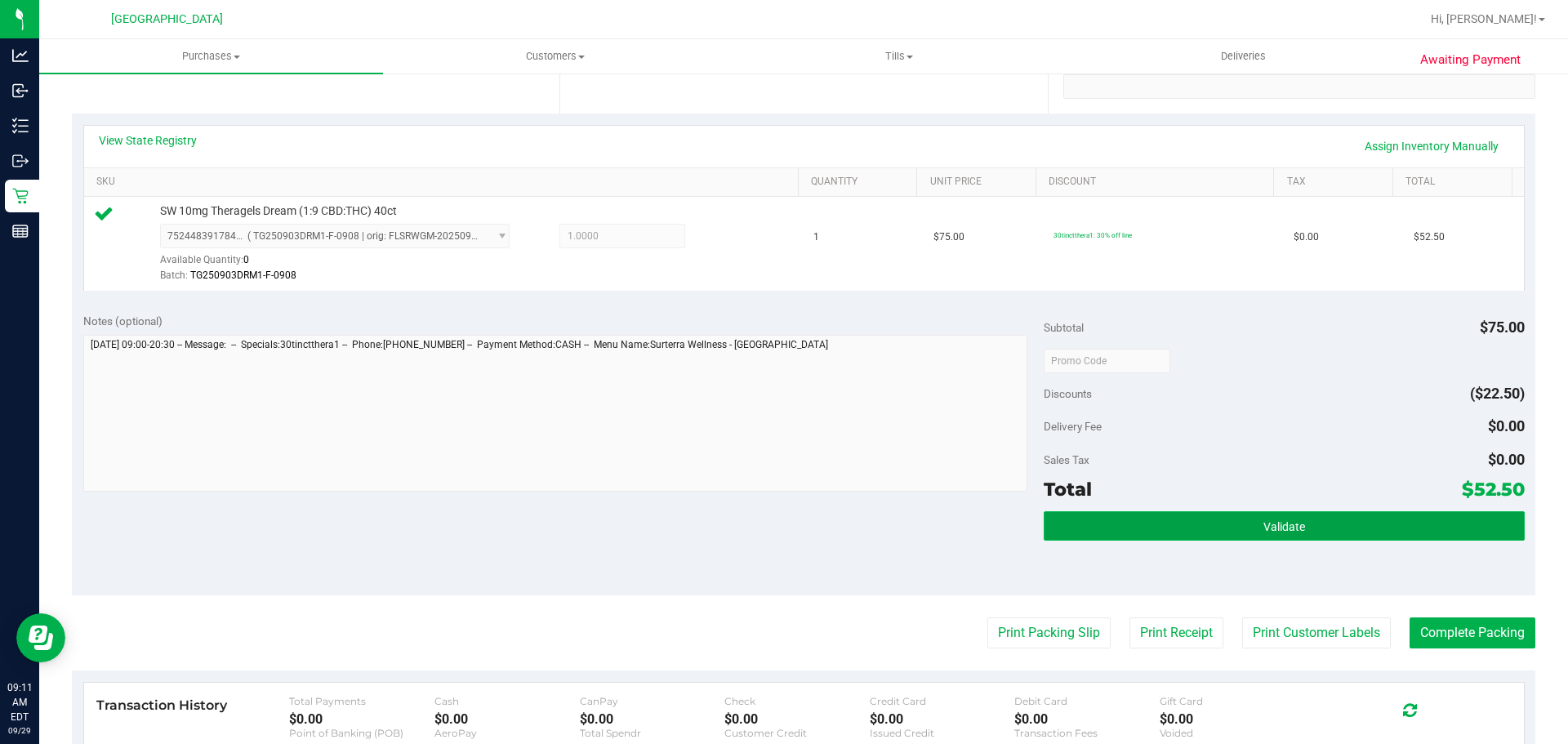
click at [1346, 538] on button "Validate" at bounding box center [1285, 526] width 480 height 29
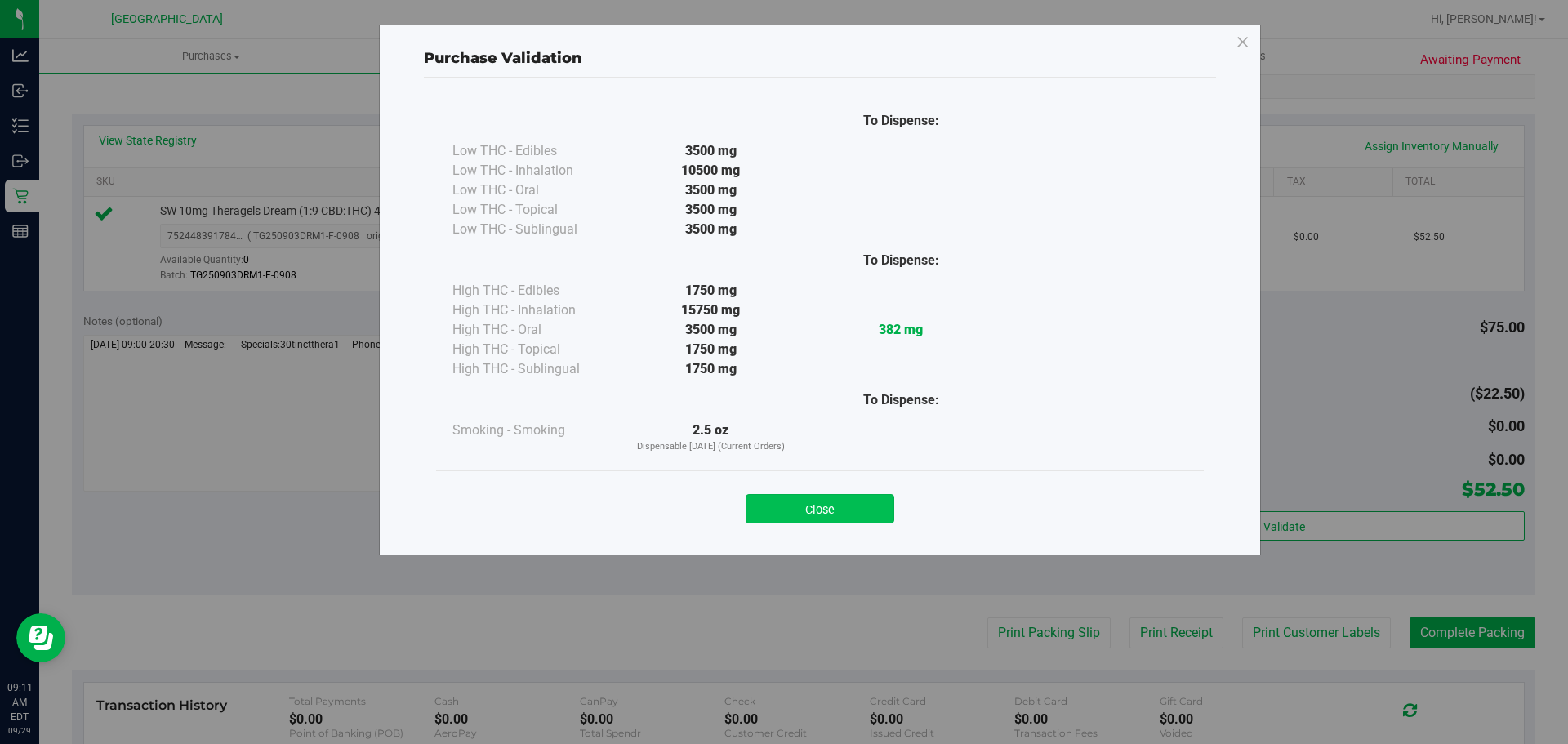
click at [852, 505] on button "Close" at bounding box center [820, 509] width 149 height 29
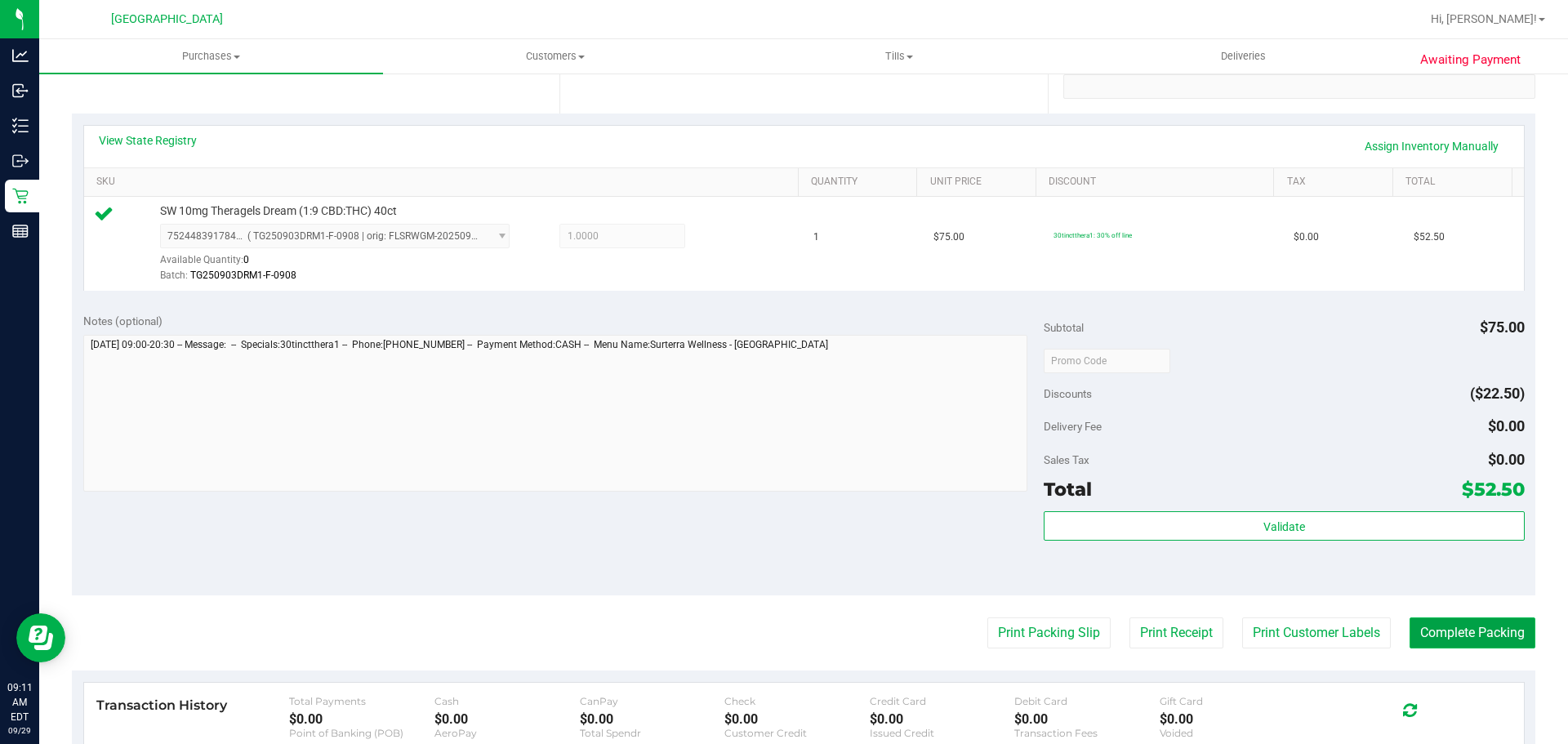
drag, startPoint x: 1511, startPoint y: 639, endPoint x: 1495, endPoint y: 642, distance: 16.3
click at [1506, 639] on button "Complete Packing" at bounding box center [1473, 633] width 126 height 31
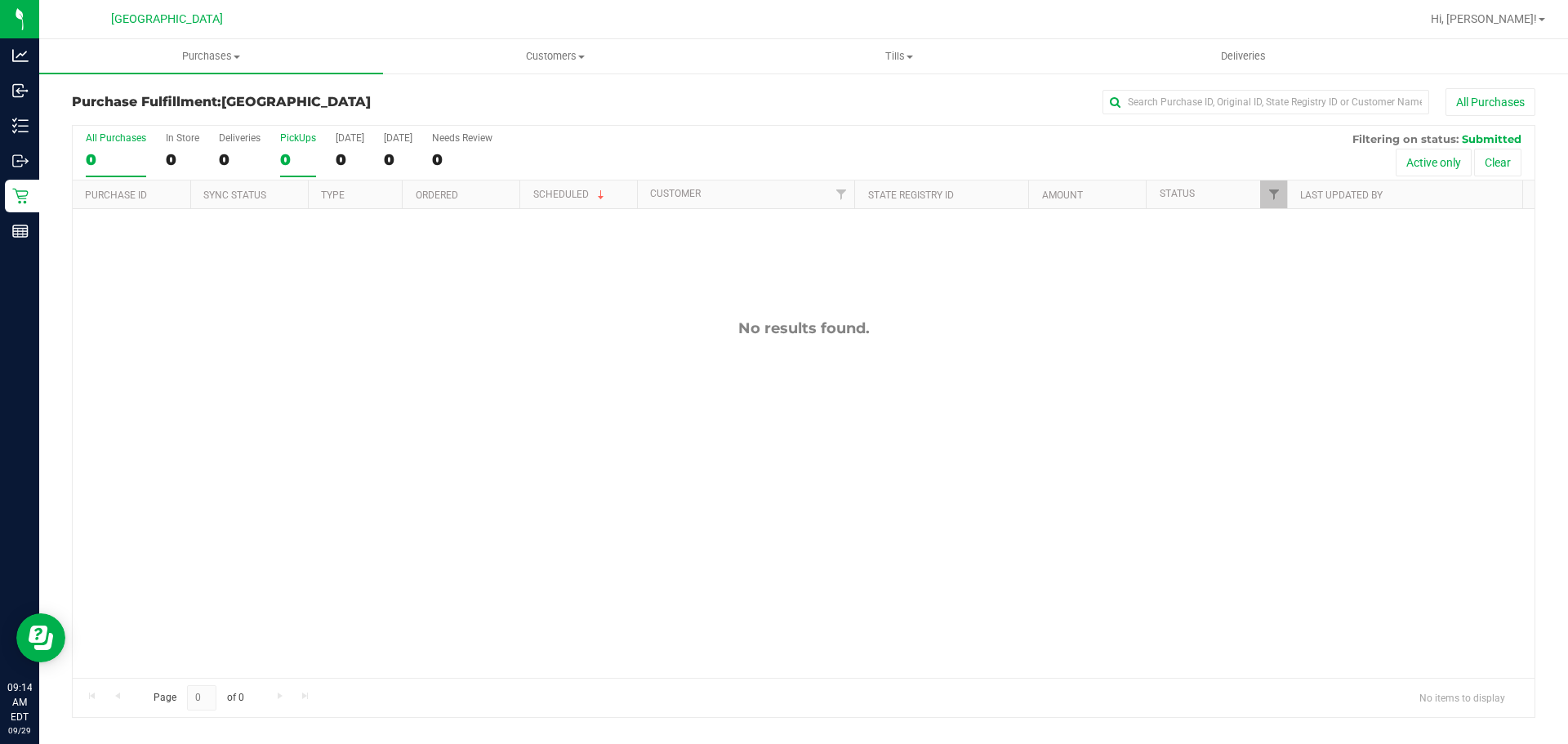
click at [296, 161] on div "0" at bounding box center [299, 160] width 36 height 19
click at [0, 0] on input "PickUps 0" at bounding box center [0, 0] width 0 height 0
click at [362, 279] on div "No results found." at bounding box center [803, 498] width 1463 height 579
click at [301, 155] on div "0" at bounding box center [299, 160] width 36 height 19
click at [0, 0] on input "PickUps 0" at bounding box center [0, 0] width 0 height 0
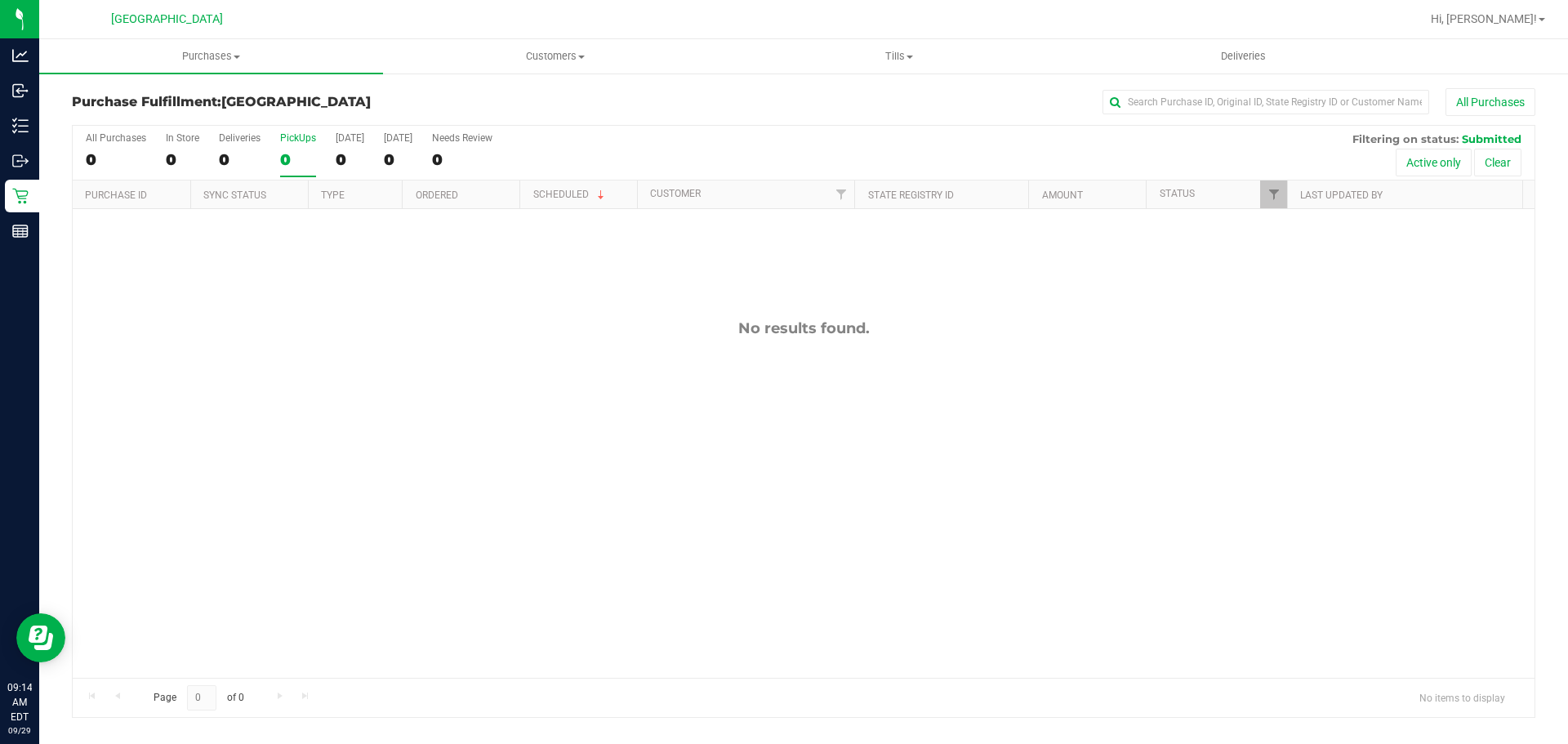
click at [305, 165] on div "0" at bounding box center [299, 160] width 36 height 19
click at [0, 0] on input "PickUps 0" at bounding box center [0, 0] width 0 height 0
click at [408, 442] on div "No results found." at bounding box center [803, 498] width 1463 height 579
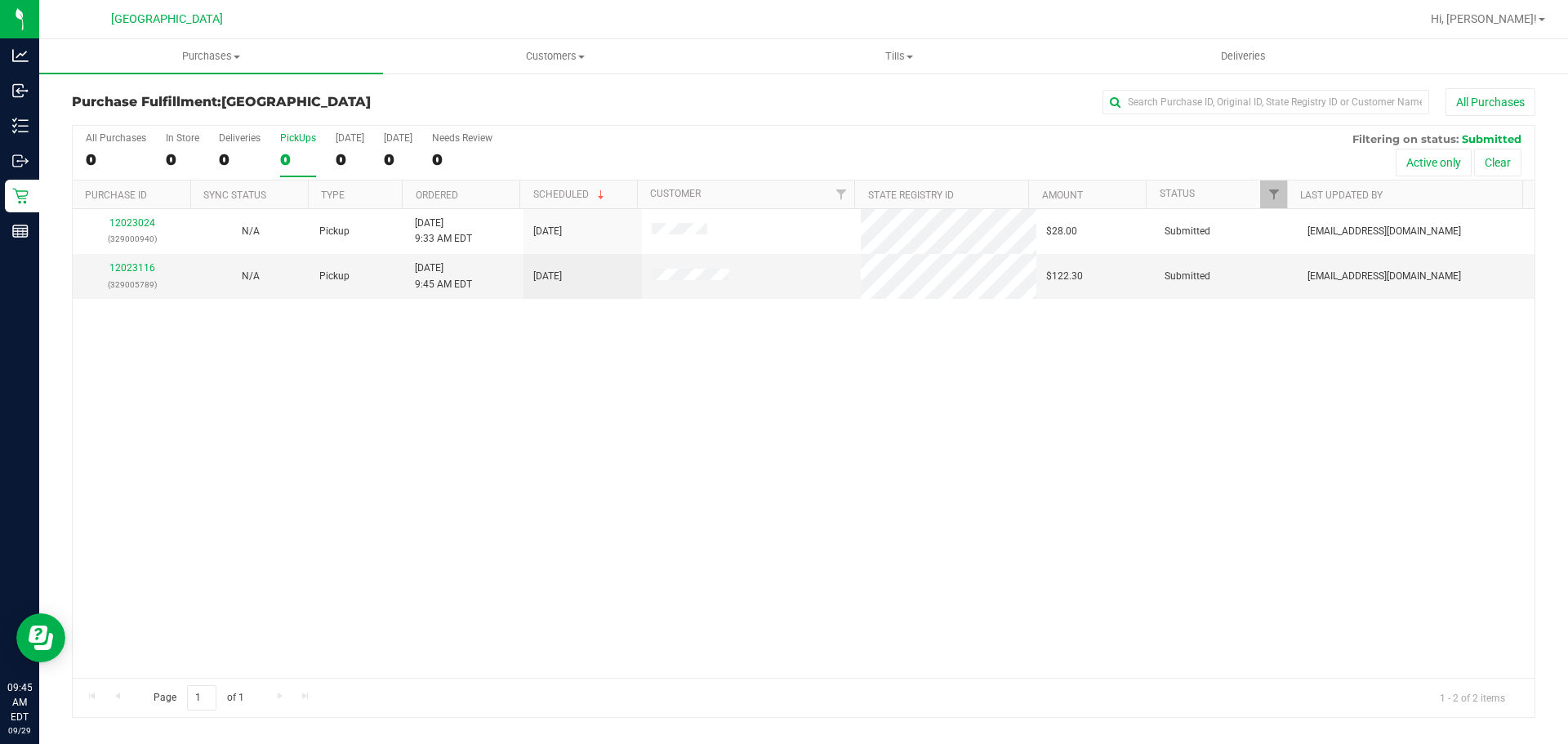
click at [293, 162] on div "0" at bounding box center [299, 160] width 36 height 19
click at [0, 0] on input "PickUps 0" at bounding box center [0, 0] width 0 height 0
click at [454, 190] on link "Ordered" at bounding box center [437, 195] width 42 height 11
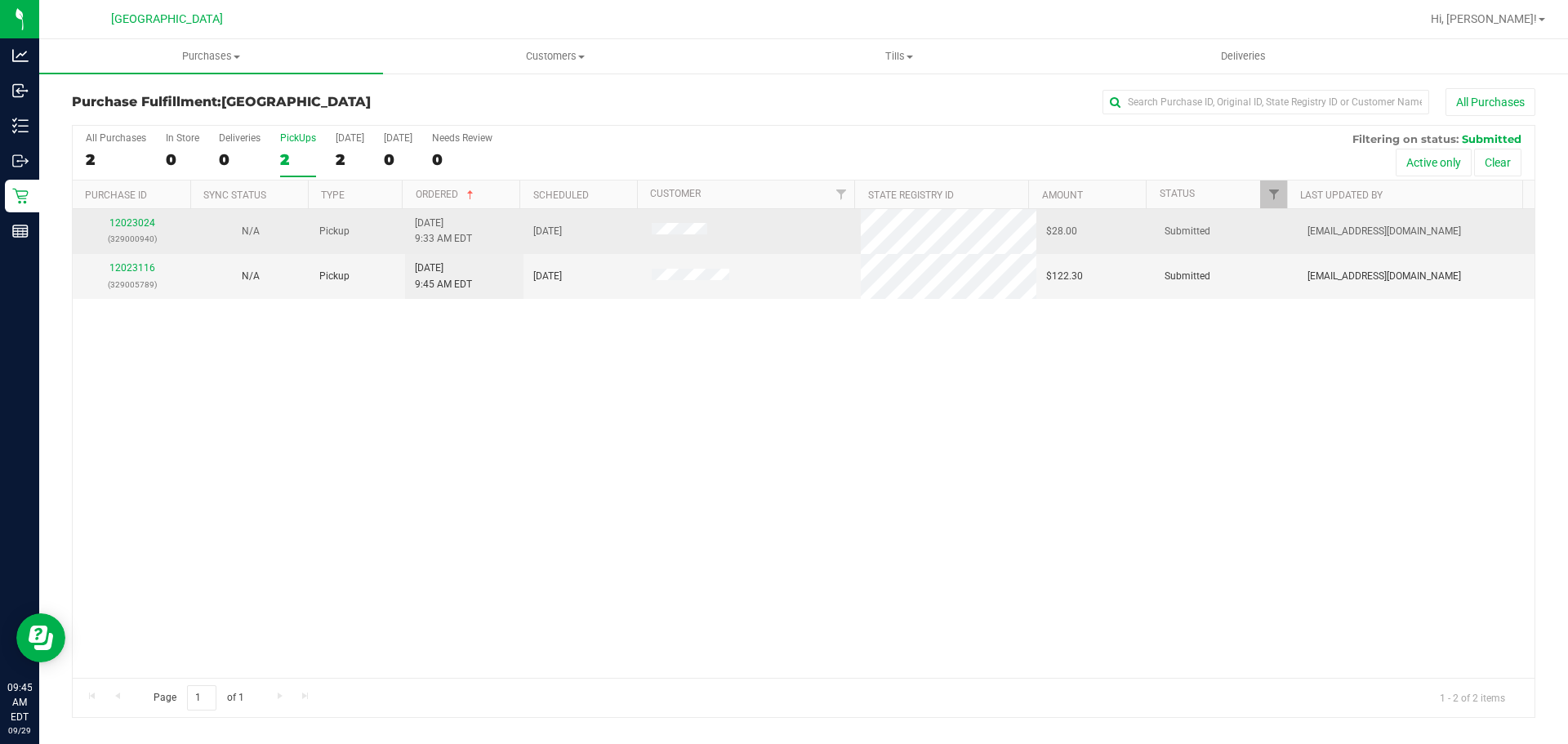
click at [142, 229] on div "12023024 (329000940)" at bounding box center [132, 231] width 99 height 31
click at [137, 225] on link "12023024" at bounding box center [132, 223] width 46 height 11
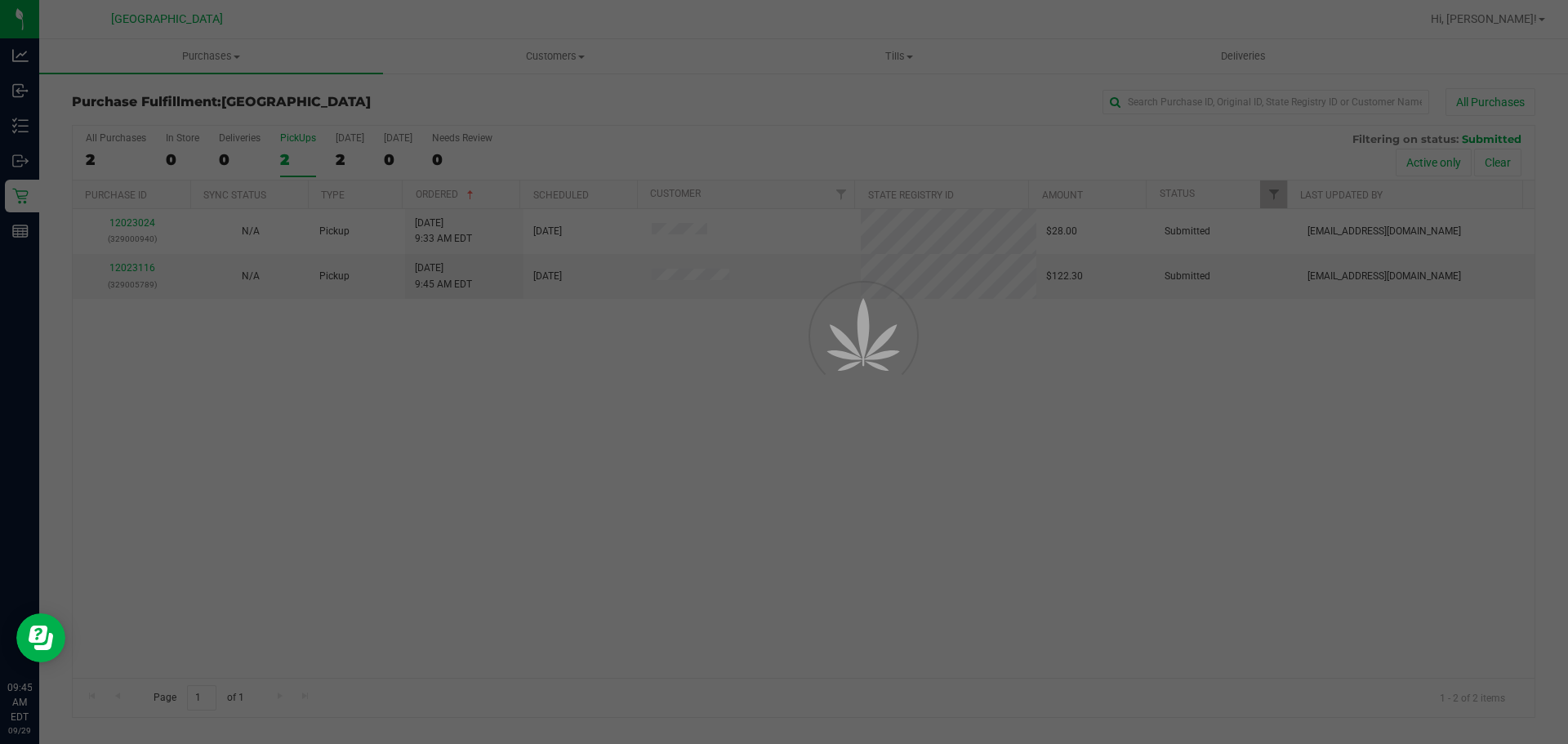
click at [889, 522] on div at bounding box center [784, 372] width 1568 height 744
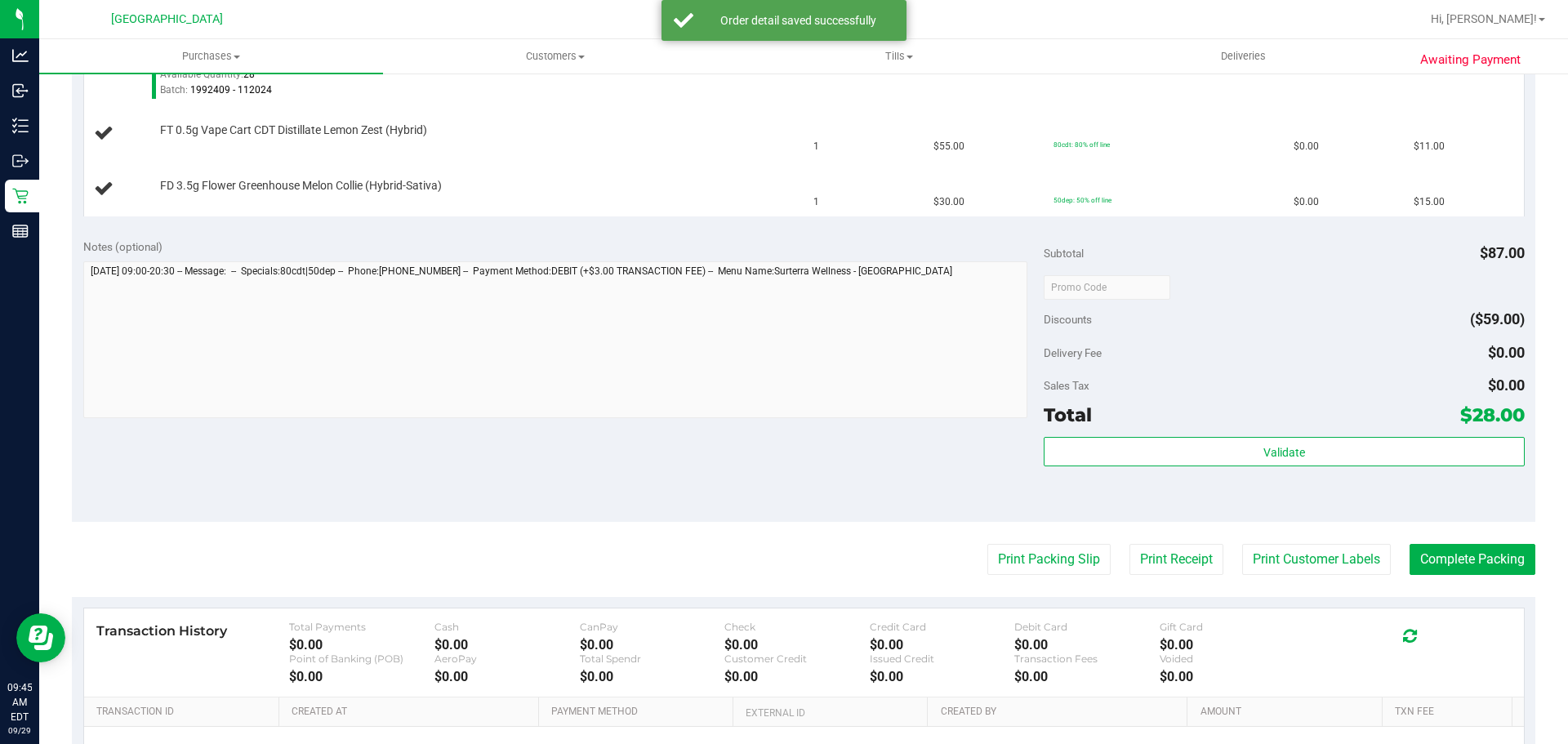
scroll to position [468, 0]
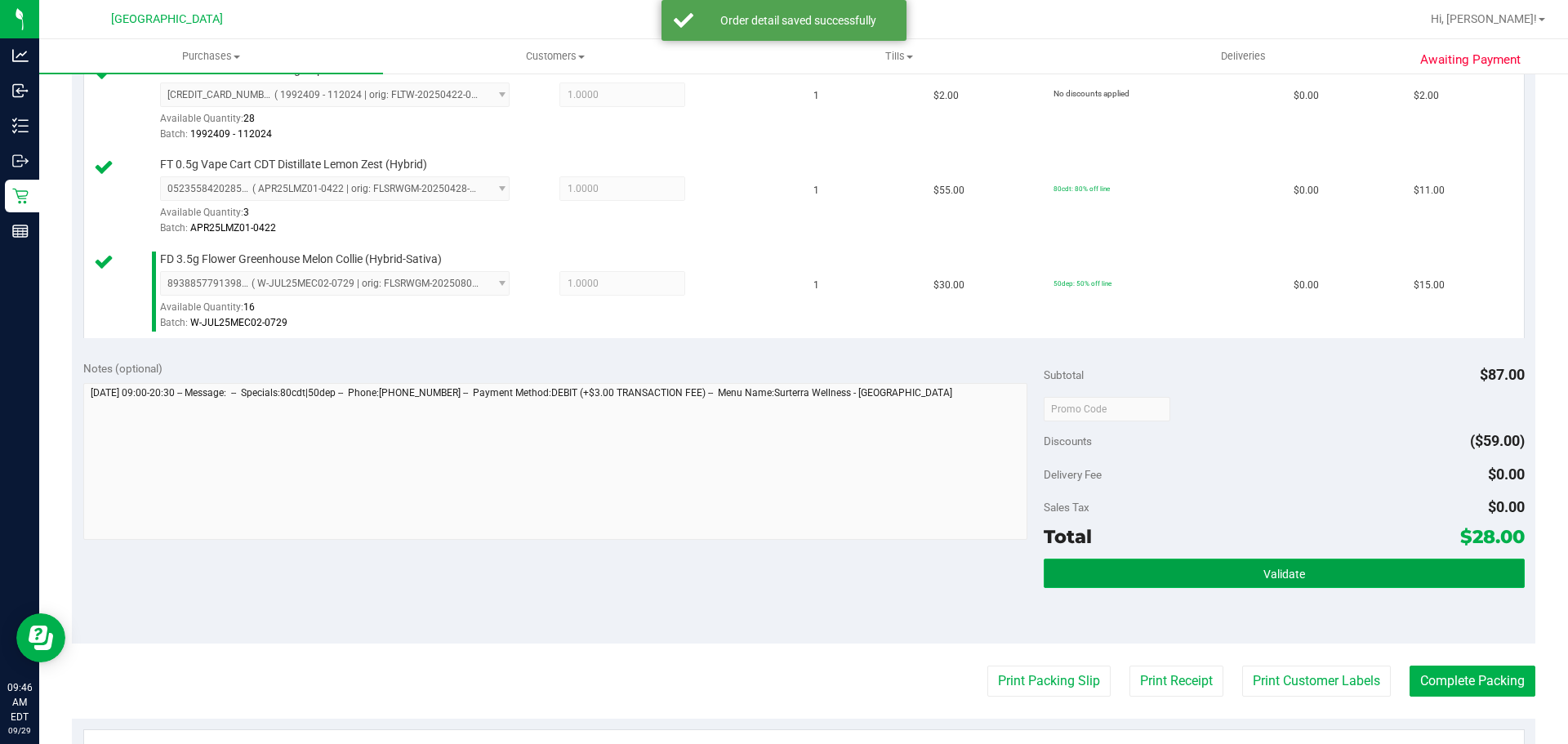
click at [1371, 578] on button "Validate" at bounding box center [1285, 573] width 480 height 29
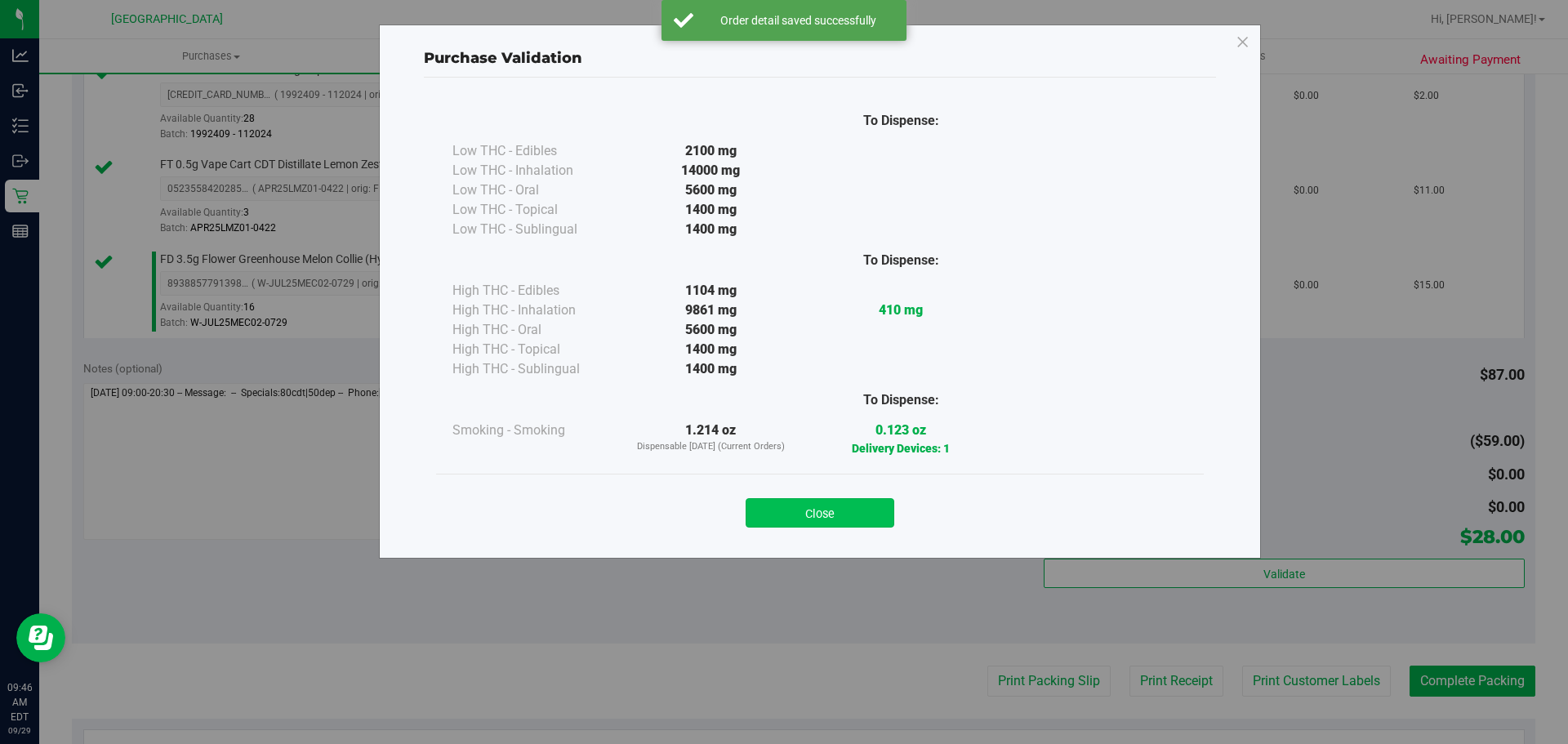
click at [858, 524] on button "Close" at bounding box center [820, 512] width 149 height 29
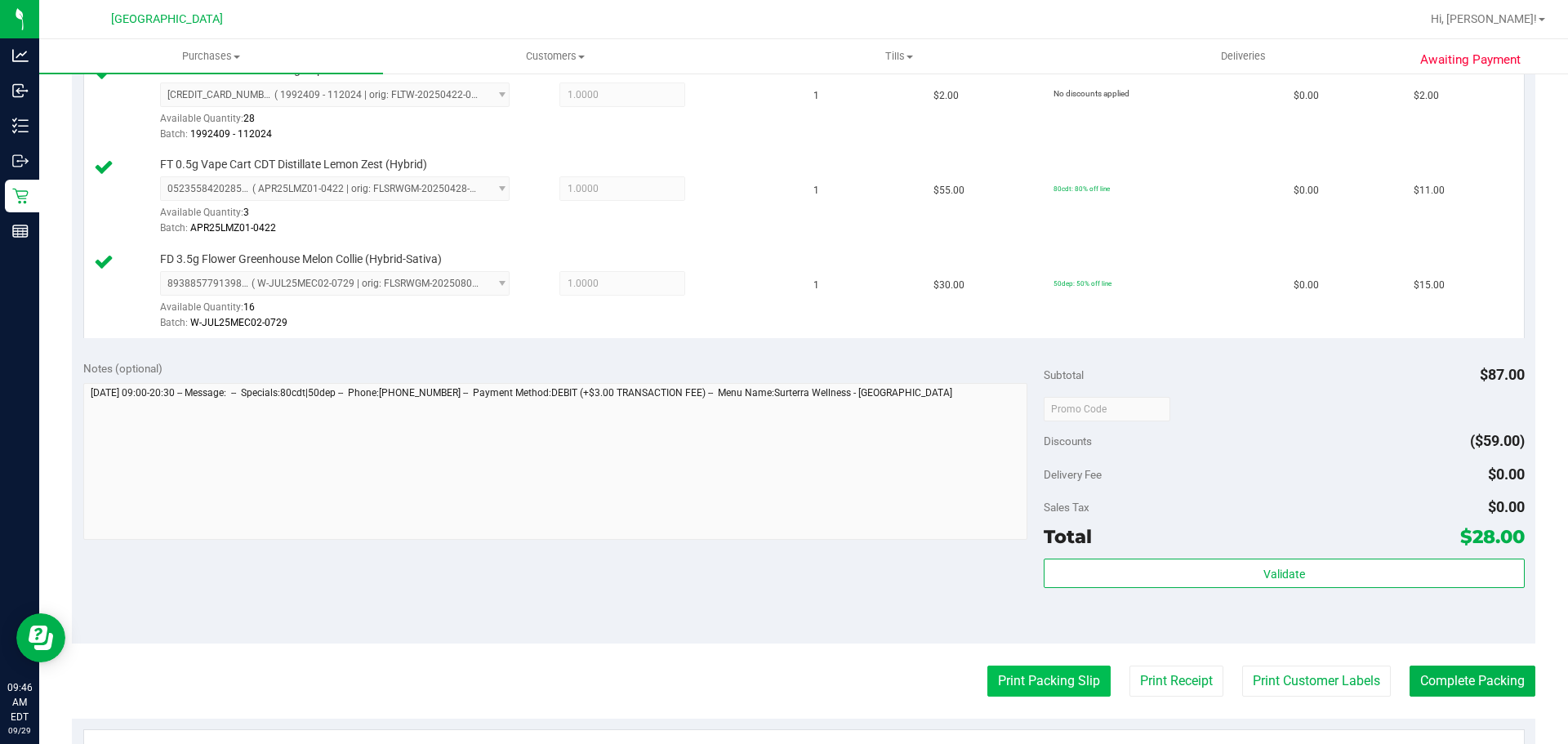
click at [999, 681] on button "Print Packing Slip" at bounding box center [1049, 681] width 123 height 31
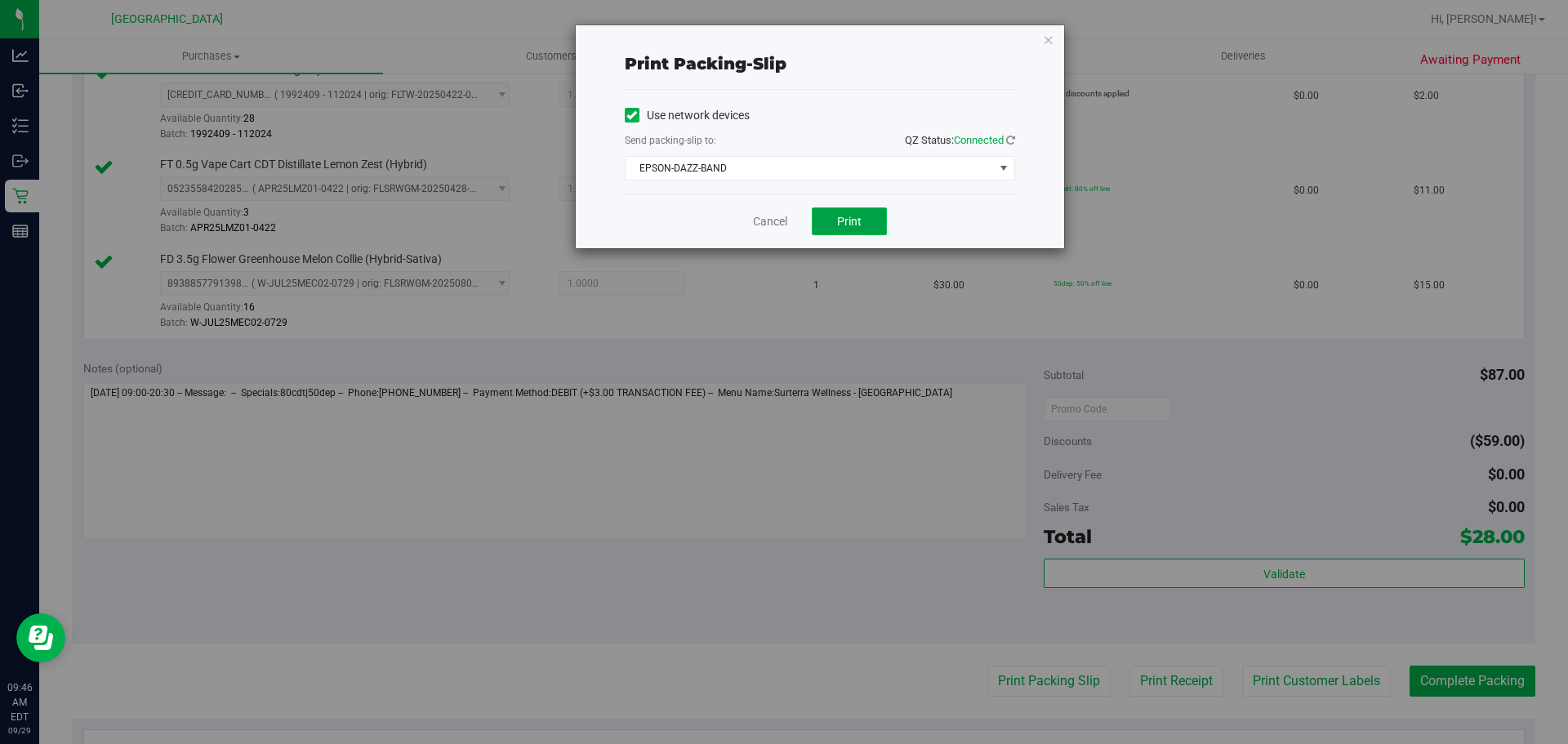
click at [851, 218] on span "Print" at bounding box center [849, 221] width 24 height 13
click at [785, 215] on link "Cancel" at bounding box center [770, 221] width 34 height 17
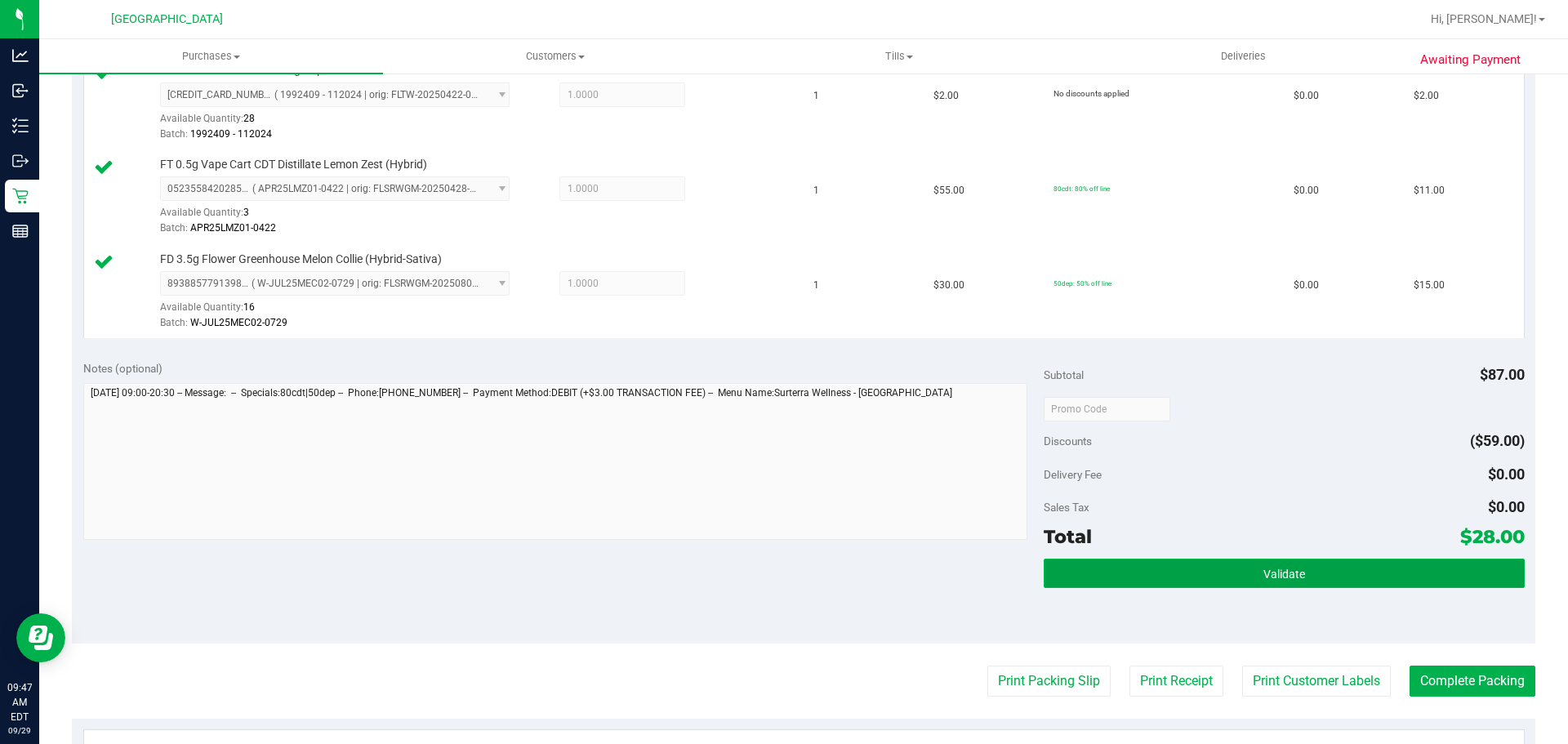
click at [1120, 565] on button "Validate" at bounding box center [1285, 573] width 480 height 29
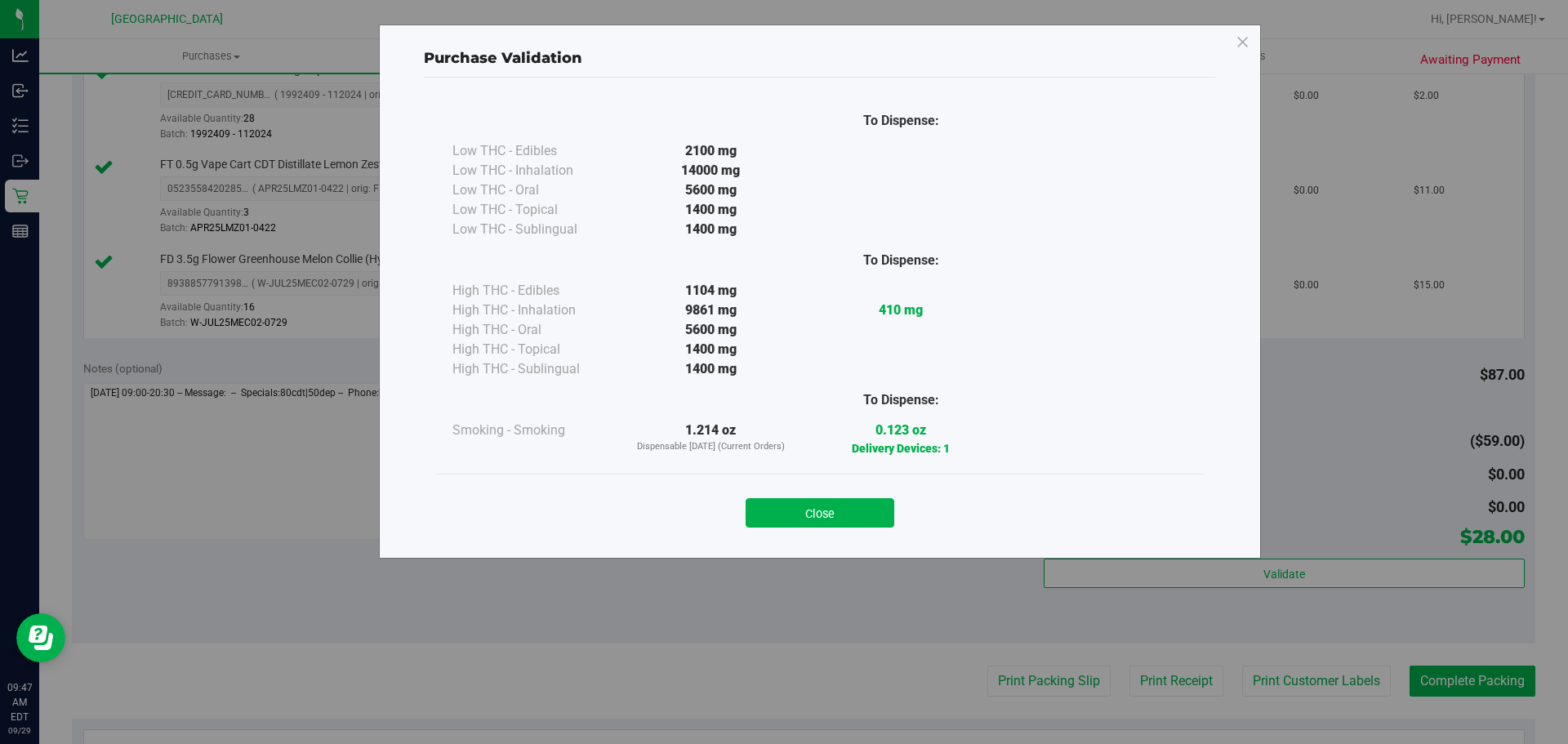
drag, startPoint x: 849, startPoint y: 510, endPoint x: 1044, endPoint y: 631, distance: 229.5
click at [849, 508] on button "Close" at bounding box center [820, 512] width 149 height 29
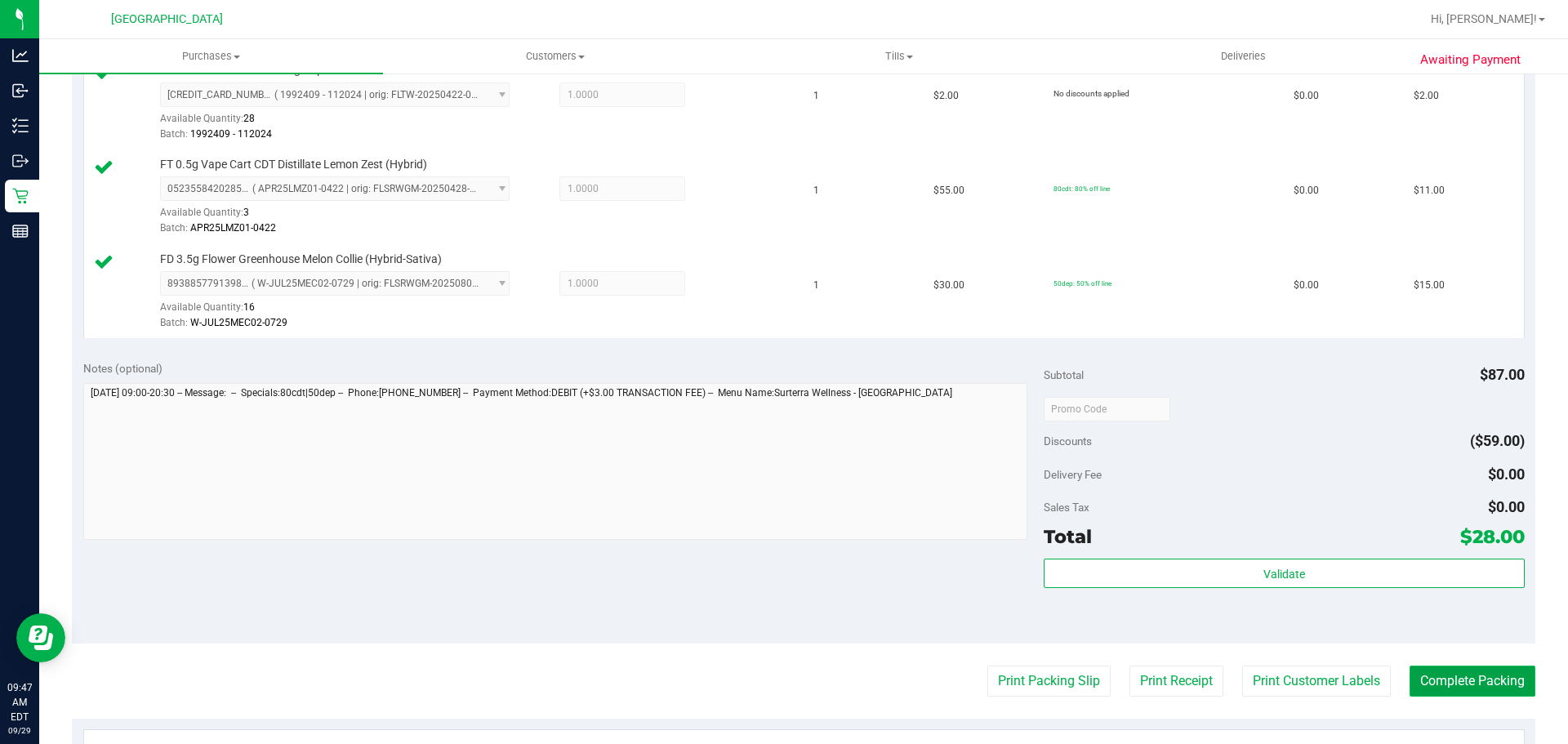
click at [1432, 692] on button "Complete Packing" at bounding box center [1473, 681] width 126 height 31
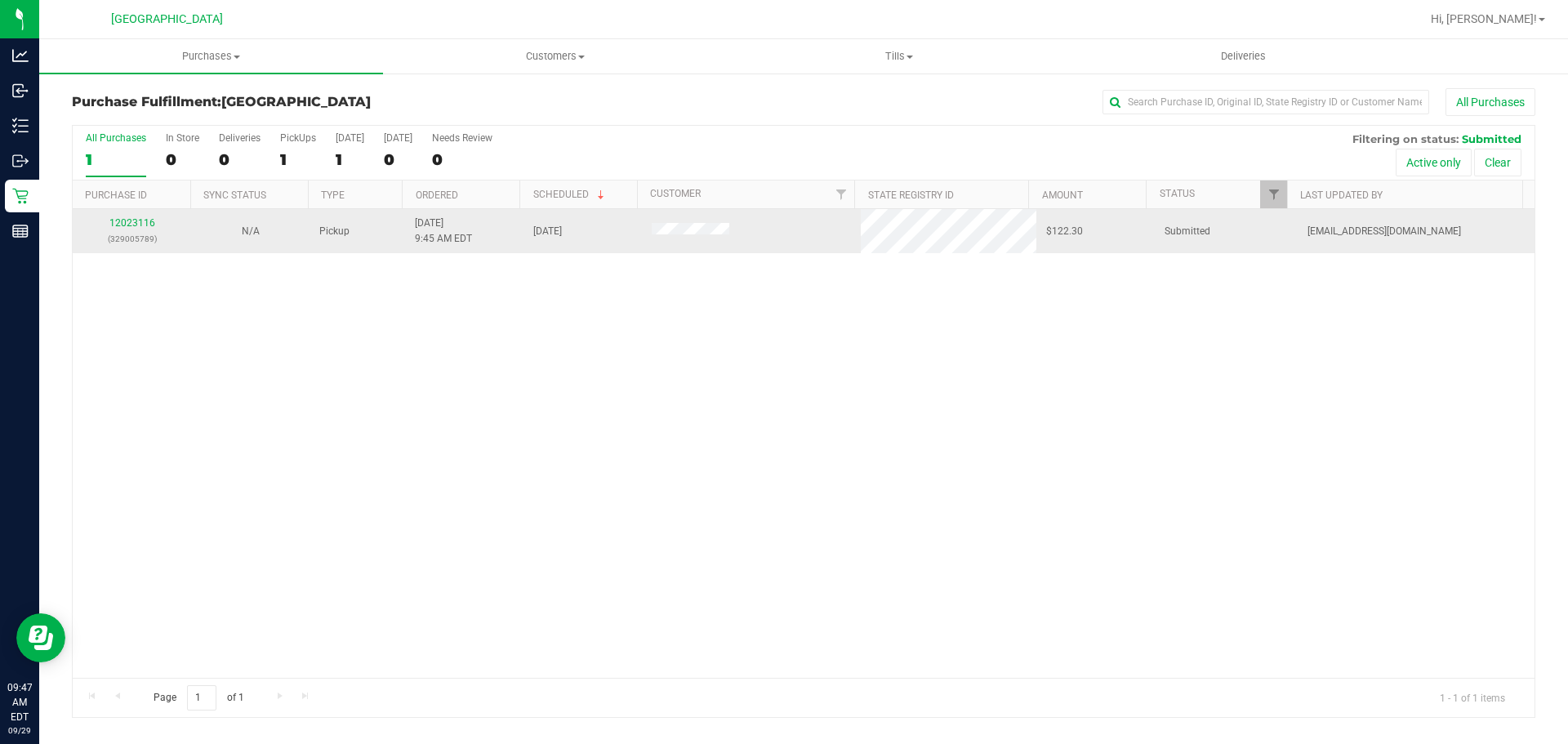
click at [156, 221] on div "12023116 (329005789)" at bounding box center [132, 231] width 99 height 31
click at [152, 222] on link "12023116" at bounding box center [132, 223] width 46 height 11
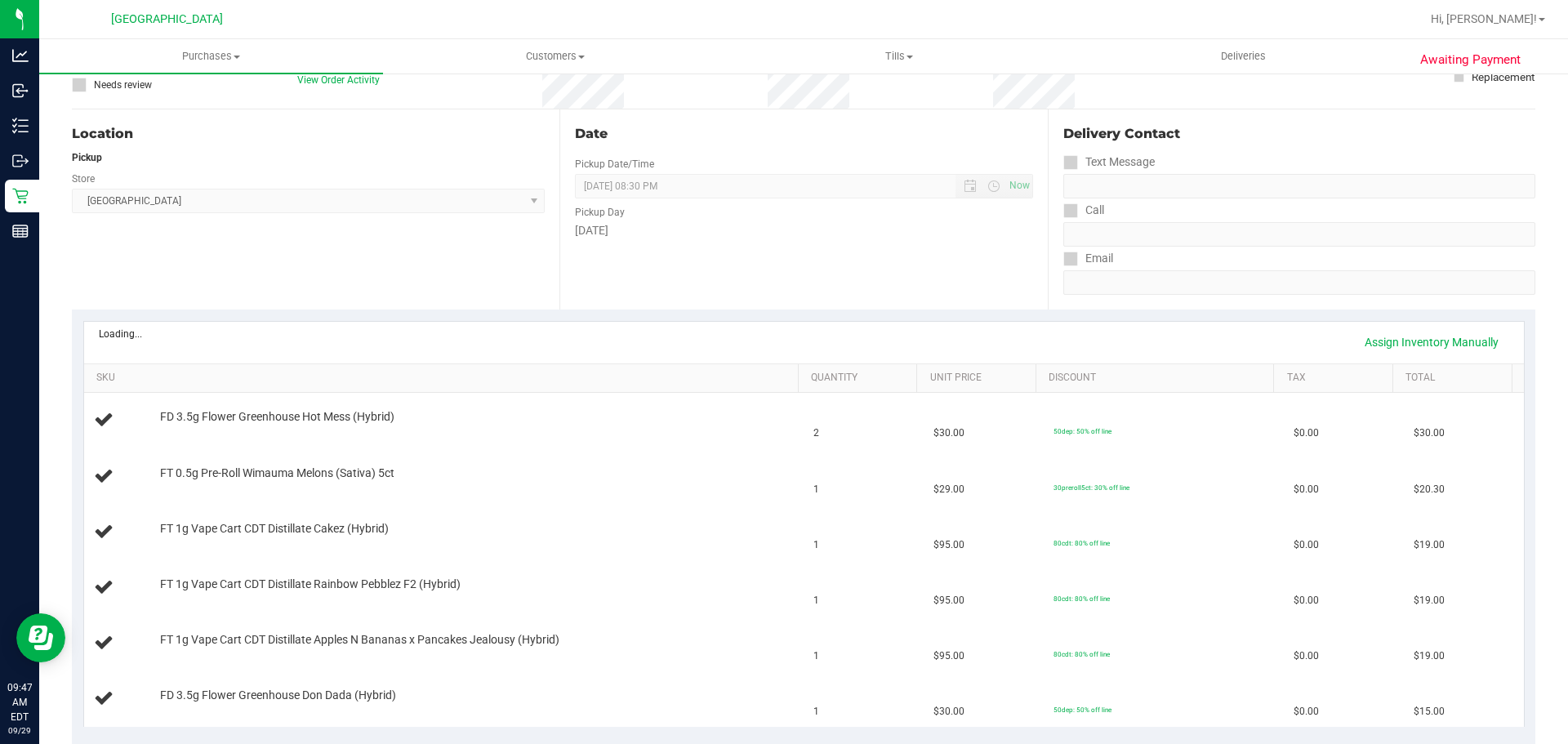
scroll to position [572, 0]
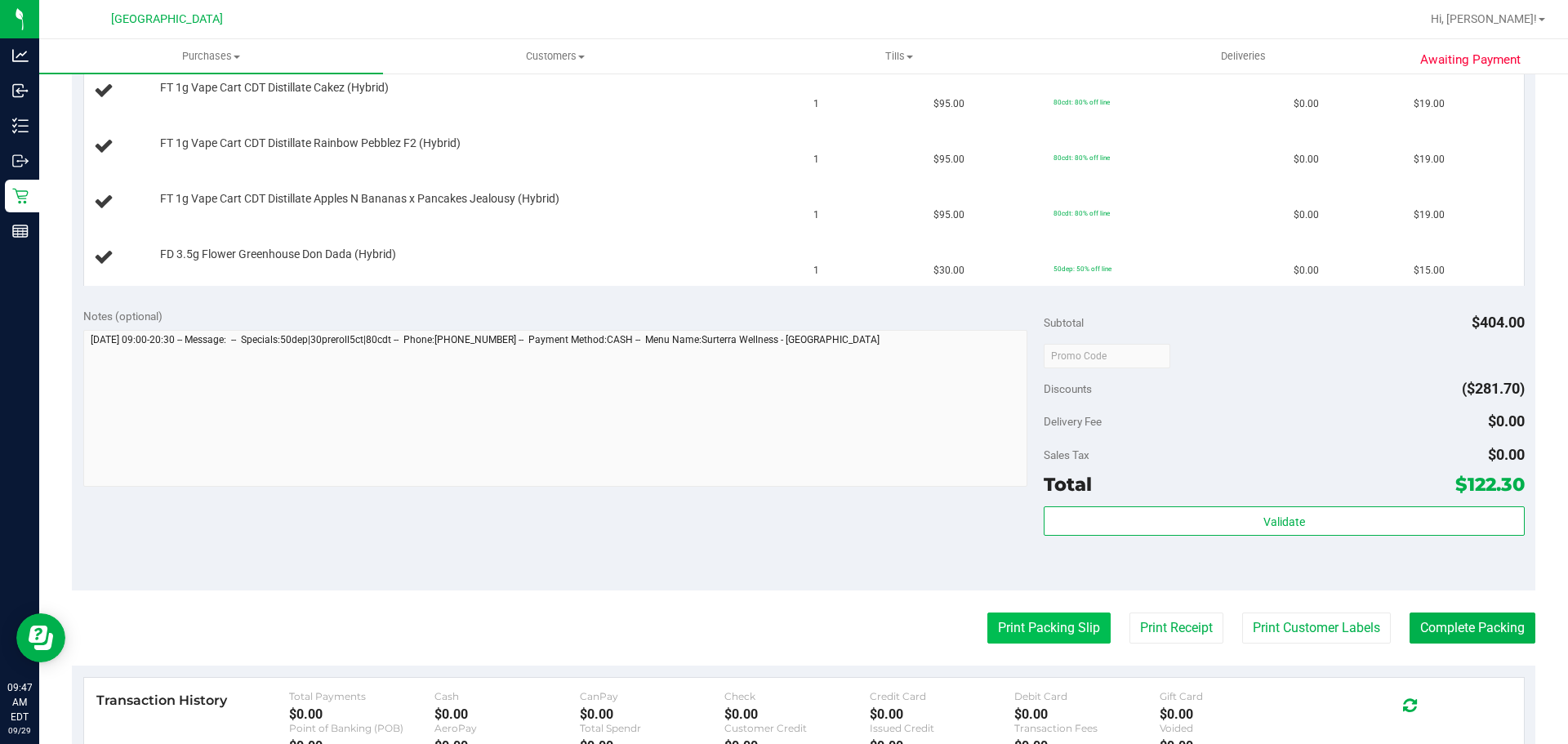
click at [1042, 637] on button "Print Packing Slip" at bounding box center [1049, 628] width 123 height 31
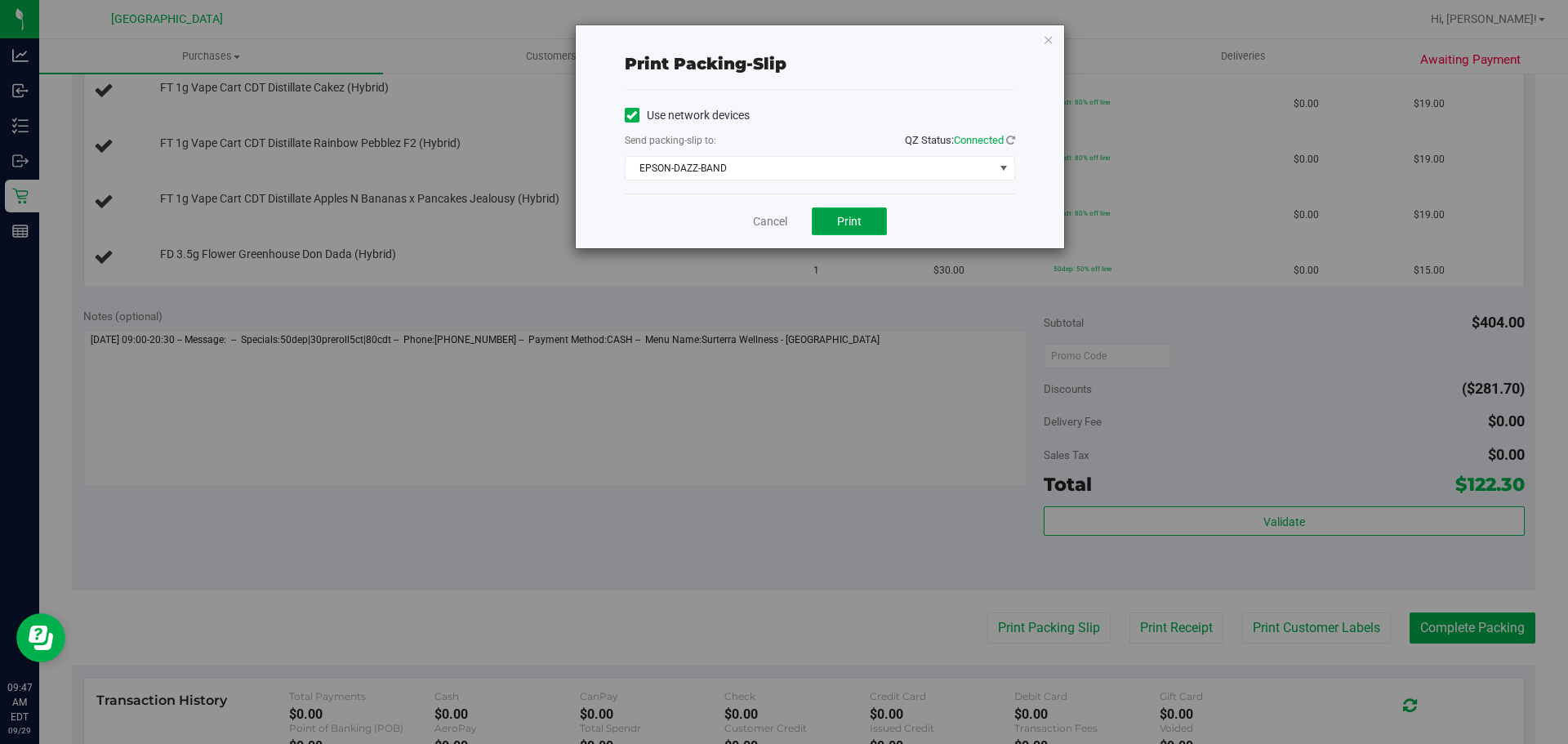
click at [860, 223] on span "Print" at bounding box center [849, 221] width 24 height 13
click at [773, 221] on link "Cancel" at bounding box center [770, 221] width 34 height 17
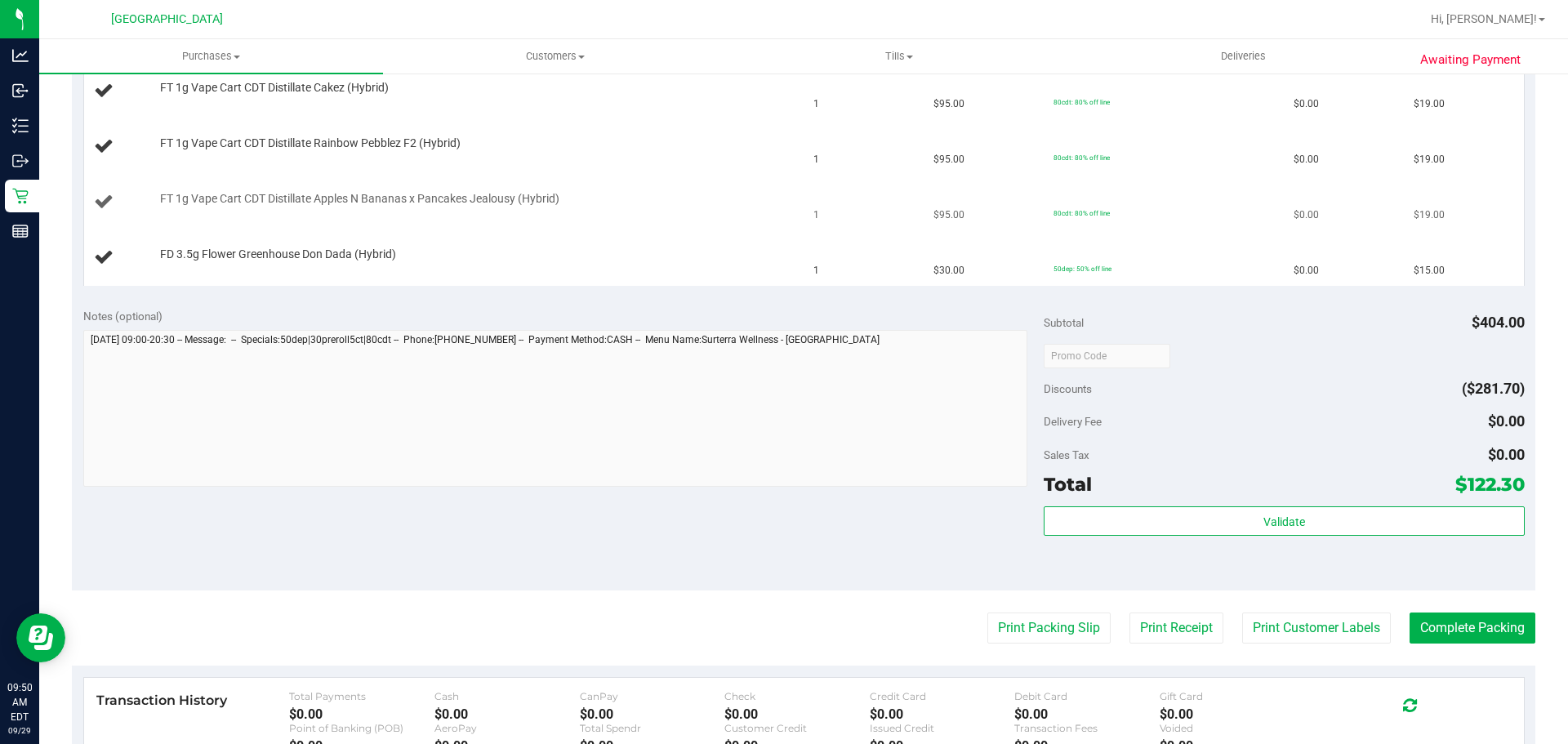
click at [701, 188] on td "FT 1g Vape Cart CDT Distillate Apples N Bananas x Pancakes Jealousy (Hybrid)" at bounding box center [444, 202] width 720 height 56
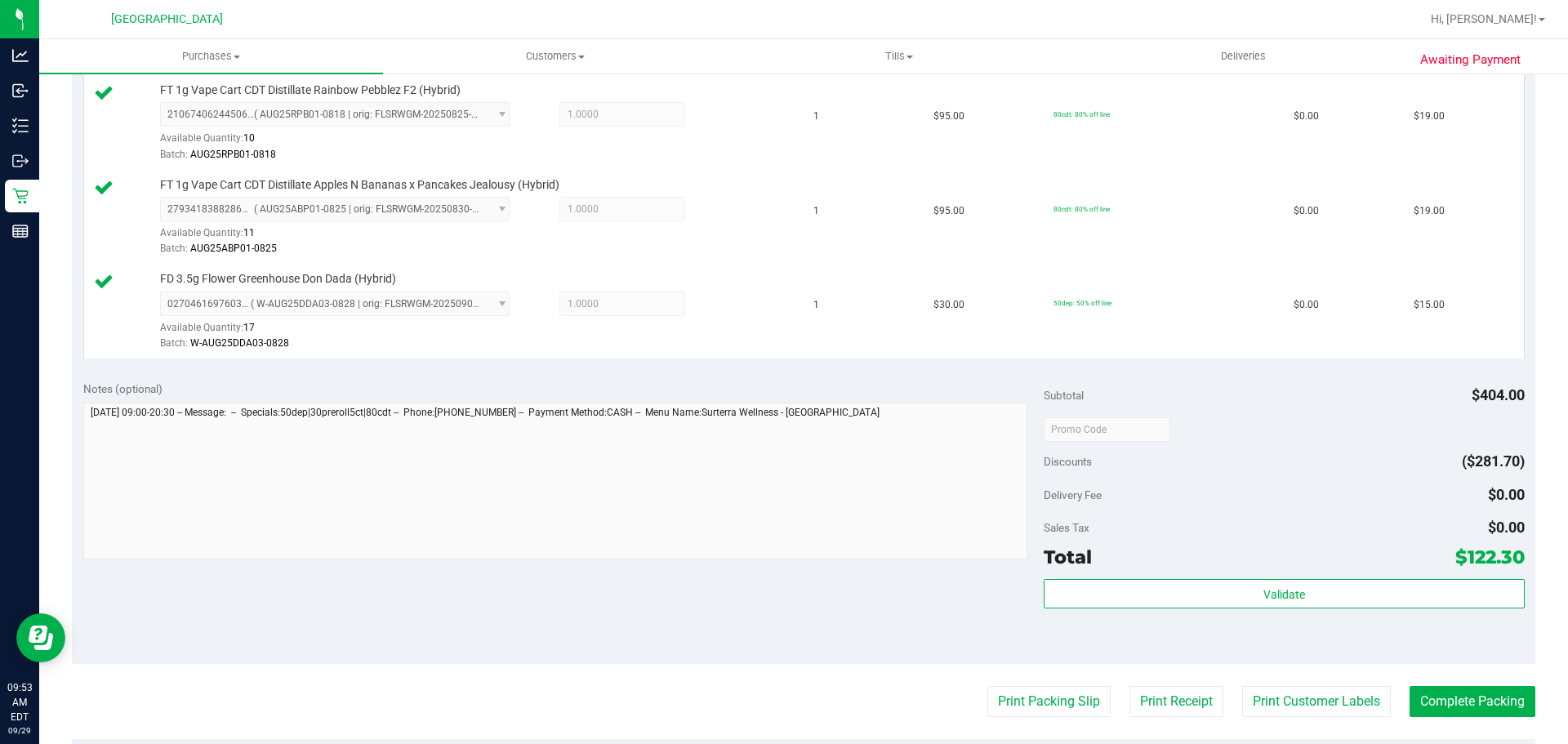
scroll to position [898, 0]
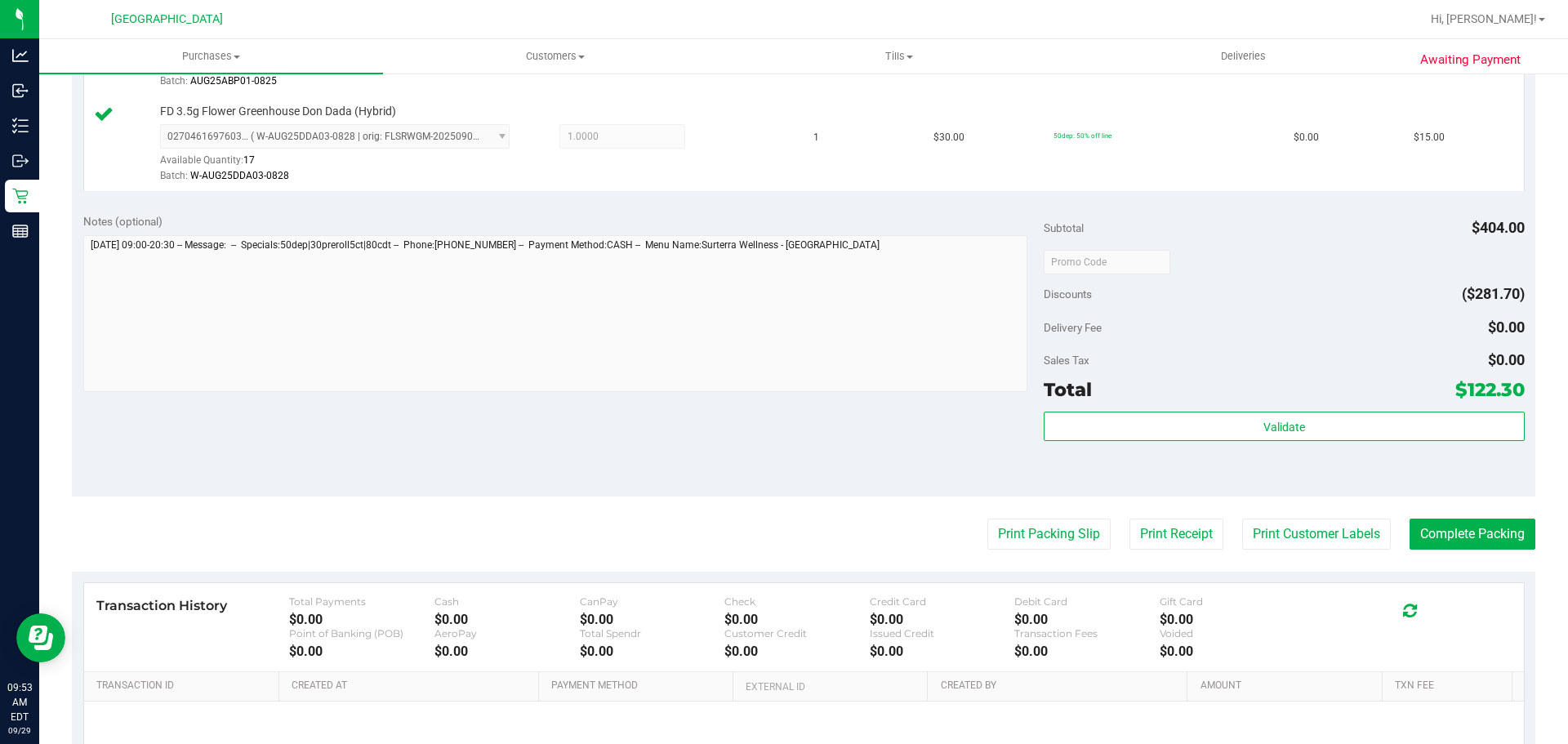
click at [1247, 443] on div "Validate" at bounding box center [1285, 448] width 480 height 73
click at [1248, 442] on div "Validate" at bounding box center [1285, 448] width 480 height 73
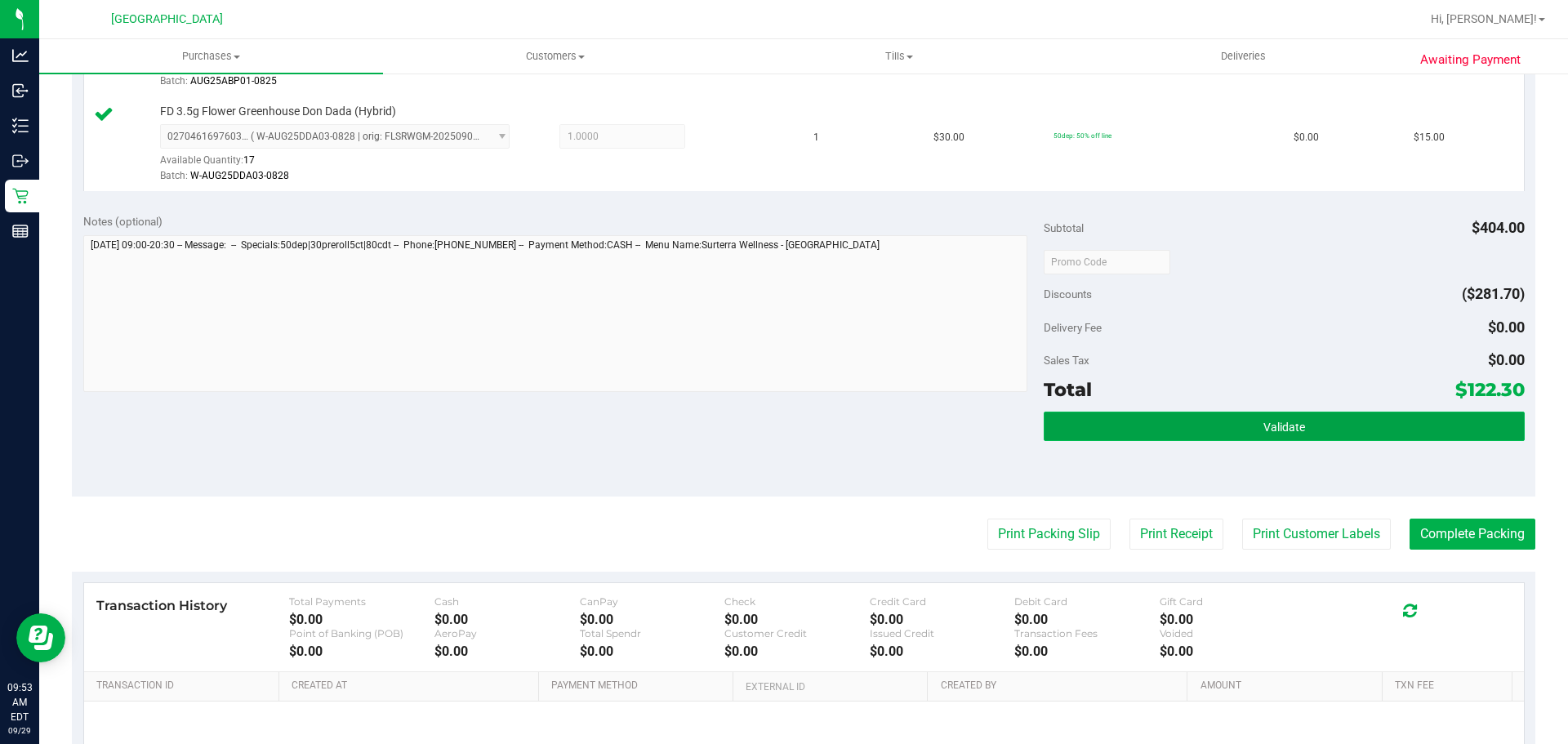
click at [1247, 434] on button "Validate" at bounding box center [1285, 426] width 480 height 29
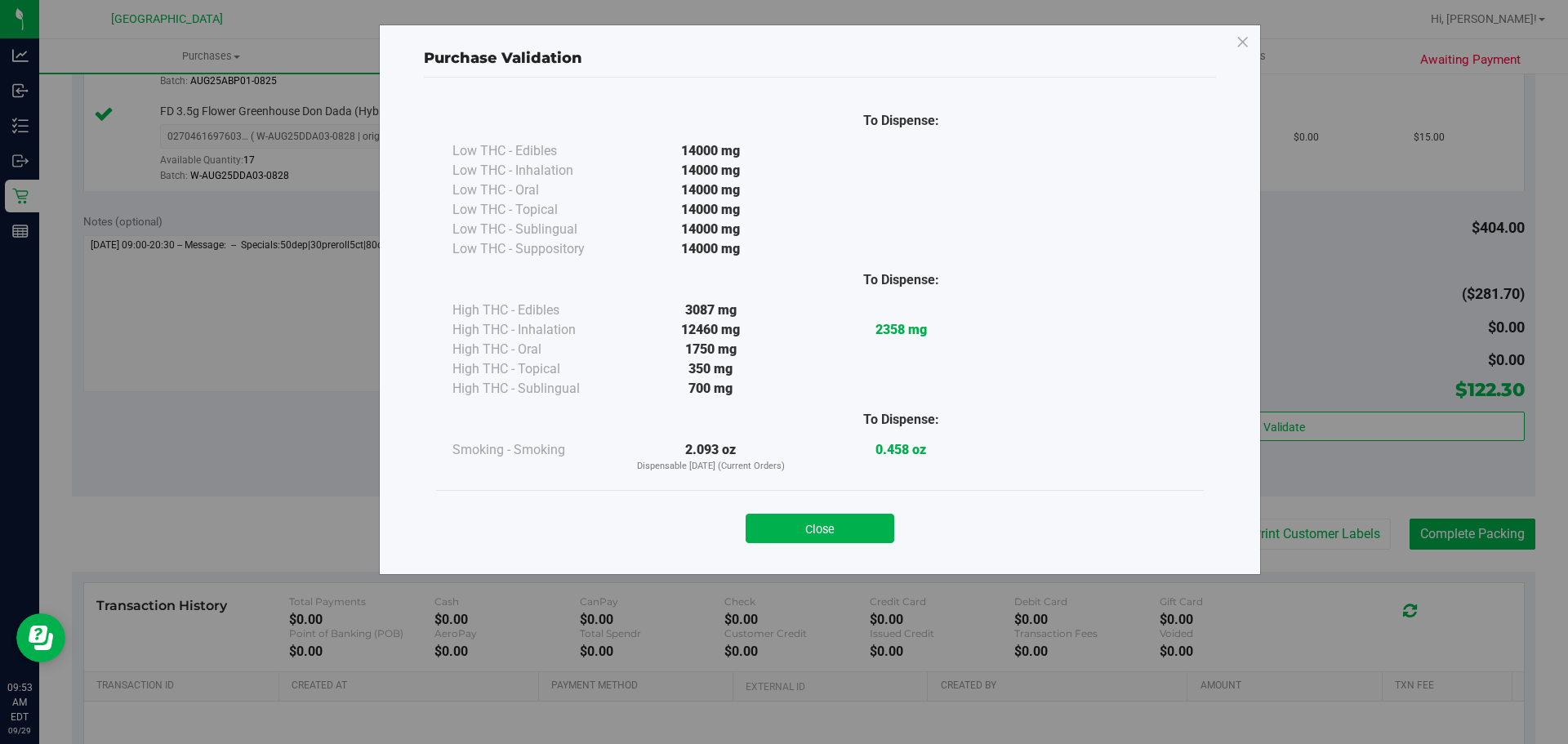
drag, startPoint x: 802, startPoint y: 522, endPoint x: 904, endPoint y: 509, distance: 102.8
click at [803, 522] on button "Close" at bounding box center [820, 528] width 149 height 29
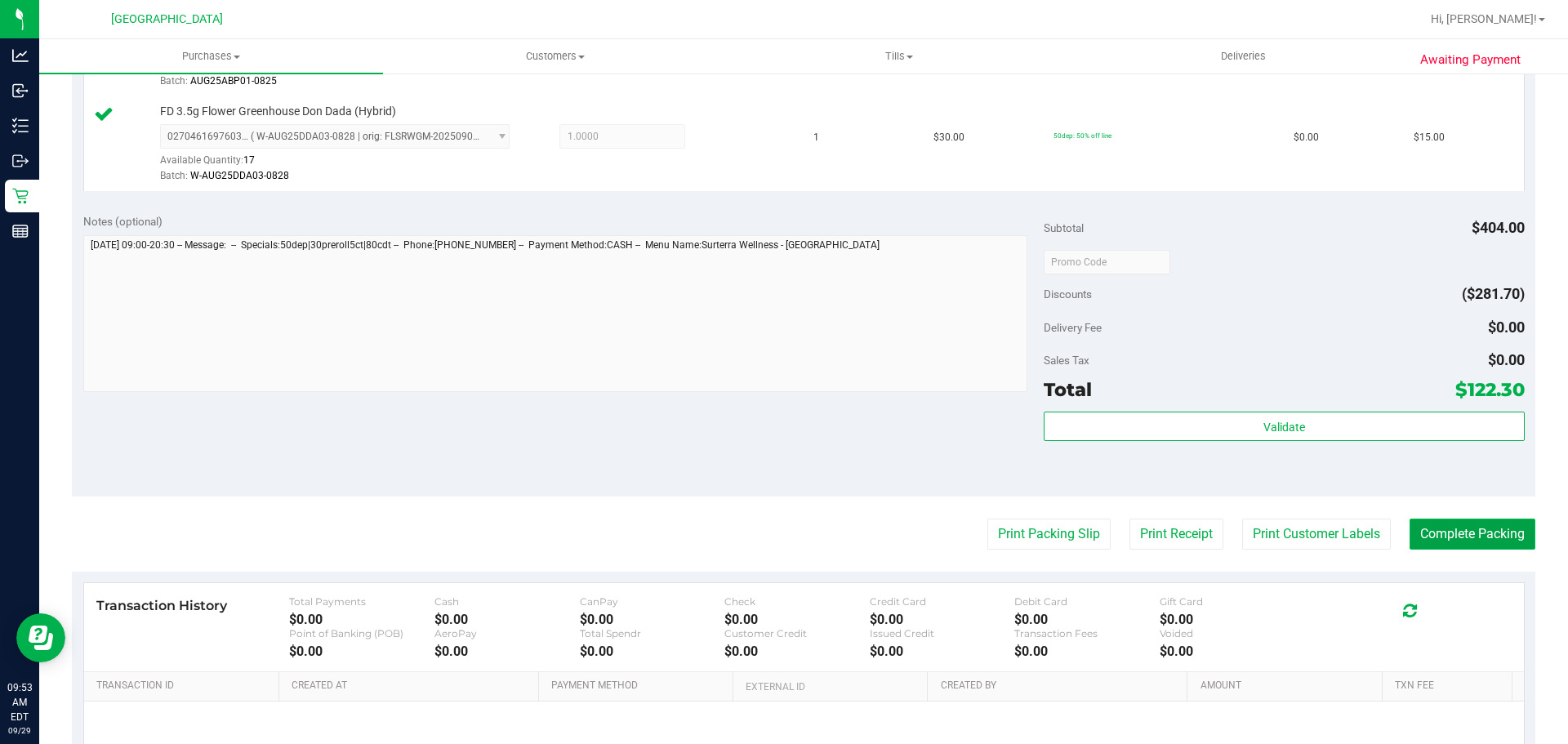
click at [1463, 532] on button "Complete Packing" at bounding box center [1473, 534] width 126 height 31
drag, startPoint x: 1403, startPoint y: 348, endPoint x: 1401, endPoint y: 327, distance: 21.1
click at [1406, 342] on div "Subtotal $404.00 Discounts ($281.70) Delivery Fee $0.00 Sales Tax $0.00 Total $…" at bounding box center [1285, 348] width 480 height 272
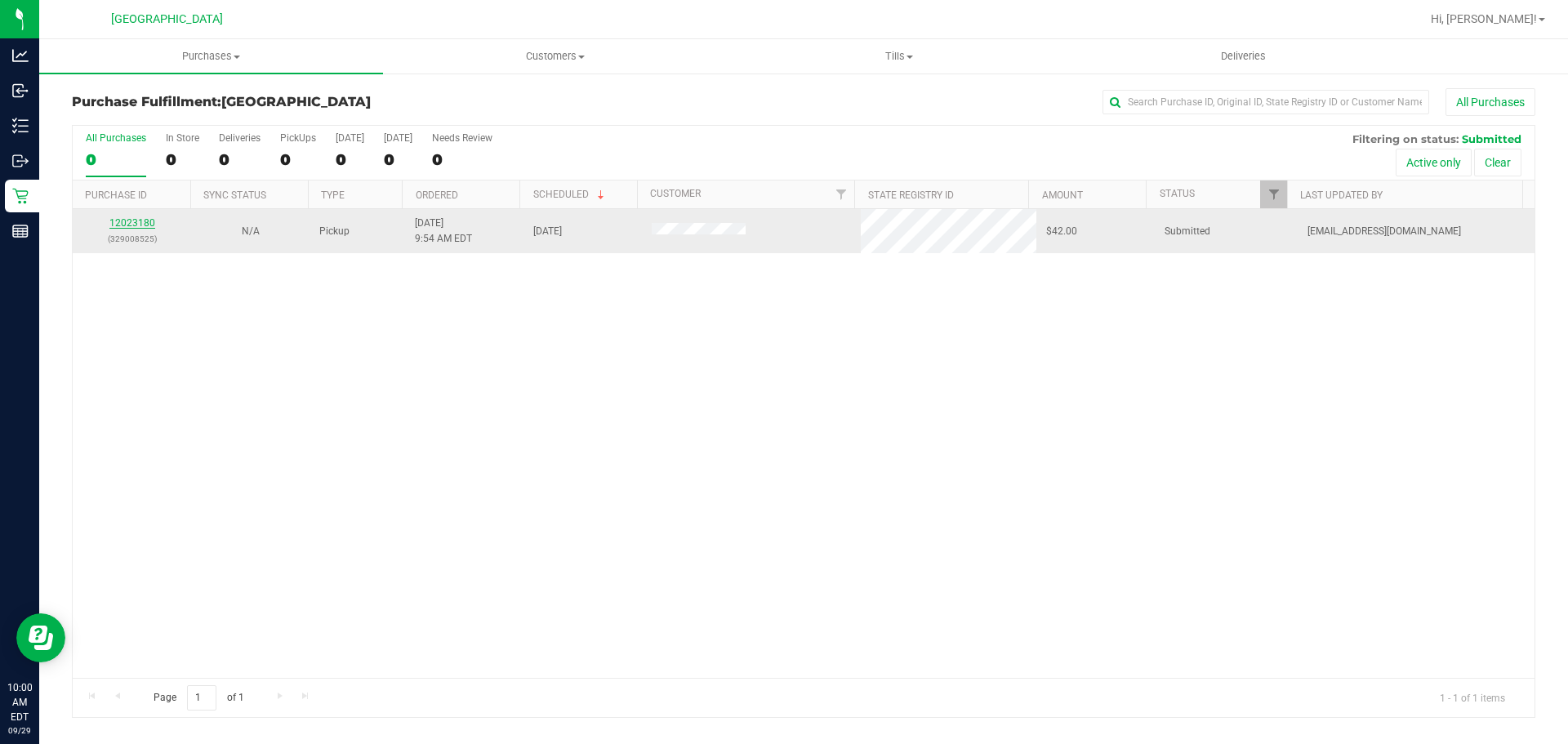
click at [147, 220] on link "12023180" at bounding box center [132, 223] width 46 height 11
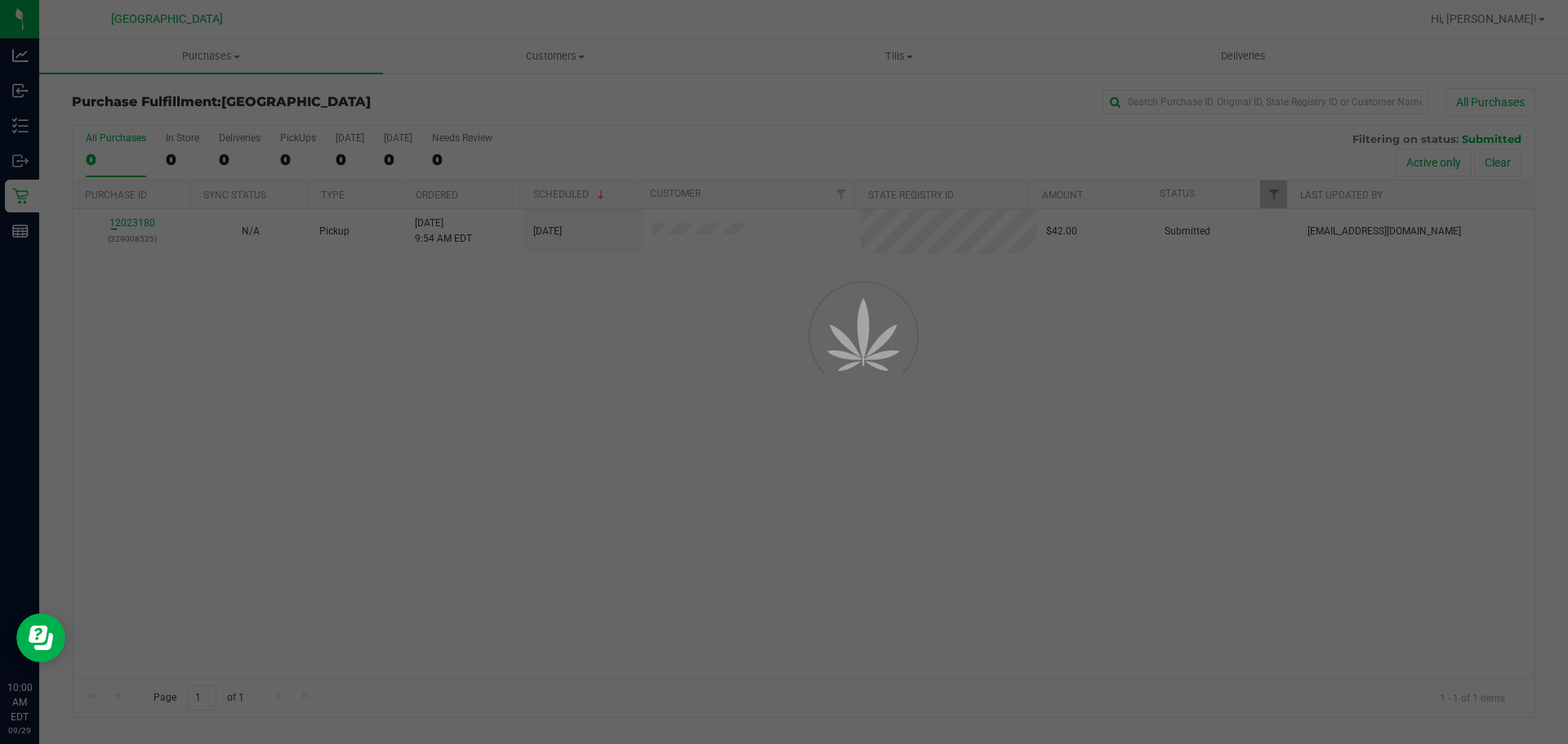
click at [490, 459] on div at bounding box center [784, 372] width 1568 height 744
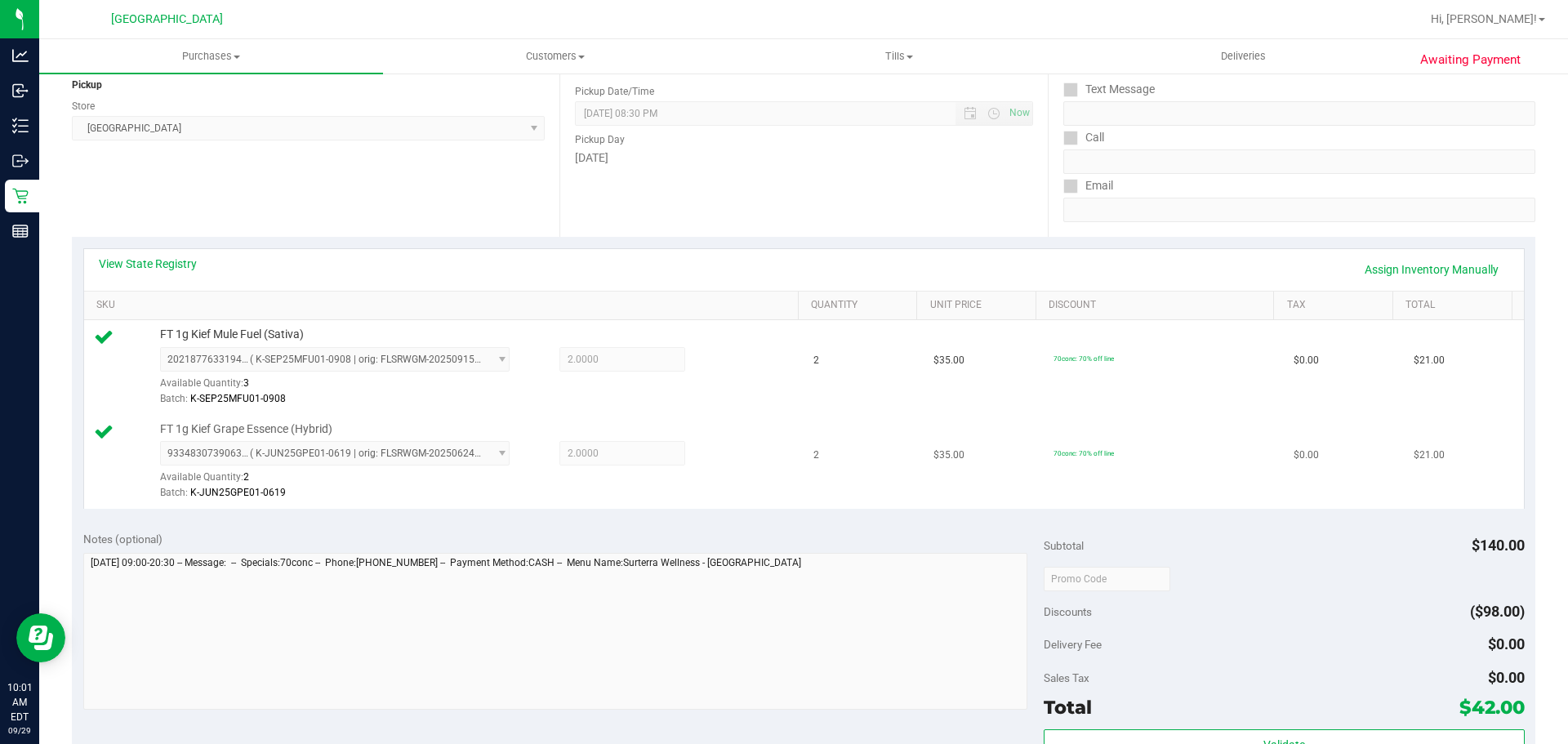
scroll to position [327, 0]
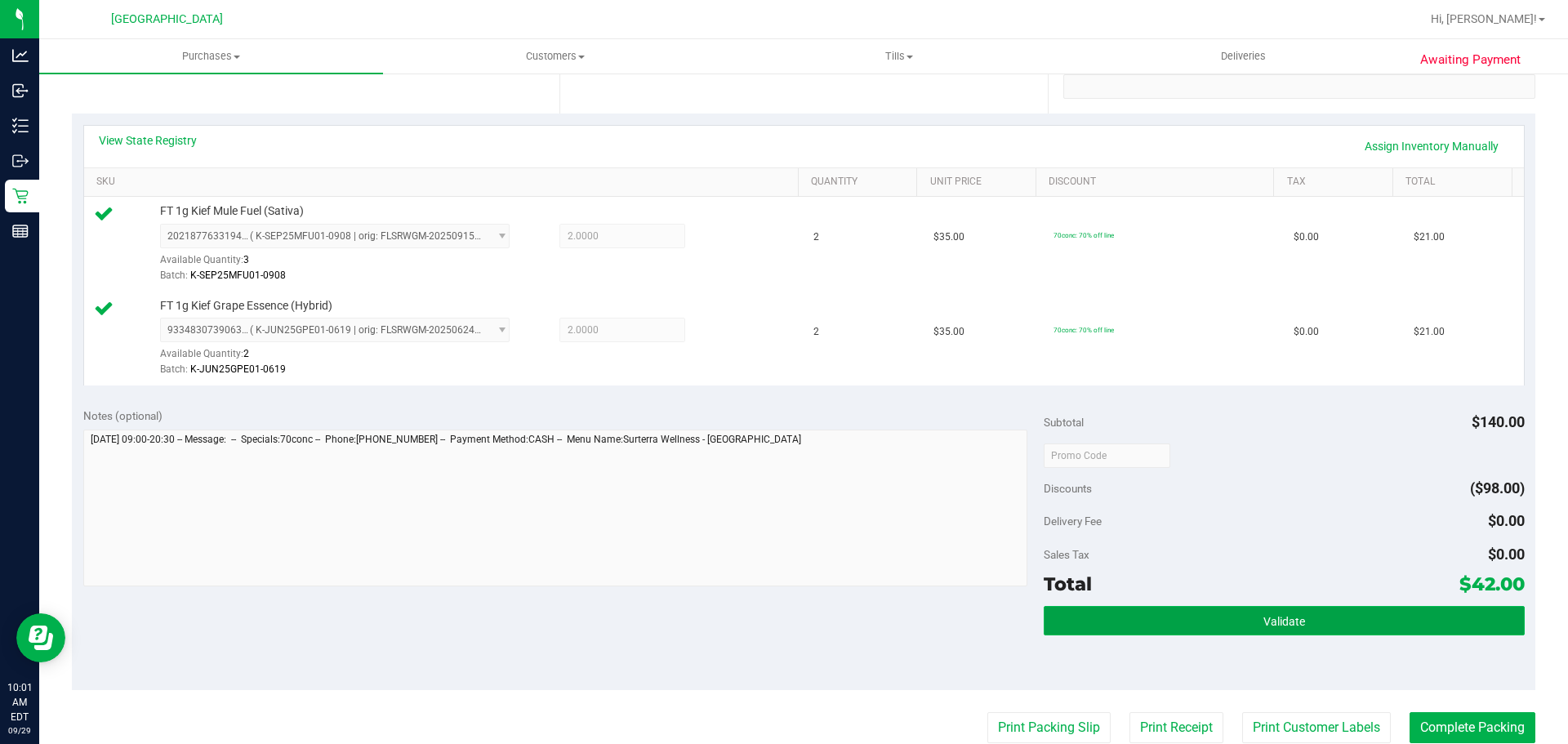
click at [1151, 628] on button "Validate" at bounding box center [1285, 621] width 480 height 29
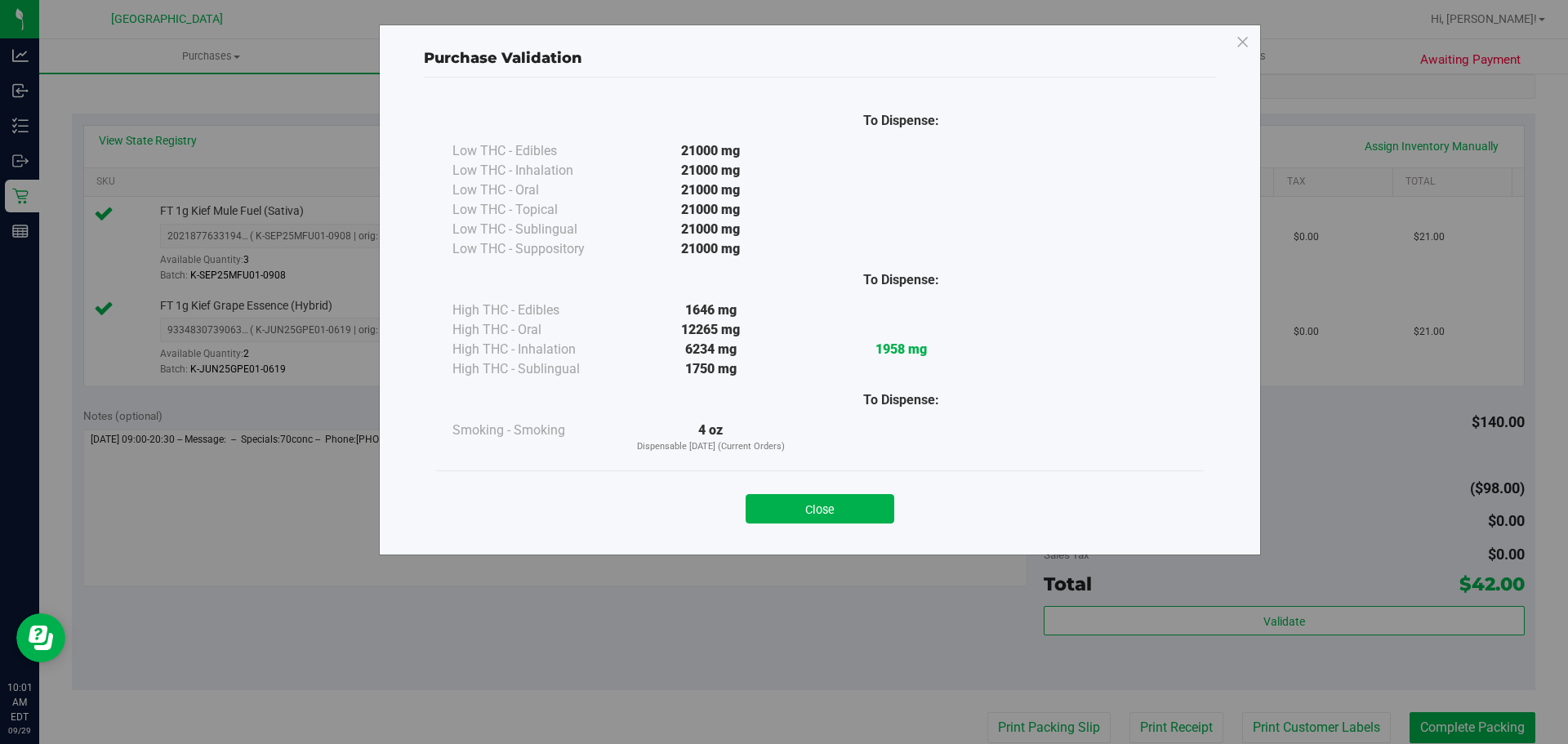
click at [785, 507] on button "Close" at bounding box center [820, 509] width 149 height 29
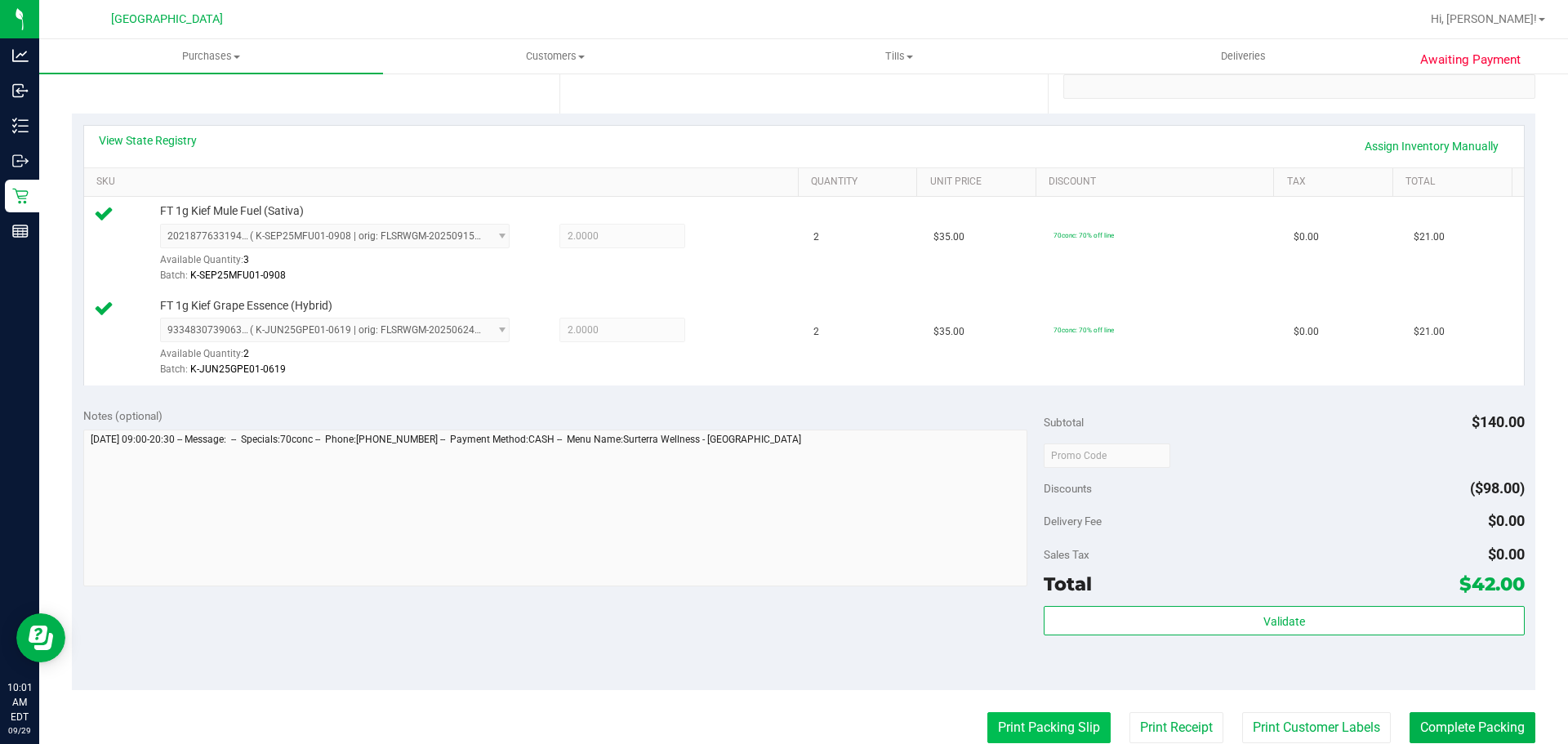
click at [1015, 718] on button "Print Packing Slip" at bounding box center [1049, 727] width 123 height 31
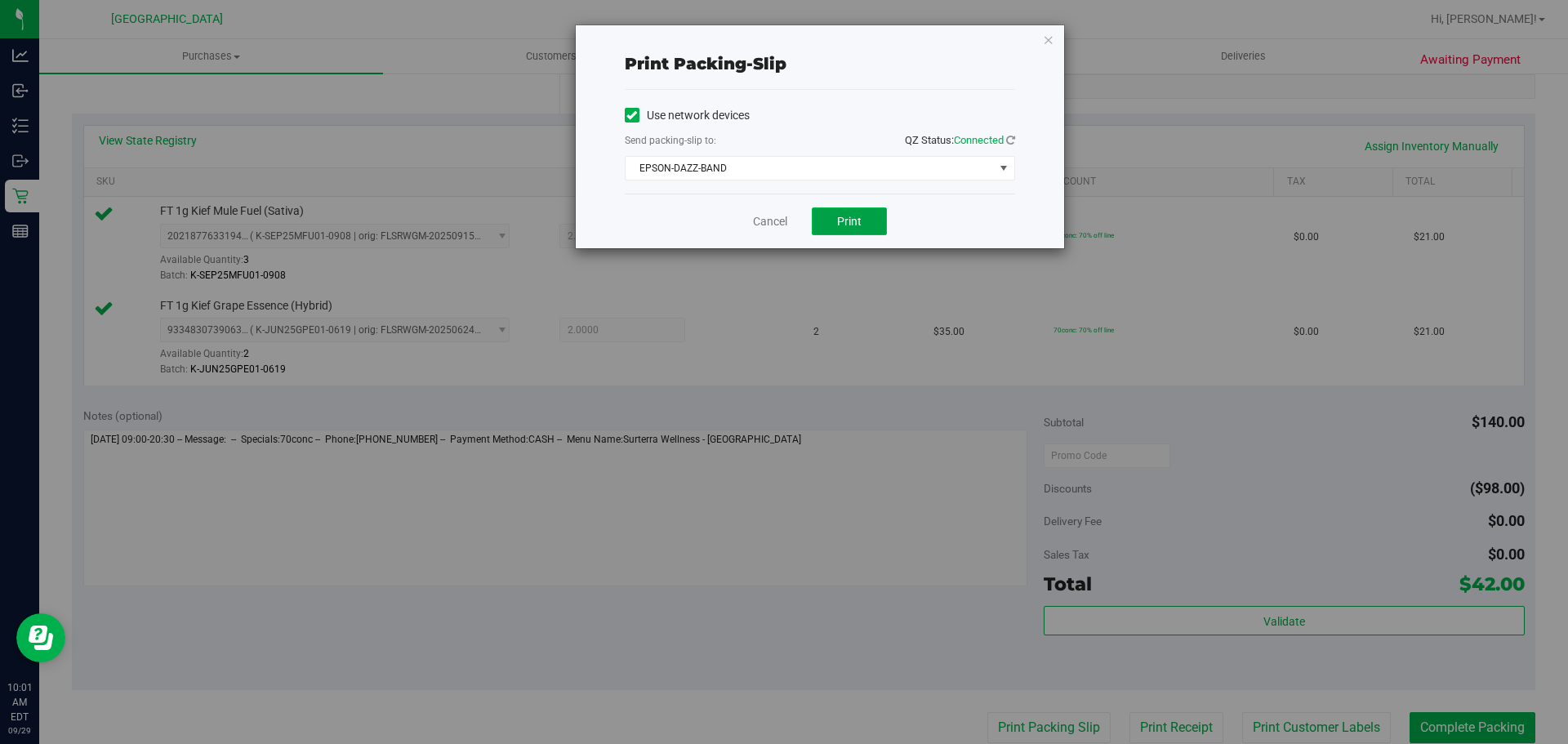
click at [839, 221] on span "Print" at bounding box center [849, 221] width 24 height 13
drag, startPoint x: 776, startPoint y: 224, endPoint x: 742, endPoint y: 251, distance: 43.4
click at [776, 224] on link "Cancel" at bounding box center [770, 221] width 34 height 17
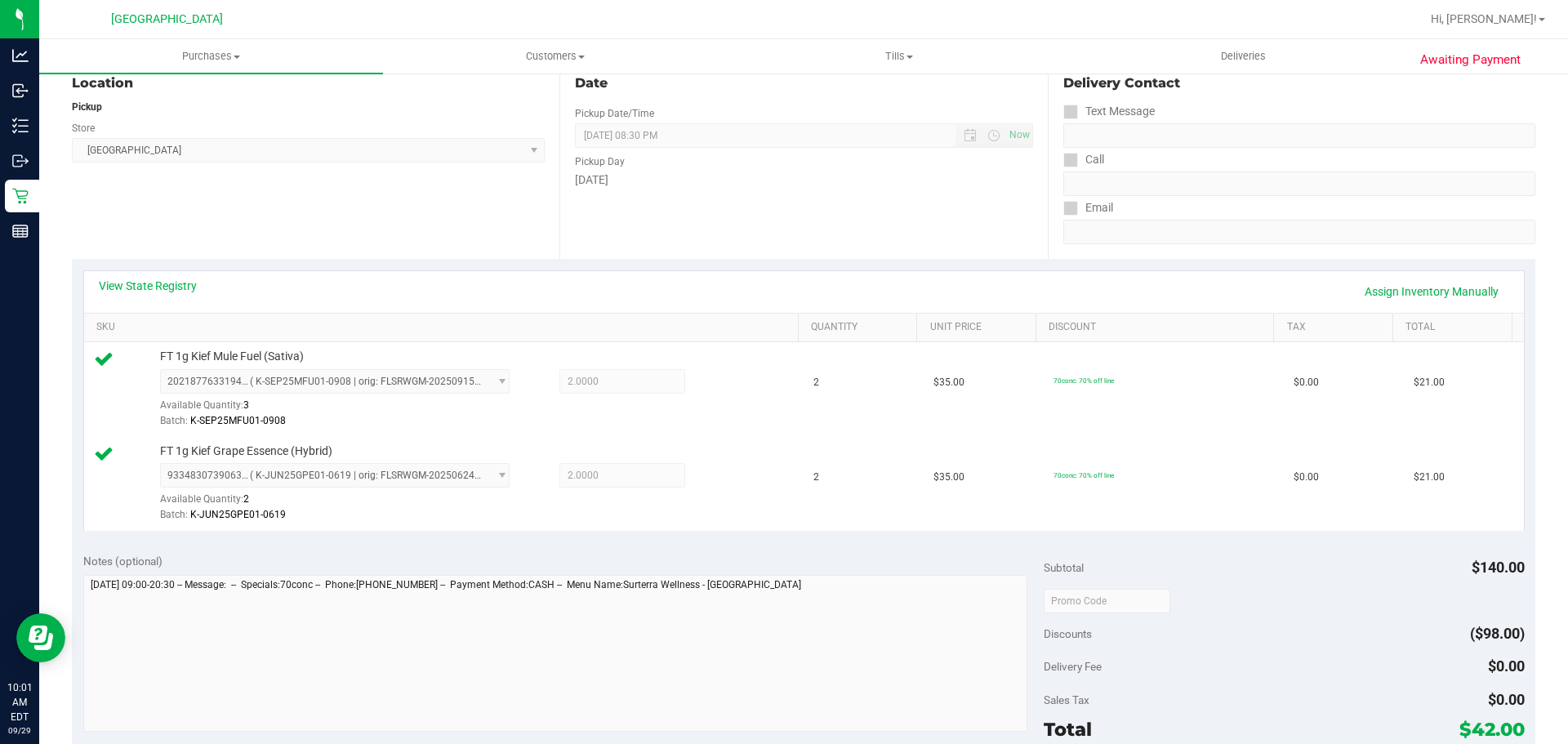
scroll to position [0, 0]
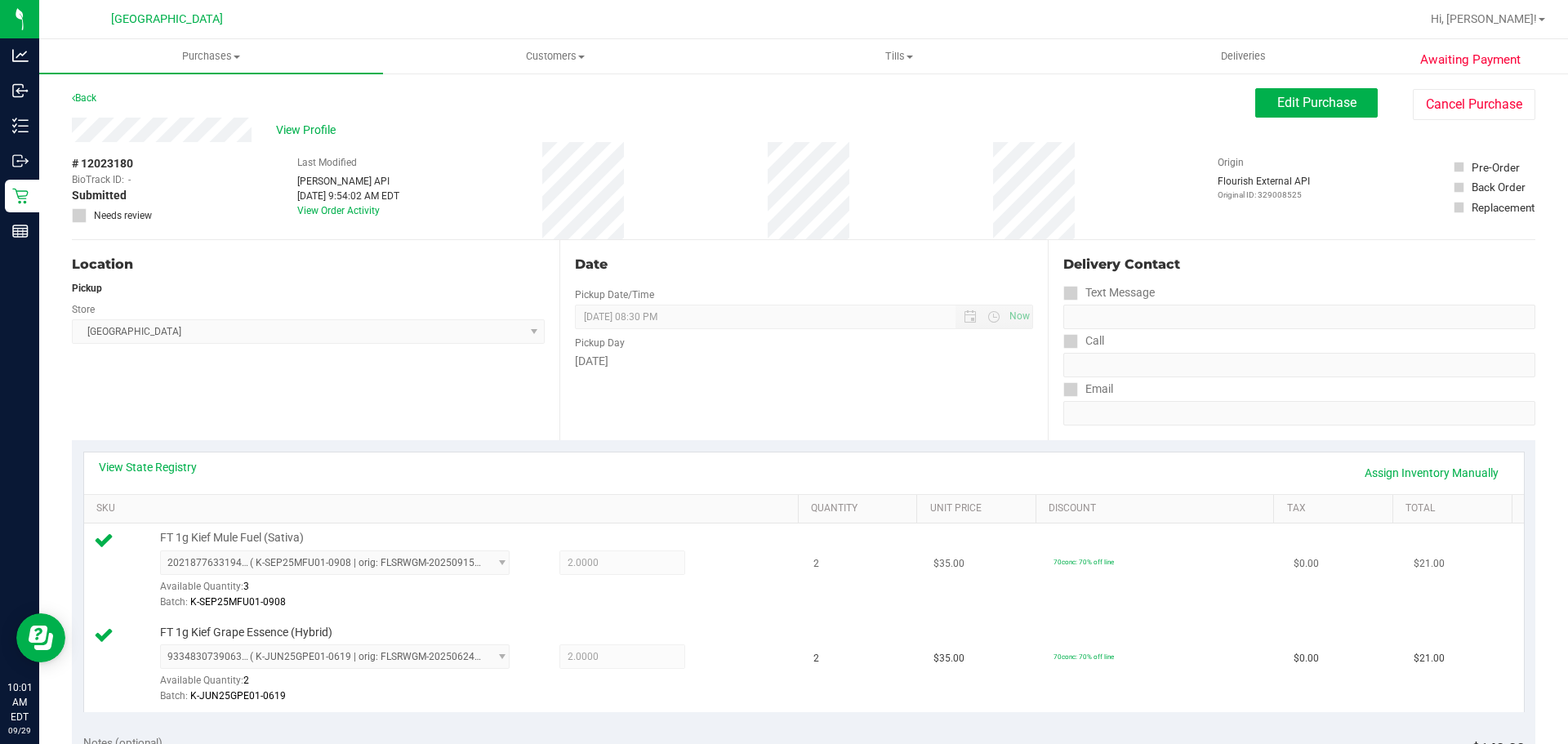
drag, startPoint x: 1041, startPoint y: 409, endPoint x: 1219, endPoint y: 577, distance: 244.8
click at [1219, 577] on td "70conc: 70% off line" at bounding box center [1164, 571] width 240 height 95
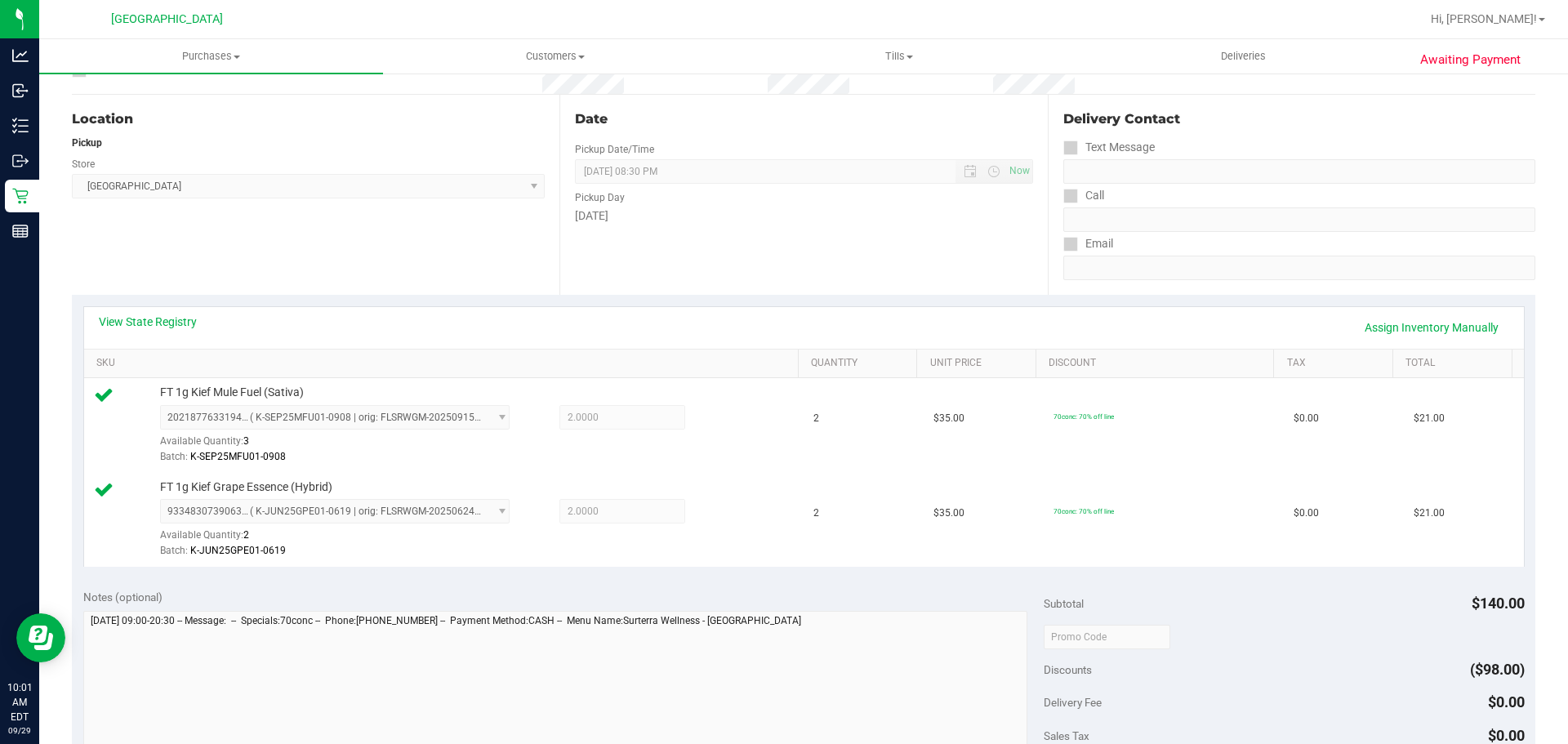
scroll to position [327, 0]
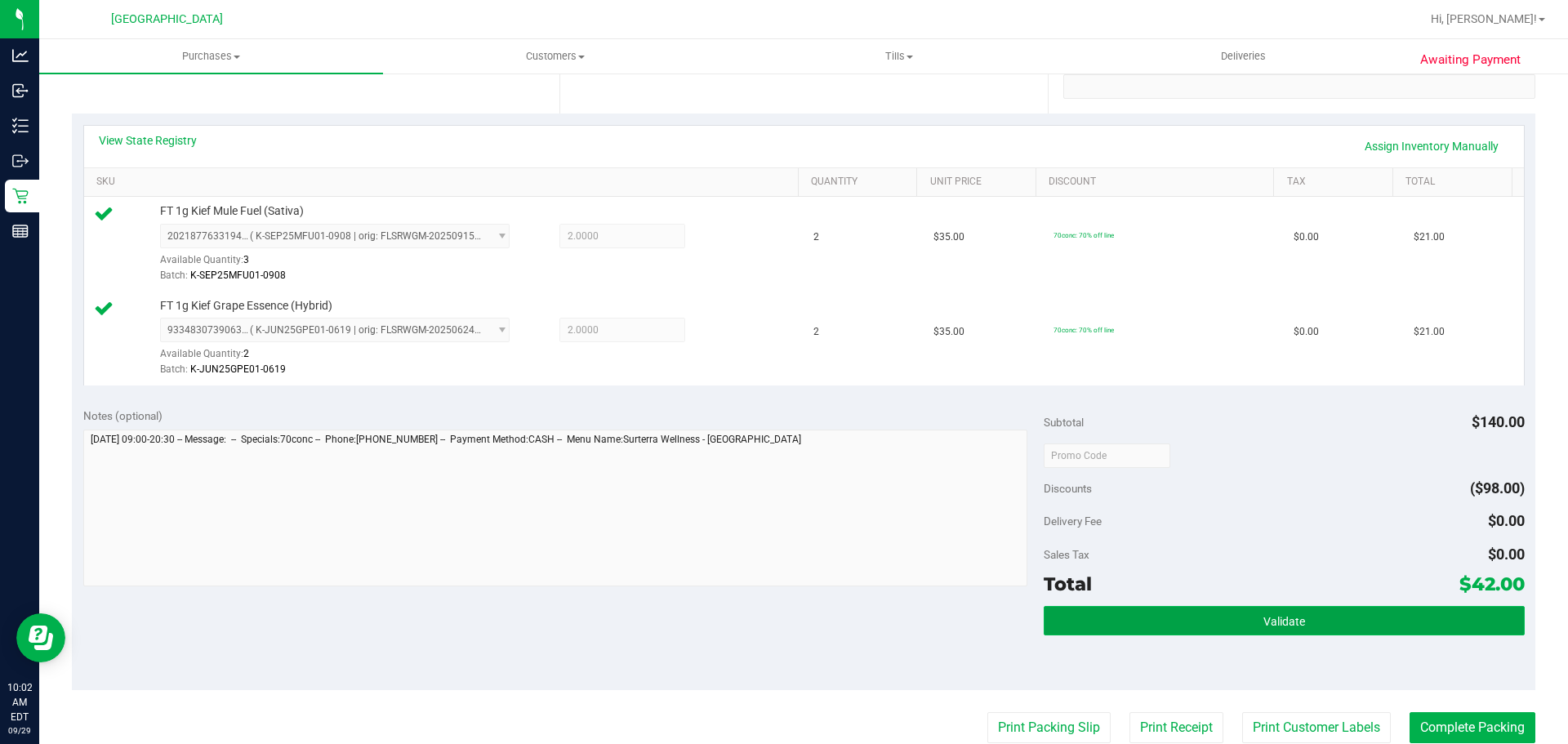
click at [1246, 622] on button "Validate" at bounding box center [1285, 621] width 480 height 29
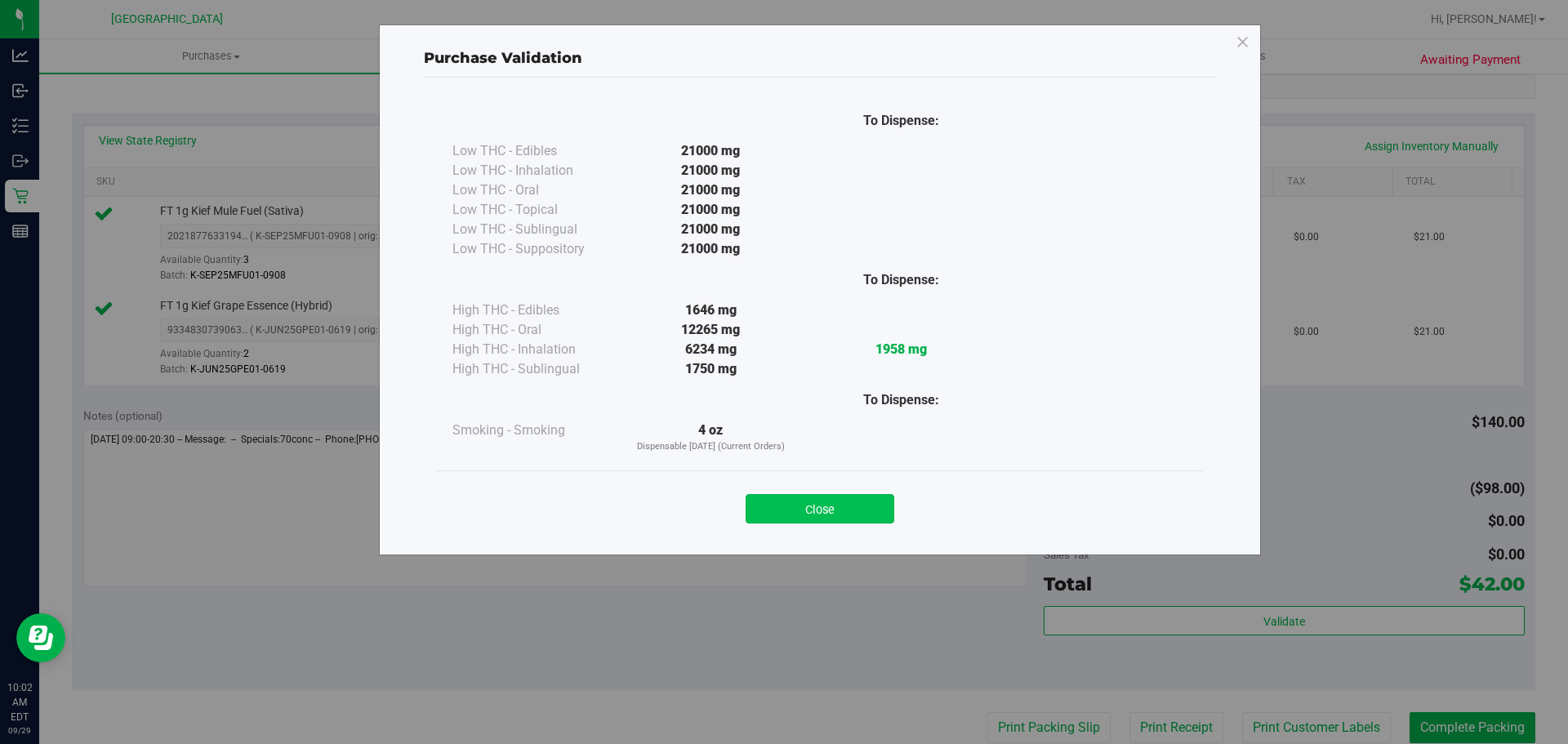
click at [832, 506] on button "Close" at bounding box center [820, 509] width 149 height 29
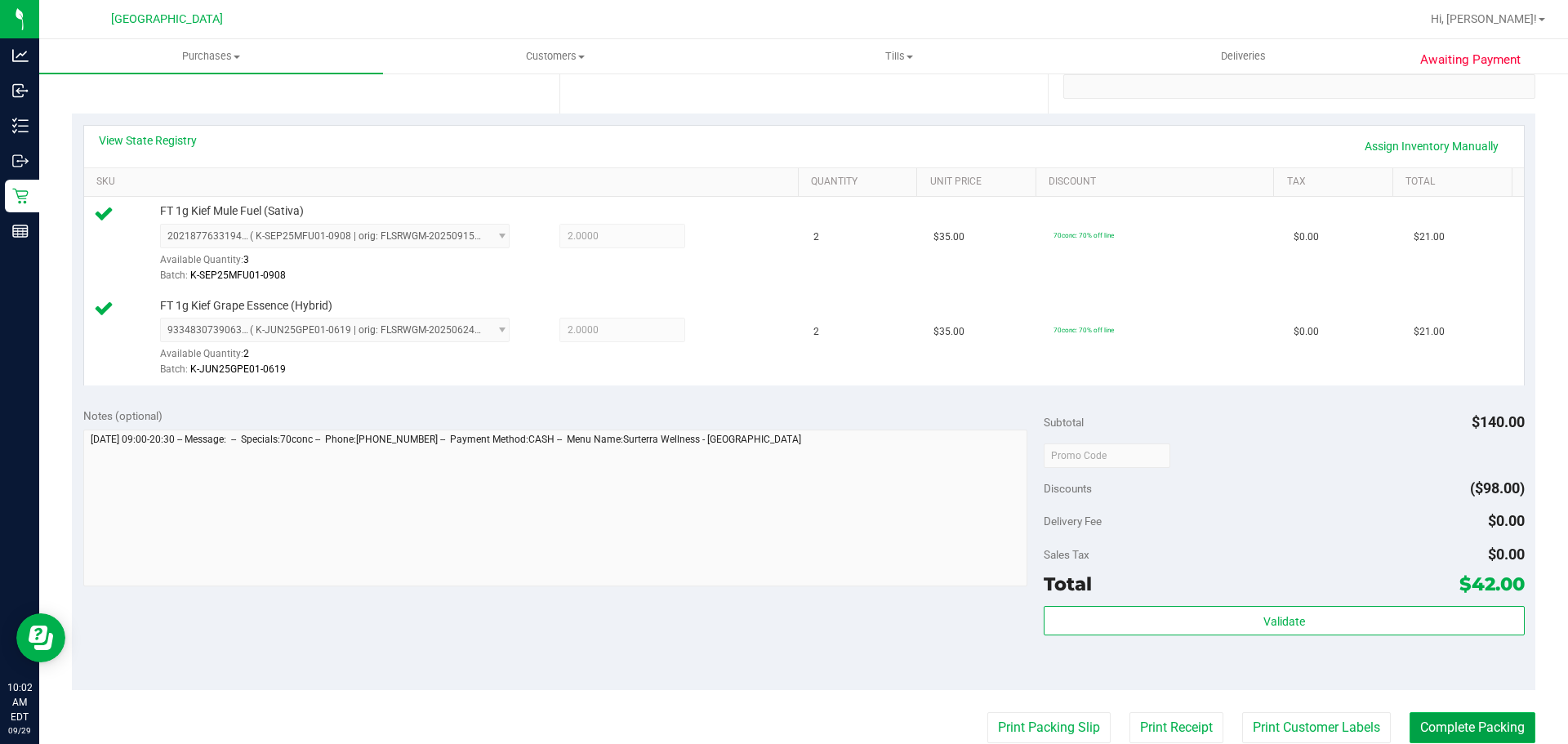
click at [1466, 724] on button "Complete Packing" at bounding box center [1473, 727] width 126 height 31
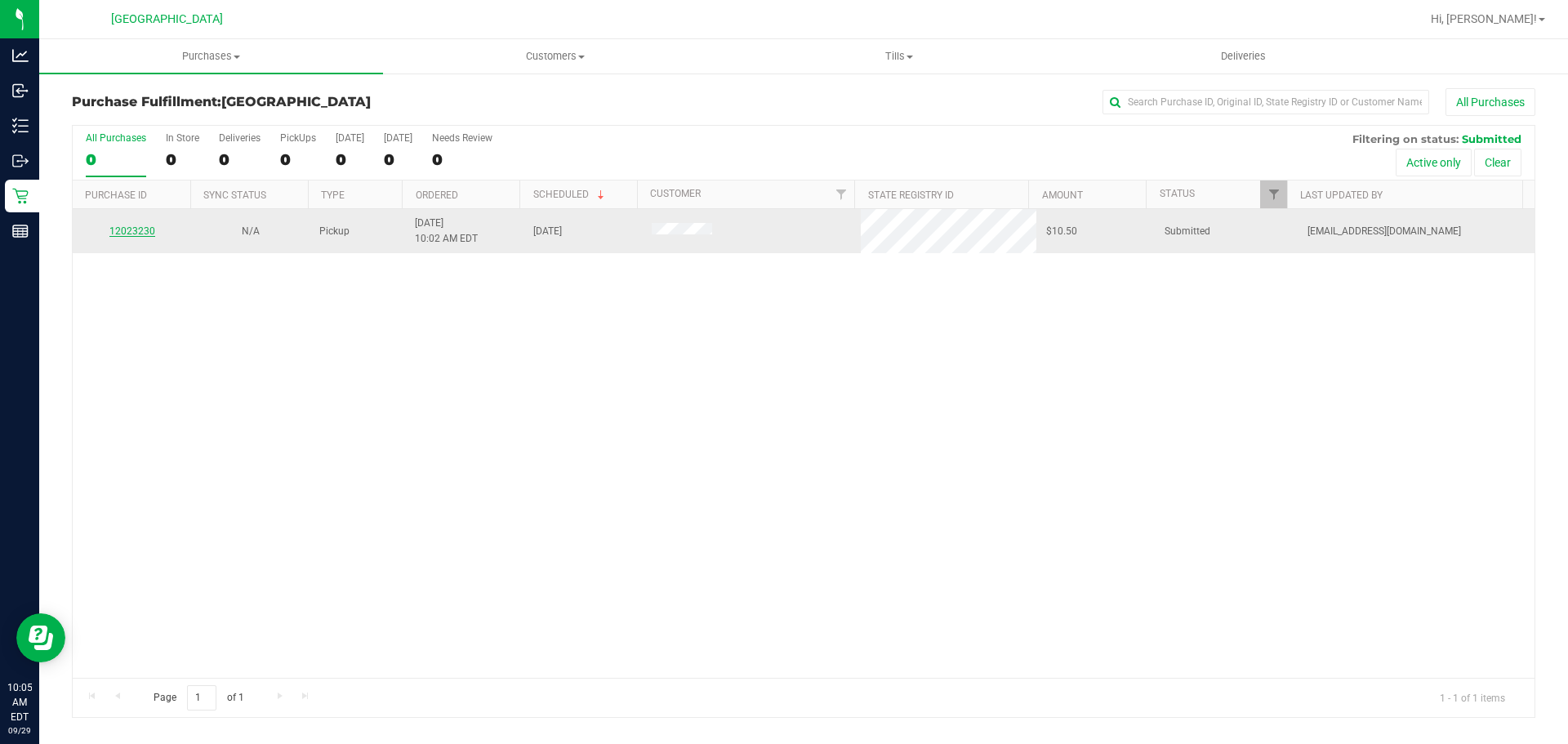
click at [137, 234] on link "12023230" at bounding box center [132, 231] width 46 height 11
click at [145, 222] on td "12023230" at bounding box center [132, 231] width 119 height 44
click at [144, 226] on link "12023230" at bounding box center [132, 231] width 46 height 11
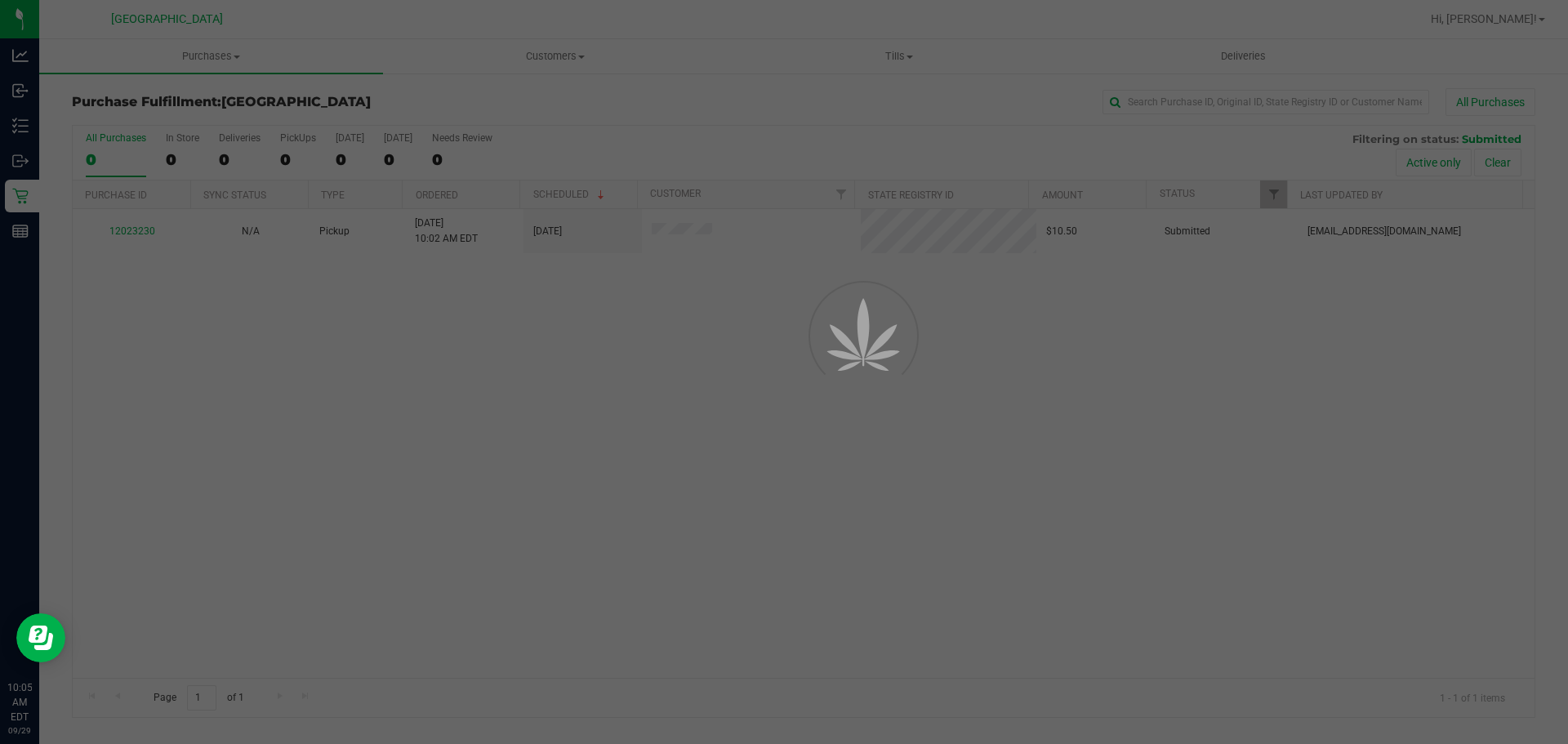
click at [195, 306] on div at bounding box center [784, 372] width 1568 height 744
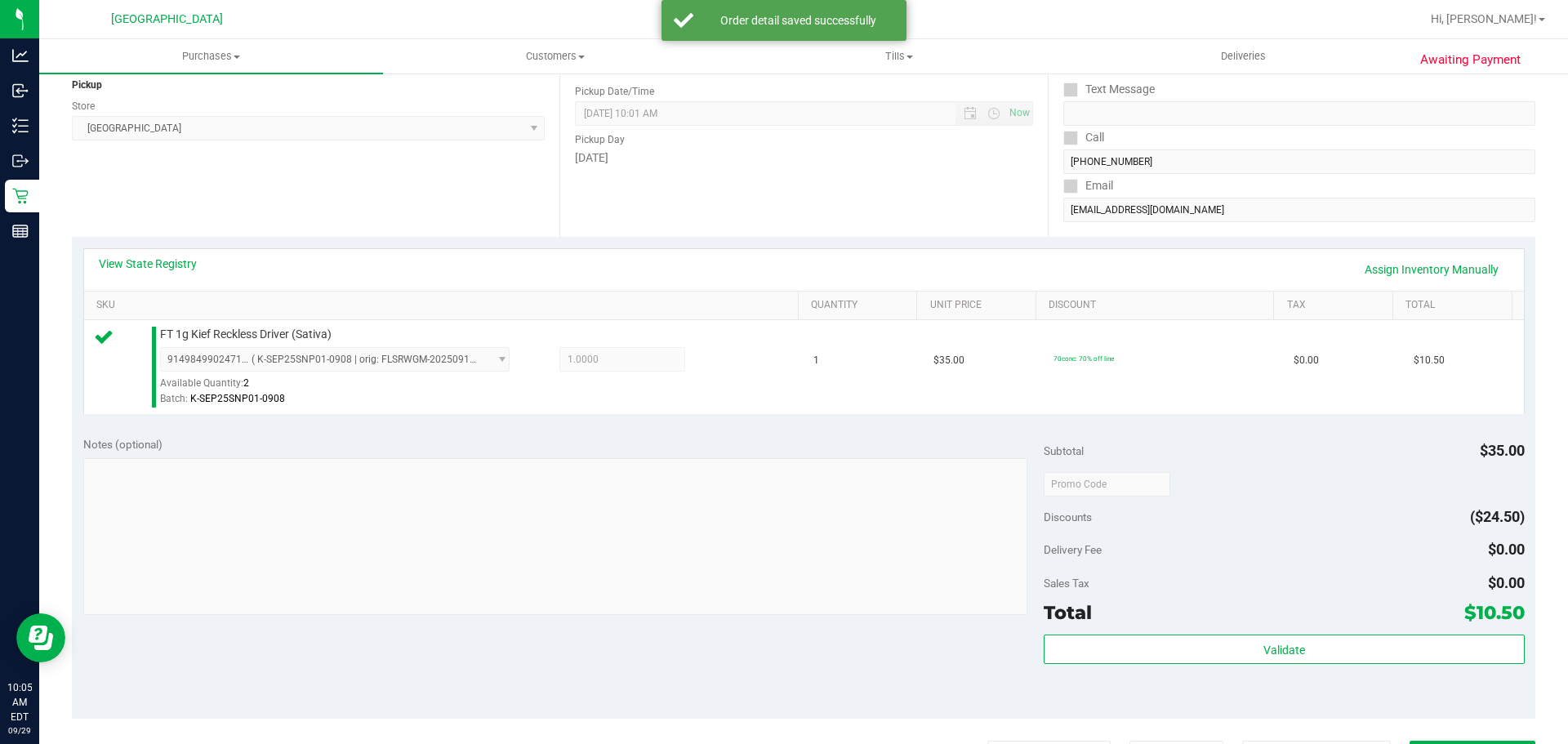
scroll to position [490, 0]
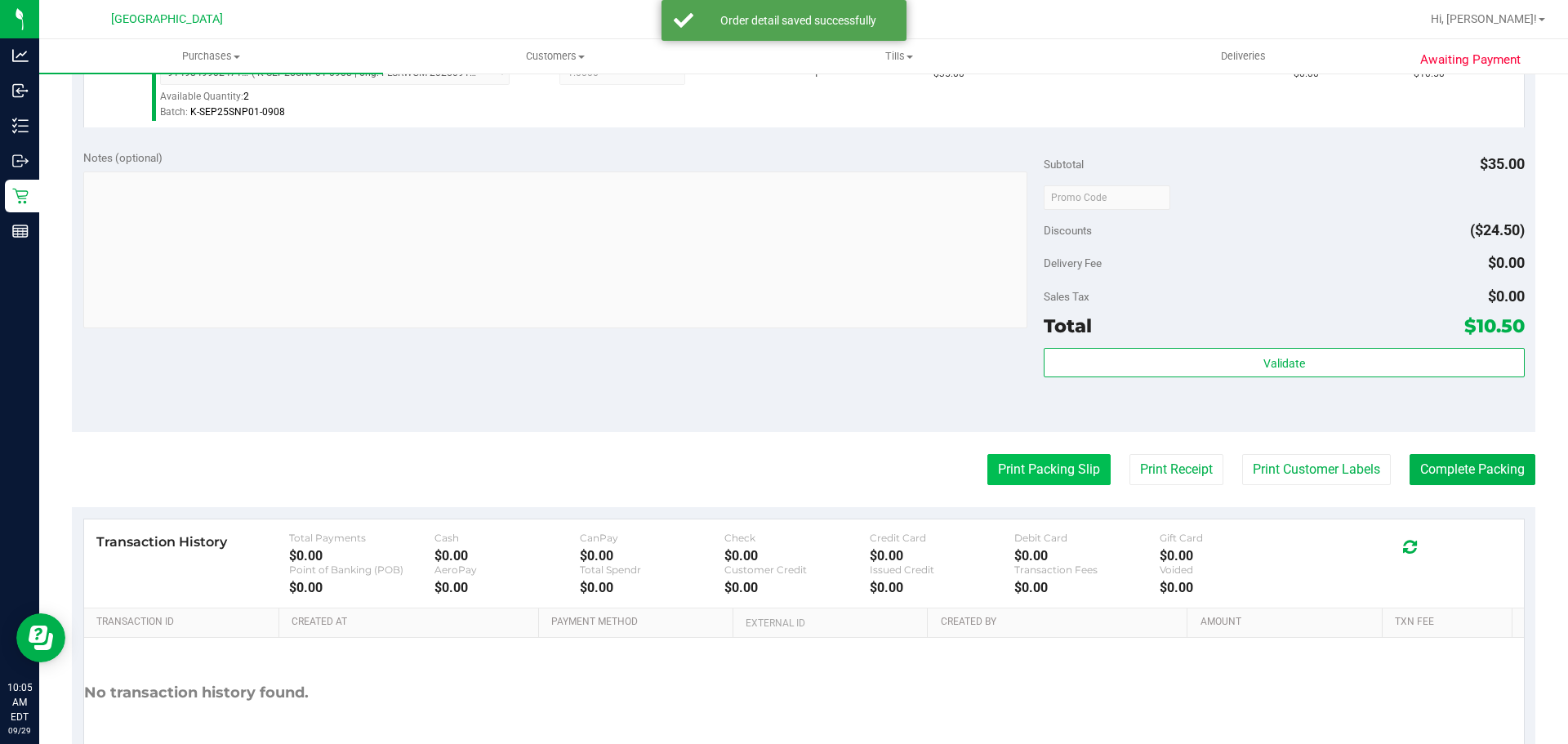
click at [1051, 482] on button "Print Packing Slip" at bounding box center [1049, 469] width 123 height 31
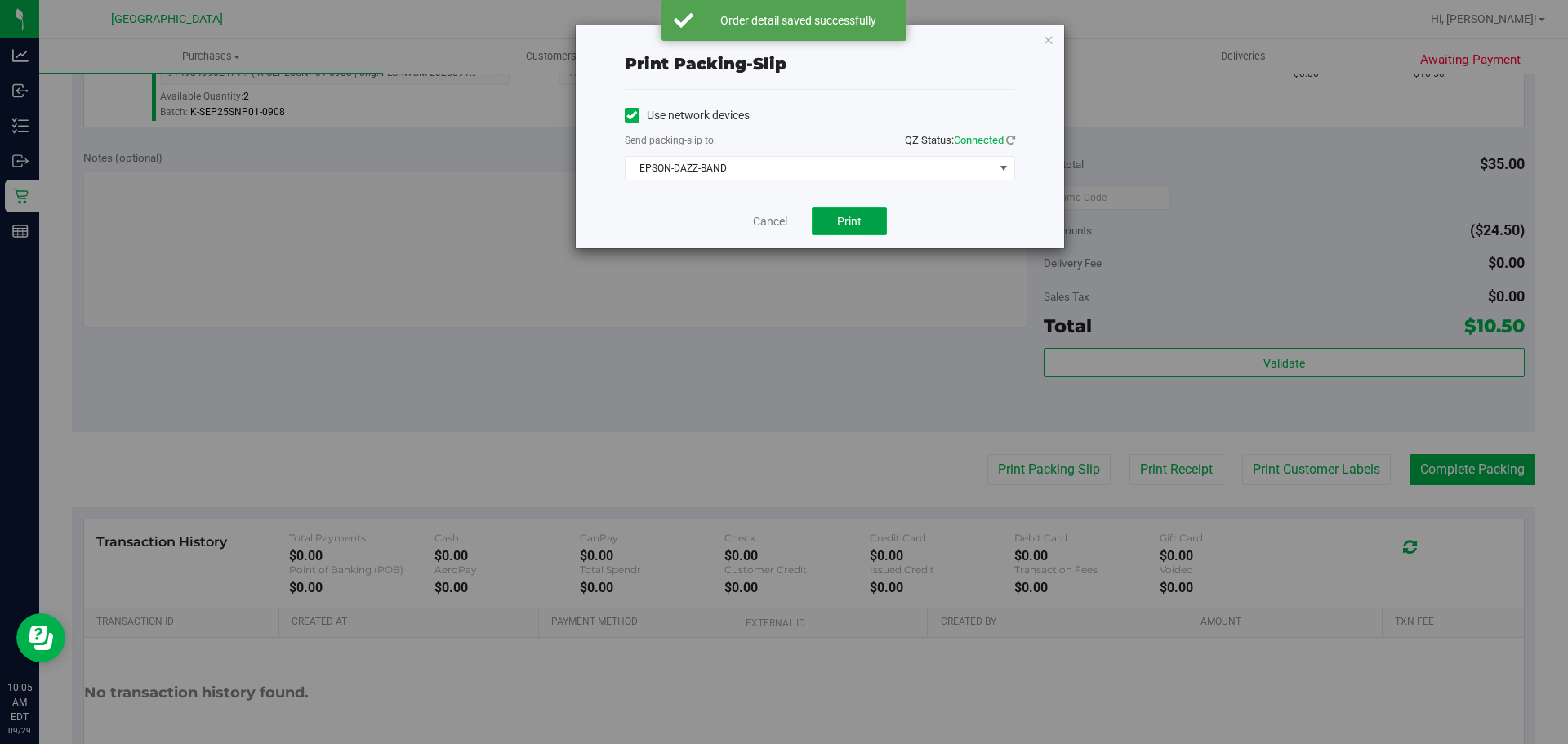
click at [837, 229] on button "Print" at bounding box center [849, 220] width 75 height 27
click at [772, 223] on link "Cancel" at bounding box center [770, 221] width 34 height 17
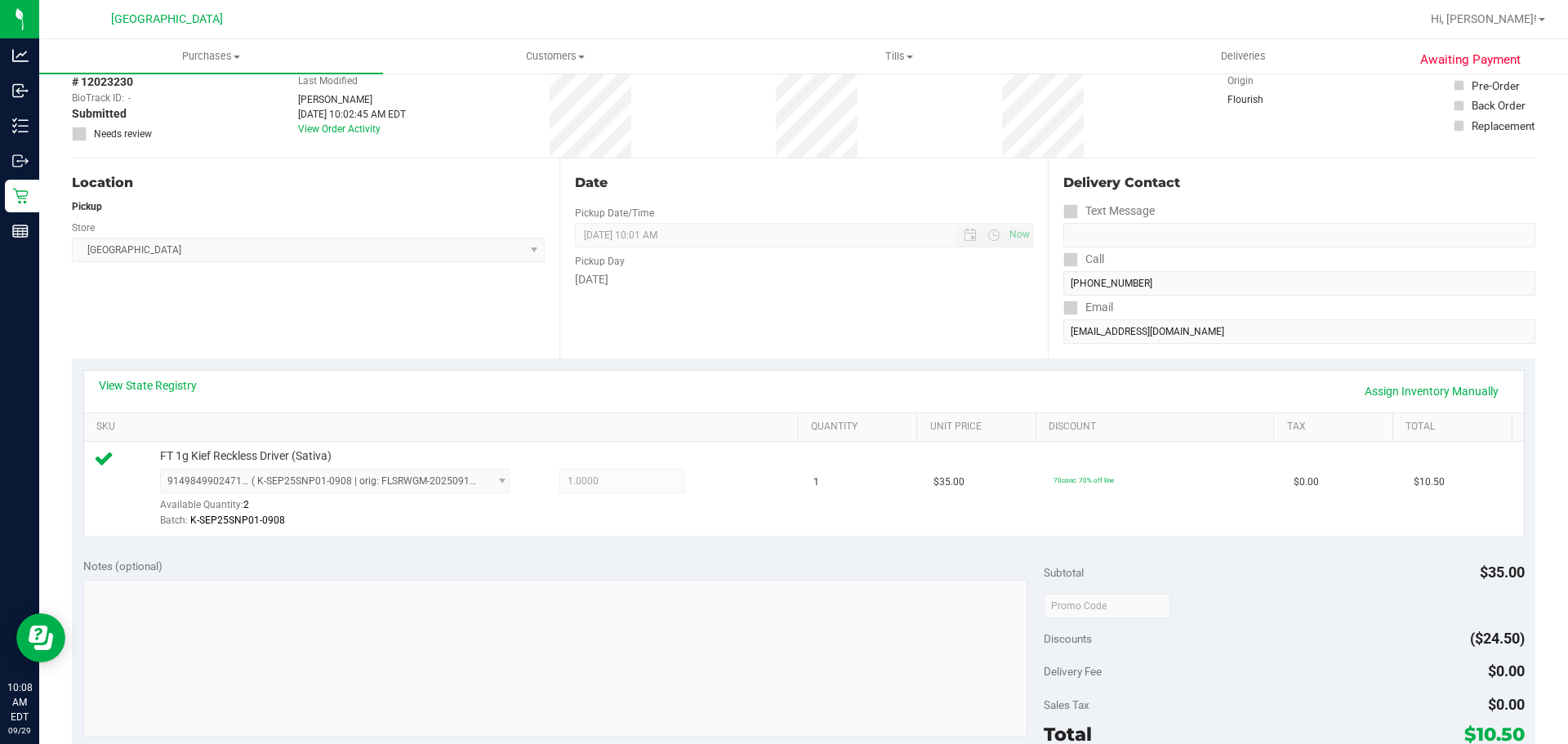
scroll to position [591, 0]
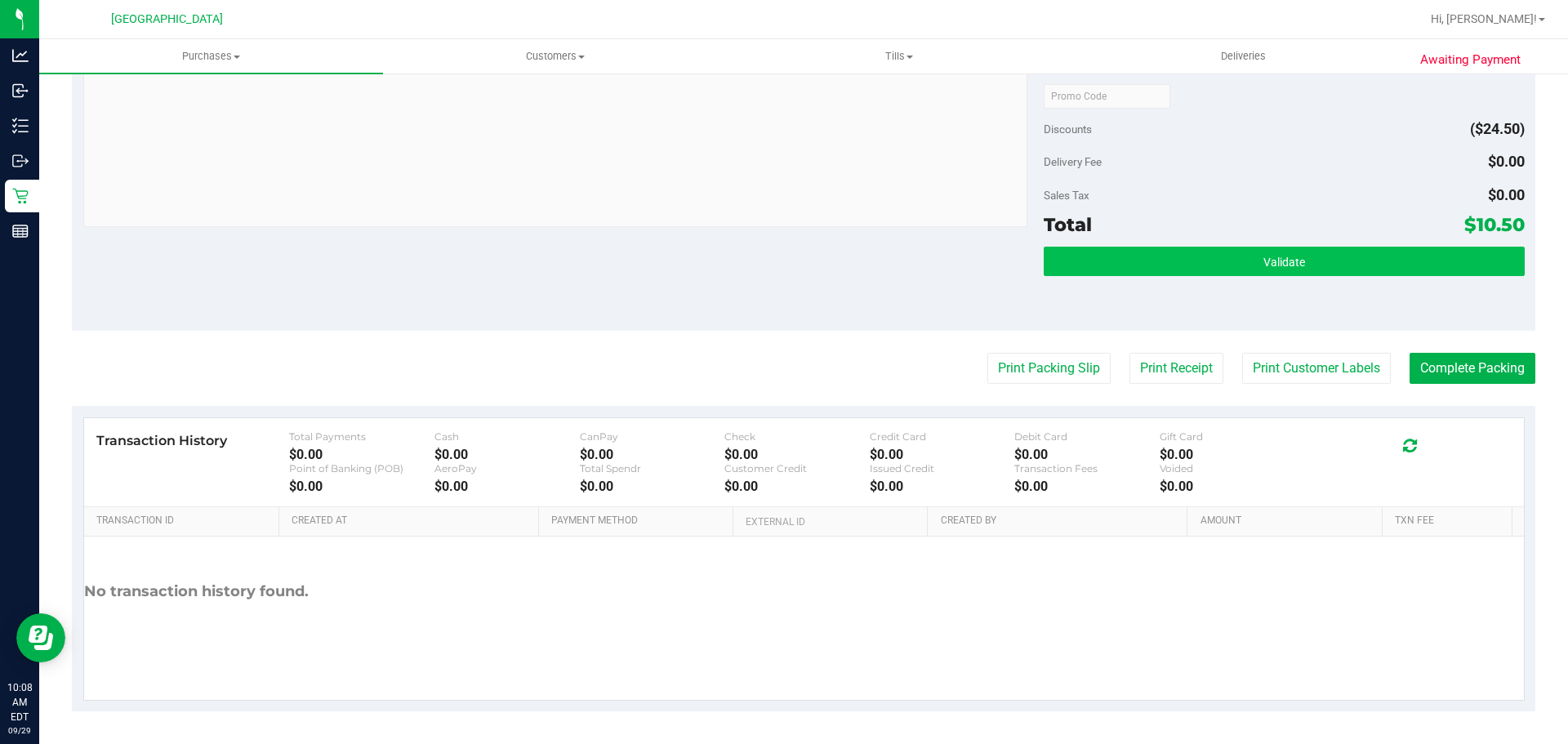
drag, startPoint x: 1144, startPoint y: 299, endPoint x: 1158, endPoint y: 271, distance: 31.3
click at [1148, 299] on div "Validate" at bounding box center [1285, 283] width 480 height 73
click at [1168, 251] on button "Validate" at bounding box center [1285, 261] width 480 height 29
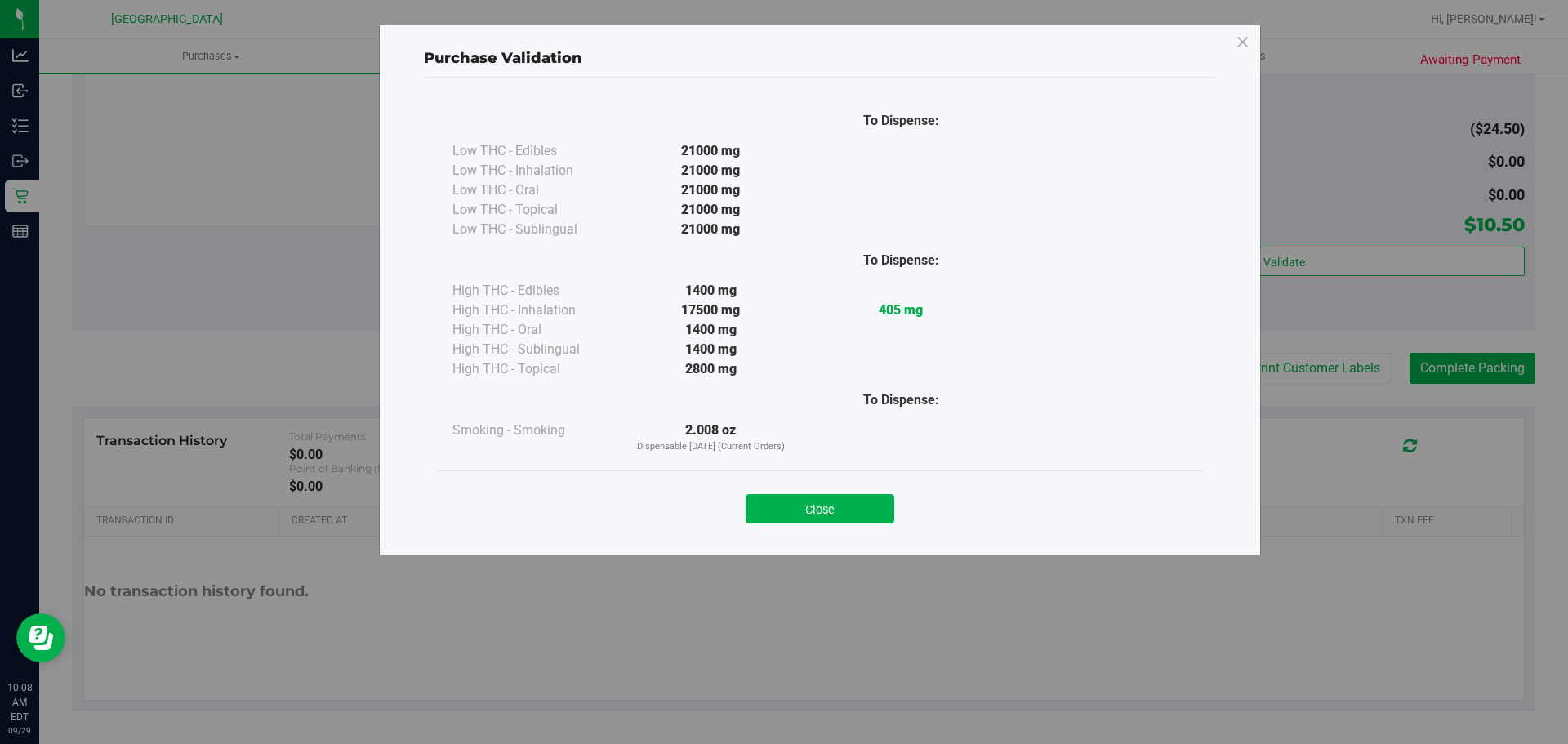
drag, startPoint x: 784, startPoint y: 504, endPoint x: 793, endPoint y: 501, distance: 9.5
click at [786, 504] on button "Close" at bounding box center [820, 509] width 149 height 29
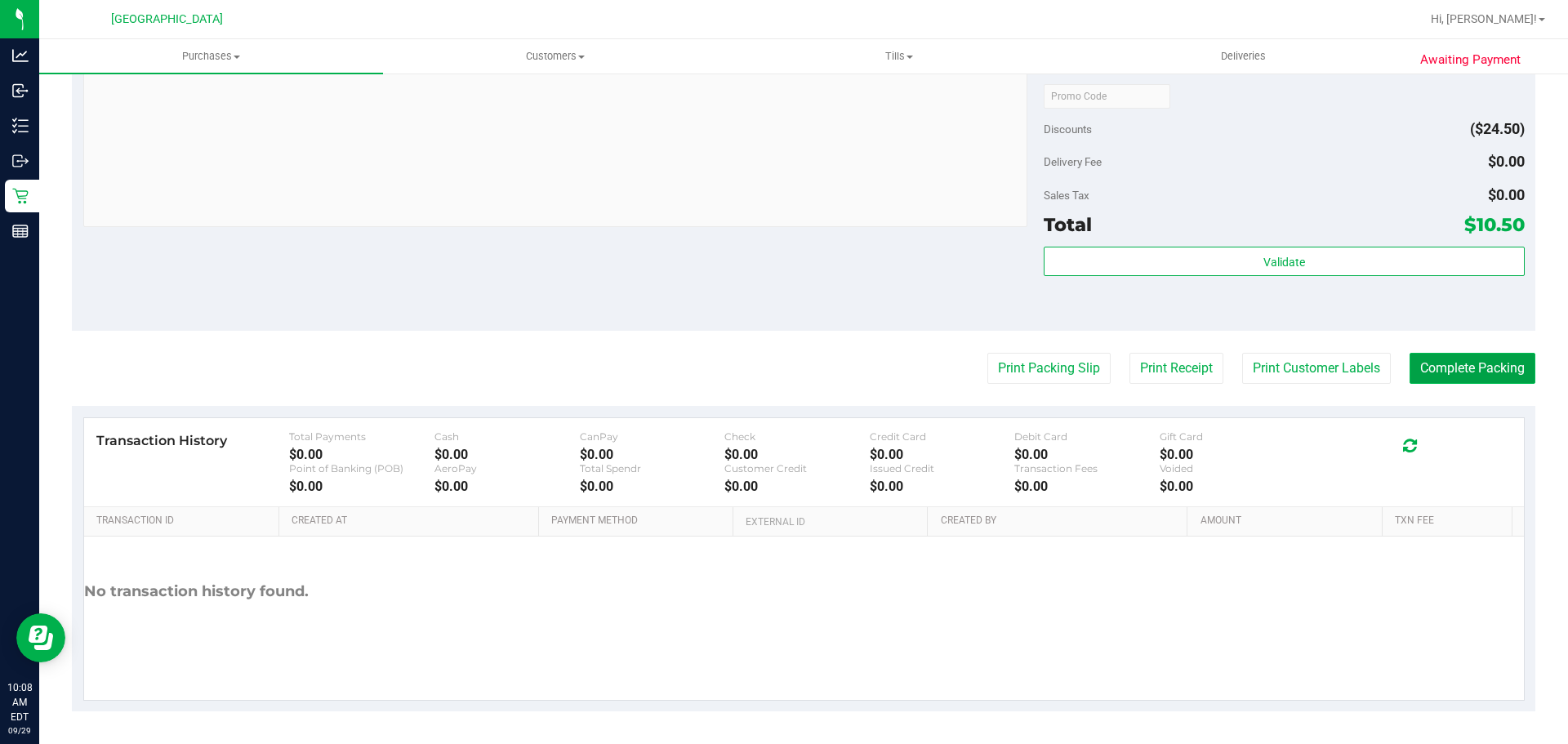
click at [1469, 358] on button "Complete Packing" at bounding box center [1473, 368] width 126 height 31
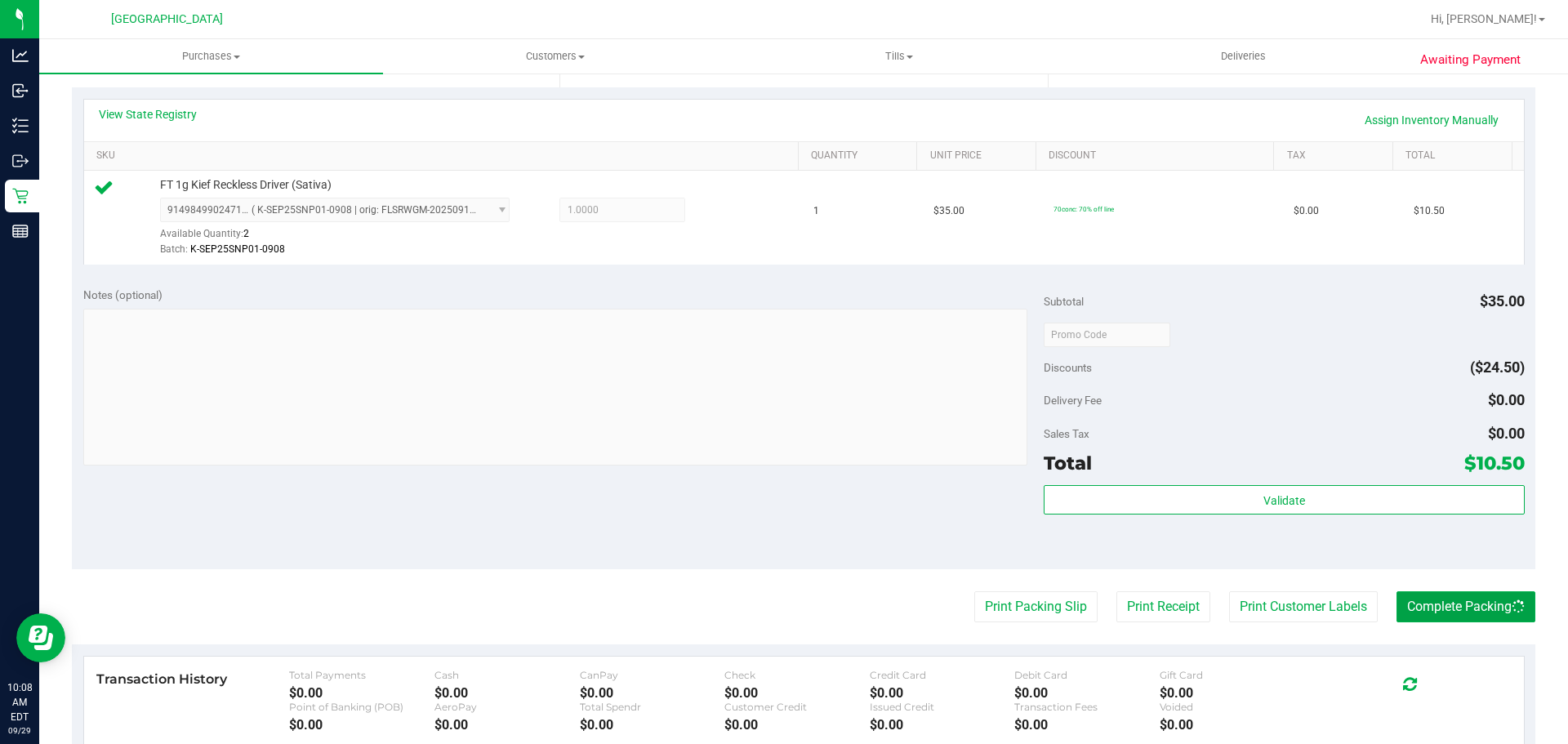
scroll to position [0, 0]
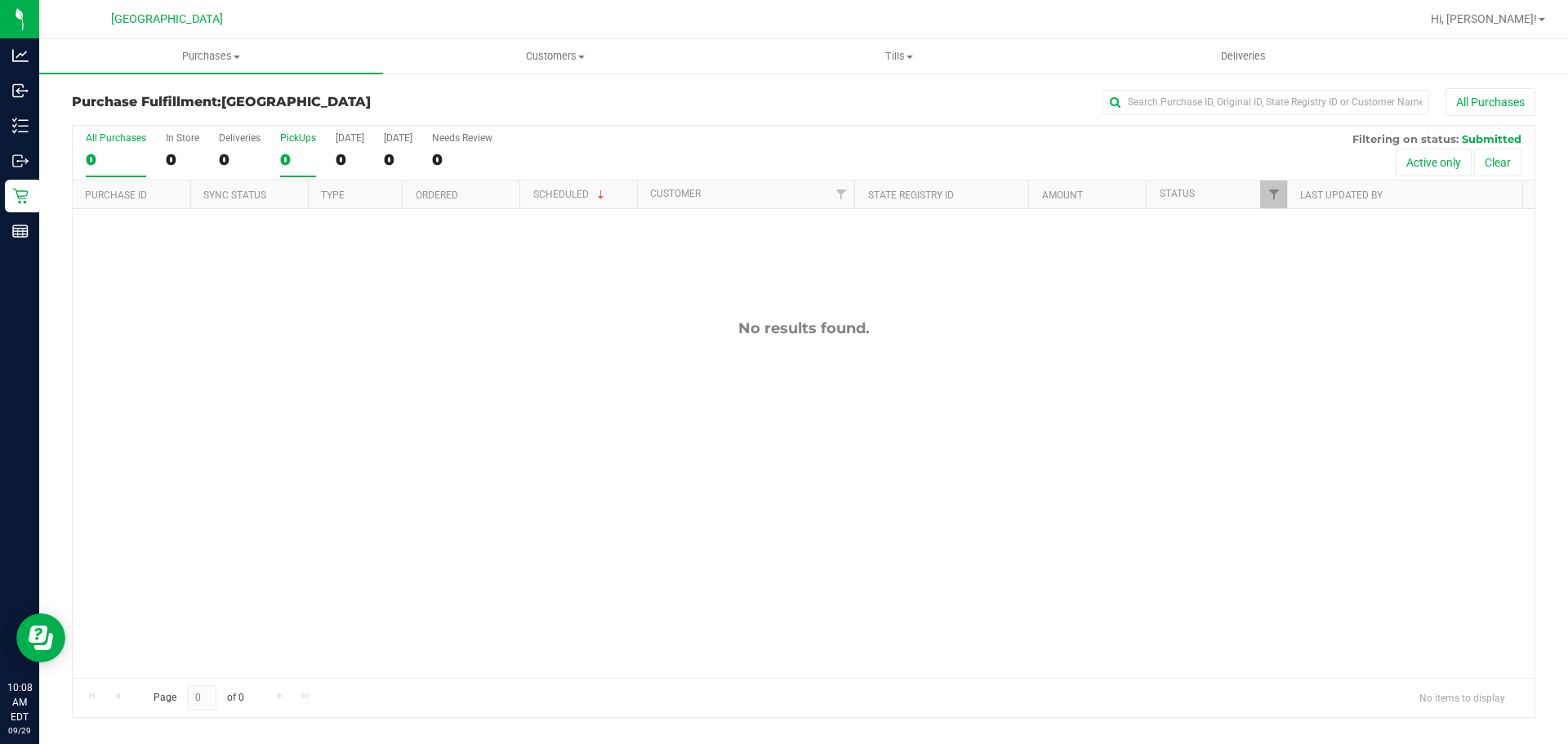
click at [293, 143] on div "PickUps" at bounding box center [299, 138] width 36 height 11
click at [0, 0] on input "PickUps 0" at bounding box center [0, 0] width 0 height 0
click at [245, 521] on div "No results found." at bounding box center [803, 498] width 1463 height 579
drag, startPoint x: 1477, startPoint y: 26, endPoint x: 1486, endPoint y: 10, distance: 18.4
click at [1484, 14] on link "Hi, [PERSON_NAME]!" at bounding box center [1488, 19] width 127 height 17
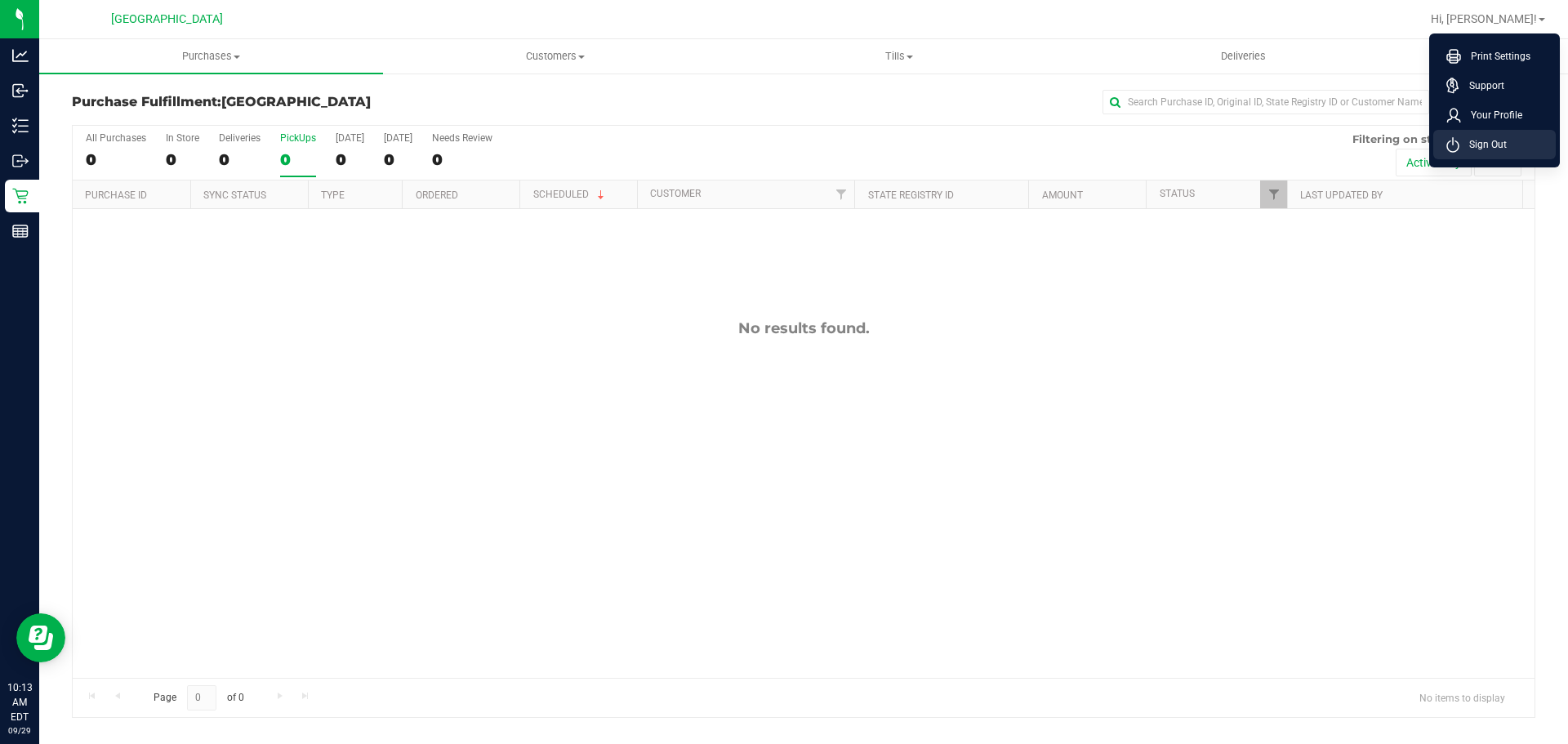
click at [1475, 133] on li "Sign Out" at bounding box center [1495, 144] width 122 height 29
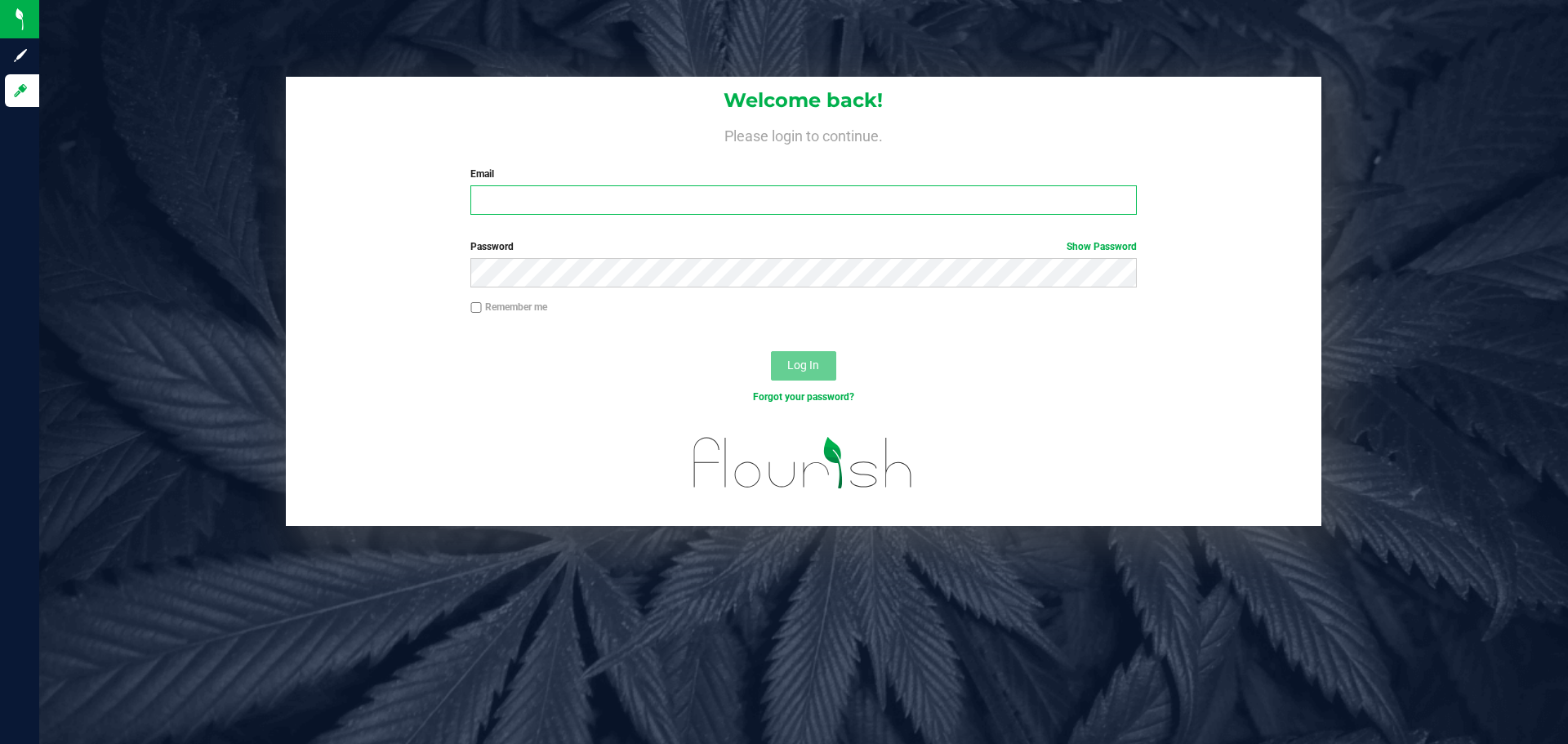
drag, startPoint x: 636, startPoint y: 208, endPoint x: 636, endPoint y: 190, distance: 18.0
click at [636, 207] on input "Email" at bounding box center [803, 200] width 666 height 29
type input "rbarcomb@liveparallel.com"
click at [771, 351] on button "Log In" at bounding box center [803, 365] width 65 height 29
